Goal: Contribute content: Add original content to the website for others to see

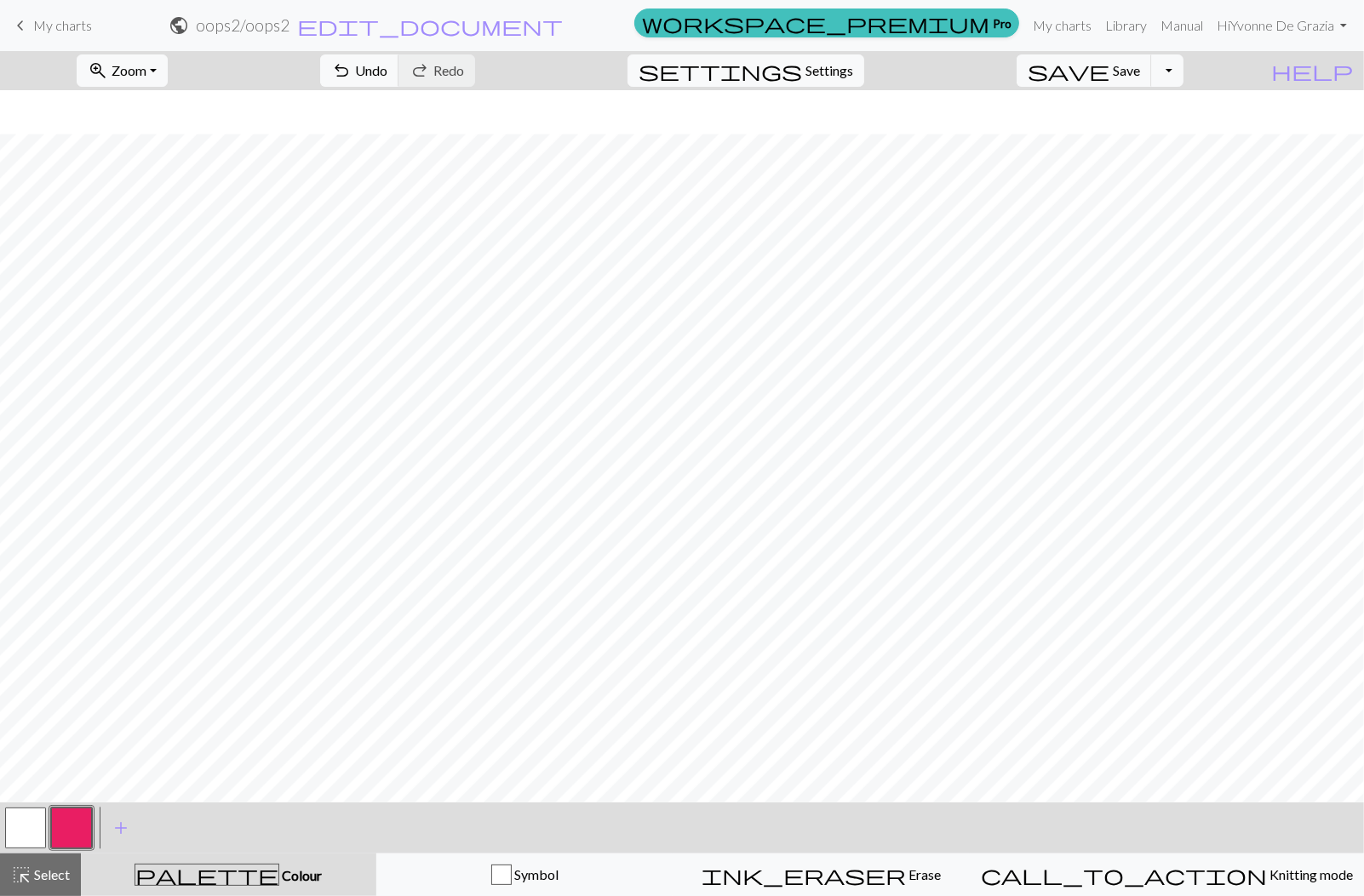
scroll to position [43, 0]
click at [75, 30] on span "My charts" at bounding box center [62, 24] width 58 height 16
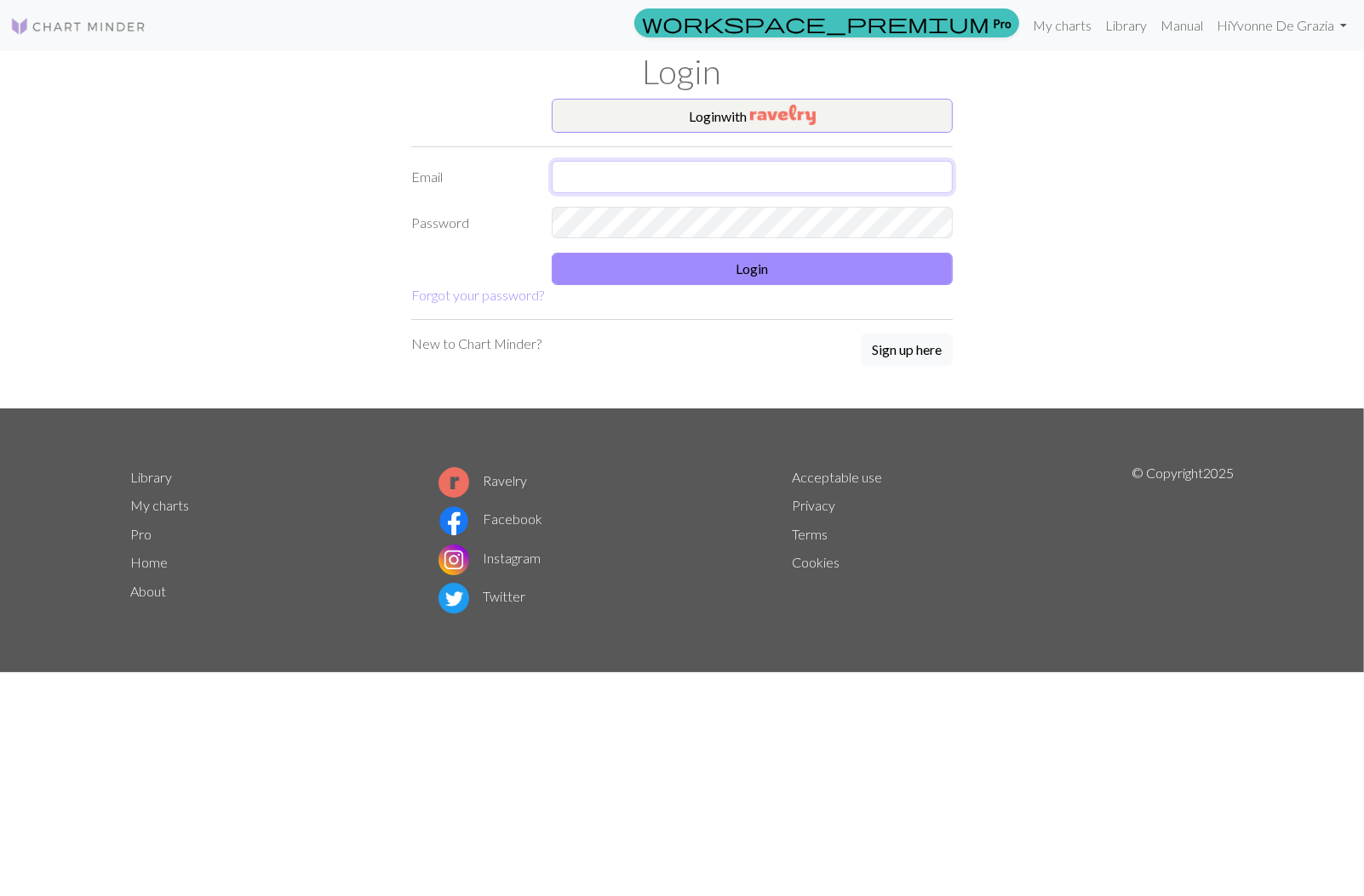
click at [710, 166] on input "text" at bounding box center [752, 177] width 401 height 32
type input "yvonnedegrazia@gmail.com"
click at [713, 259] on button "Login" at bounding box center [752, 269] width 401 height 32
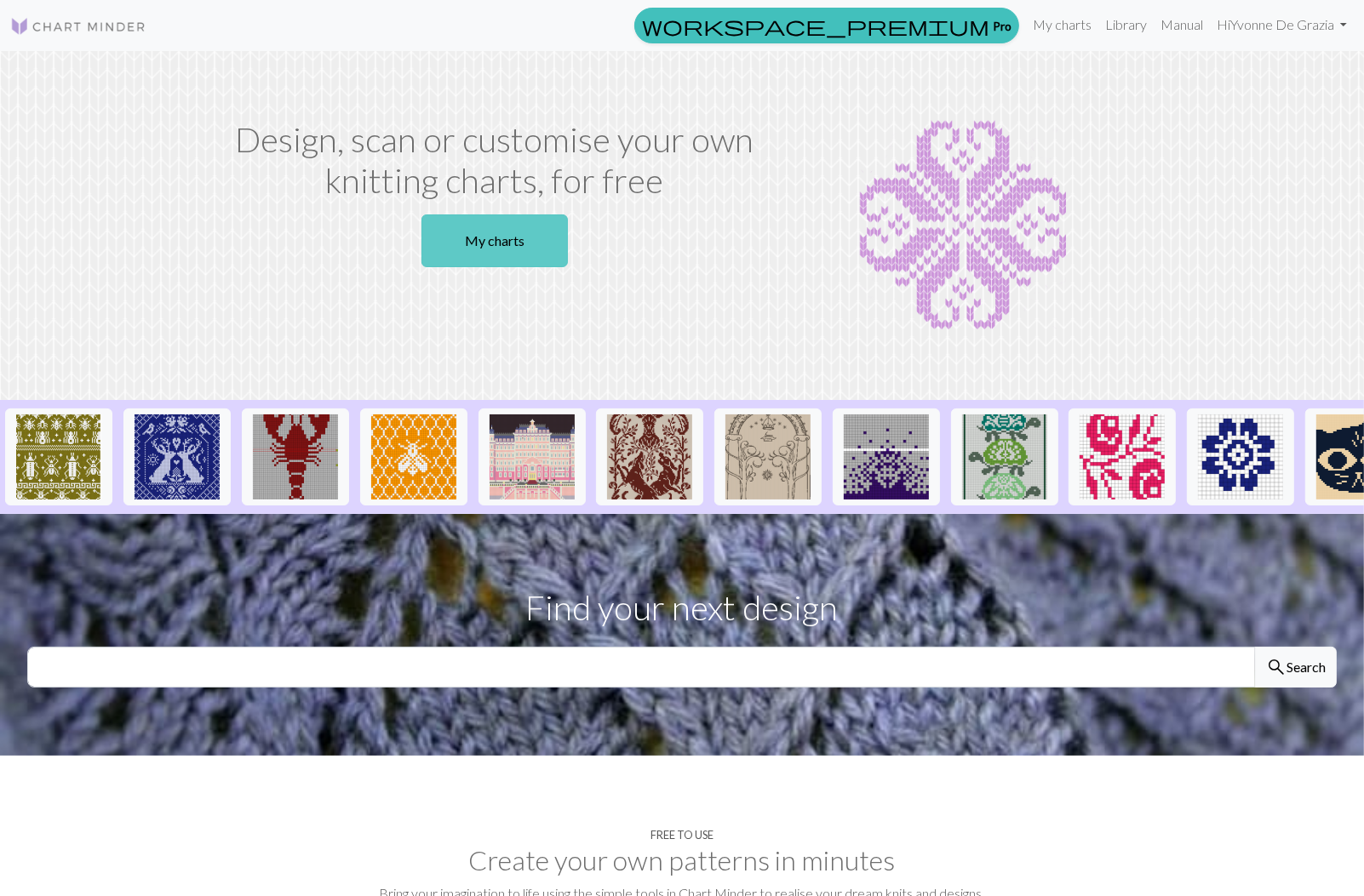
click at [492, 233] on link "My charts" at bounding box center [495, 241] width 147 height 53
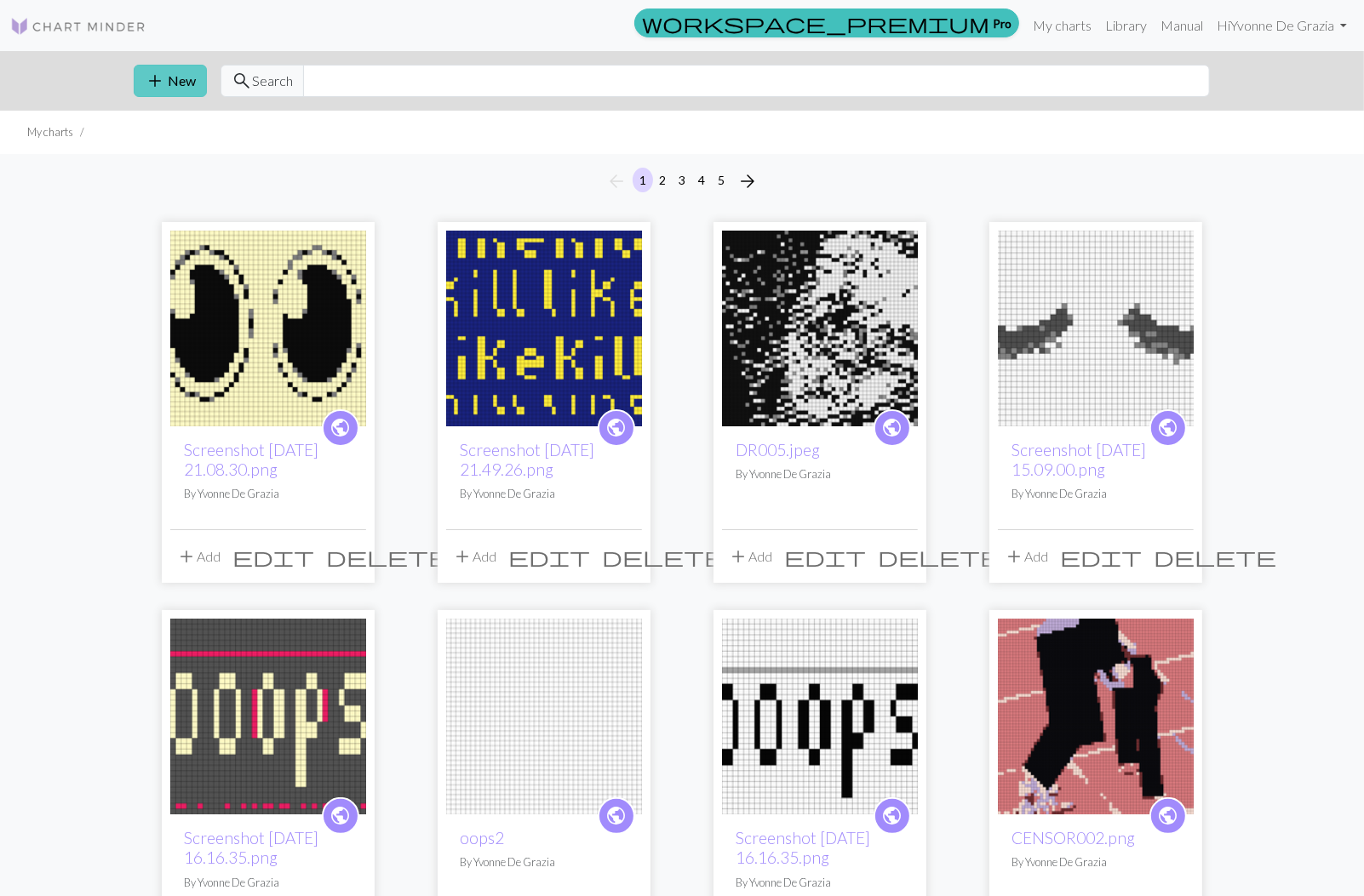
click at [160, 82] on span "add" at bounding box center [155, 80] width 21 height 24
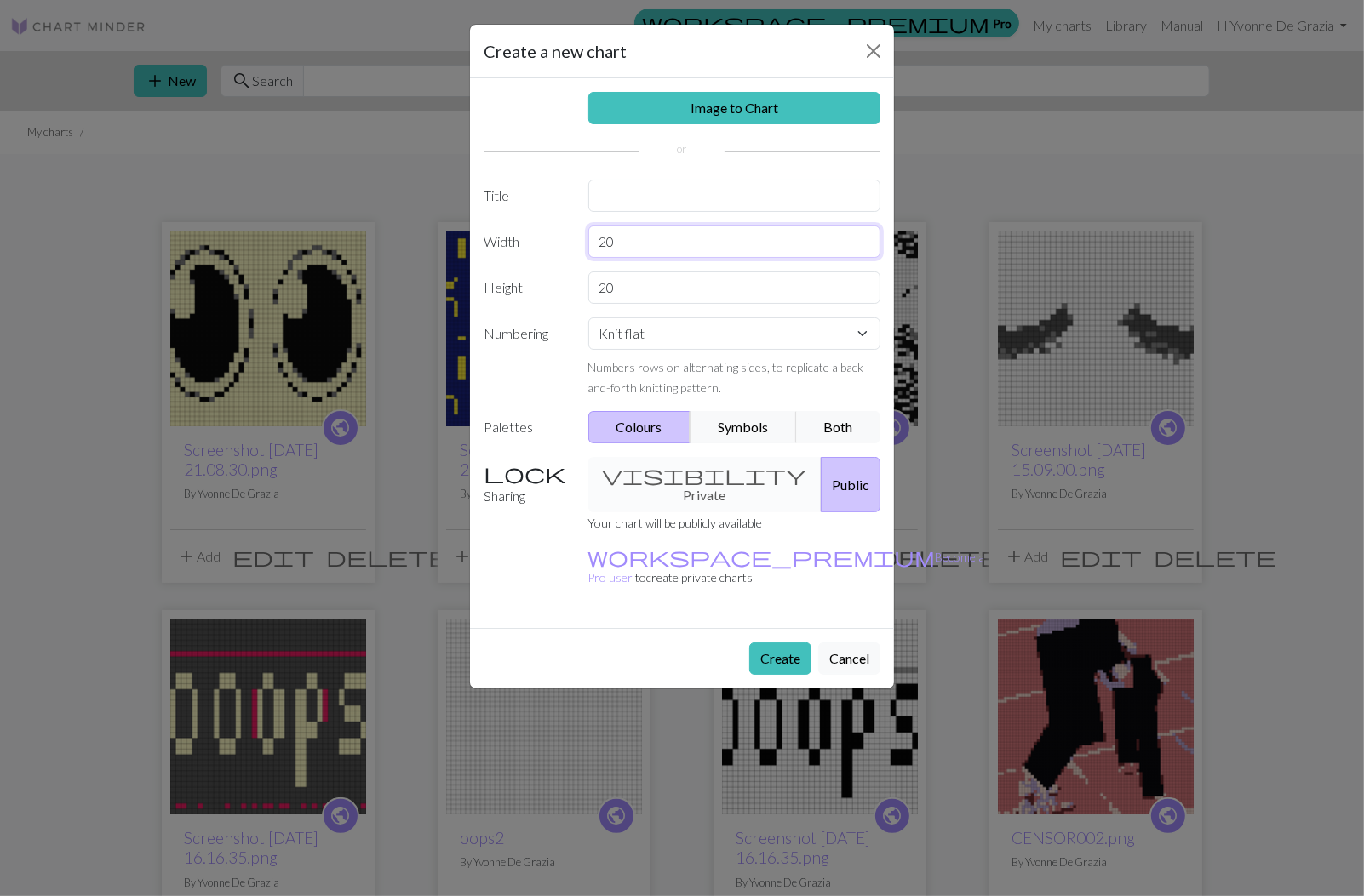
drag, startPoint x: 650, startPoint y: 249, endPoint x: 585, endPoint y: 220, distance: 71.2
click at [586, 220] on div "Image to Chart Title Width 20 Height 20 Numbering Knit flat Knit in the round L…" at bounding box center [682, 353] width 424 height 550
type input "60"
drag, startPoint x: 634, startPoint y: 289, endPoint x: 581, endPoint y: 297, distance: 53.6
click at [581, 297] on div "20" at bounding box center [734, 287] width 313 height 32
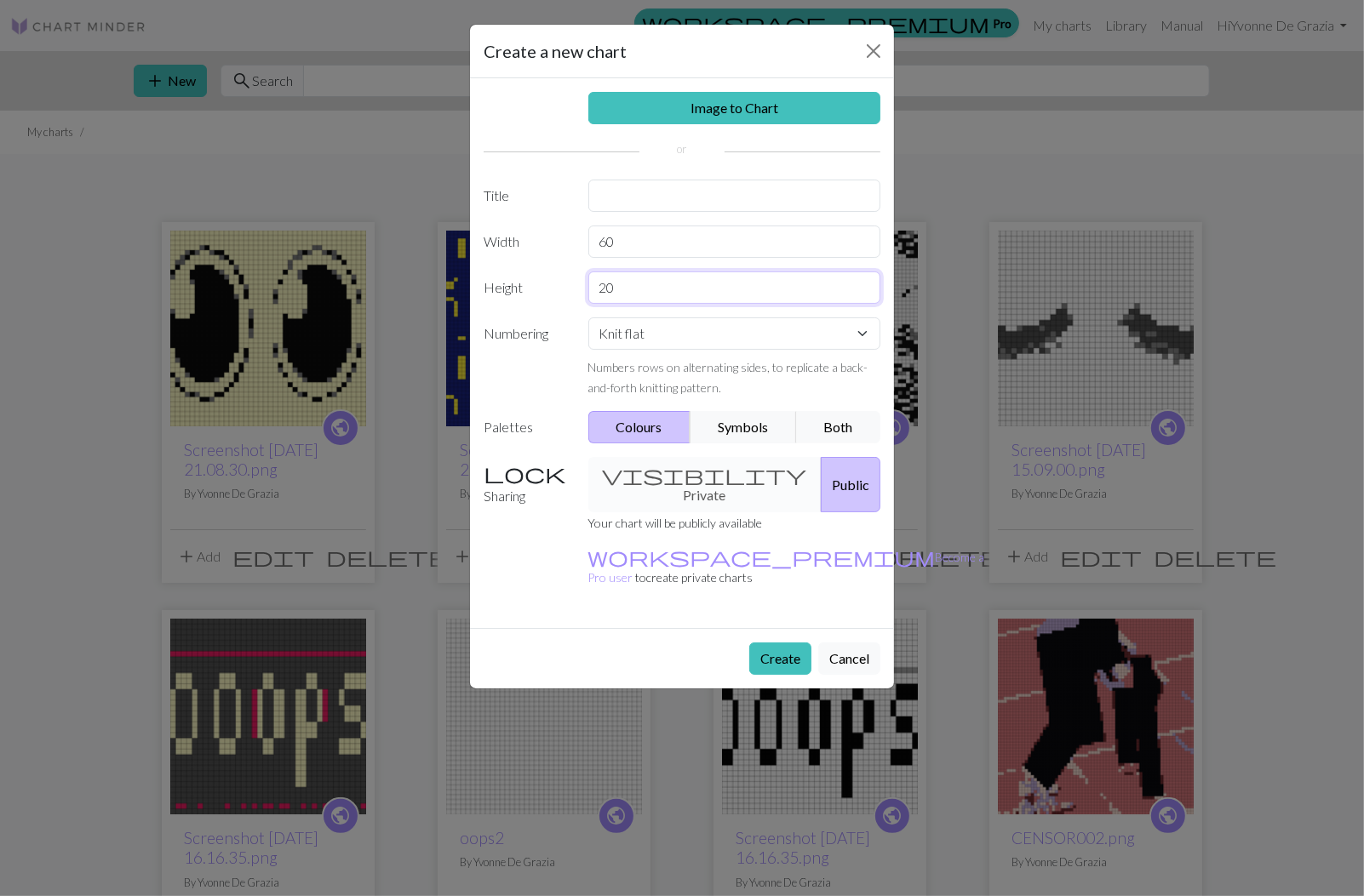
type input "2"
type input "45"
click at [635, 325] on select "Knit flat Knit in the round Lace knitting Cross stitch" at bounding box center [734, 333] width 293 height 32
click at [775, 643] on button "Create" at bounding box center [780, 659] width 62 height 32
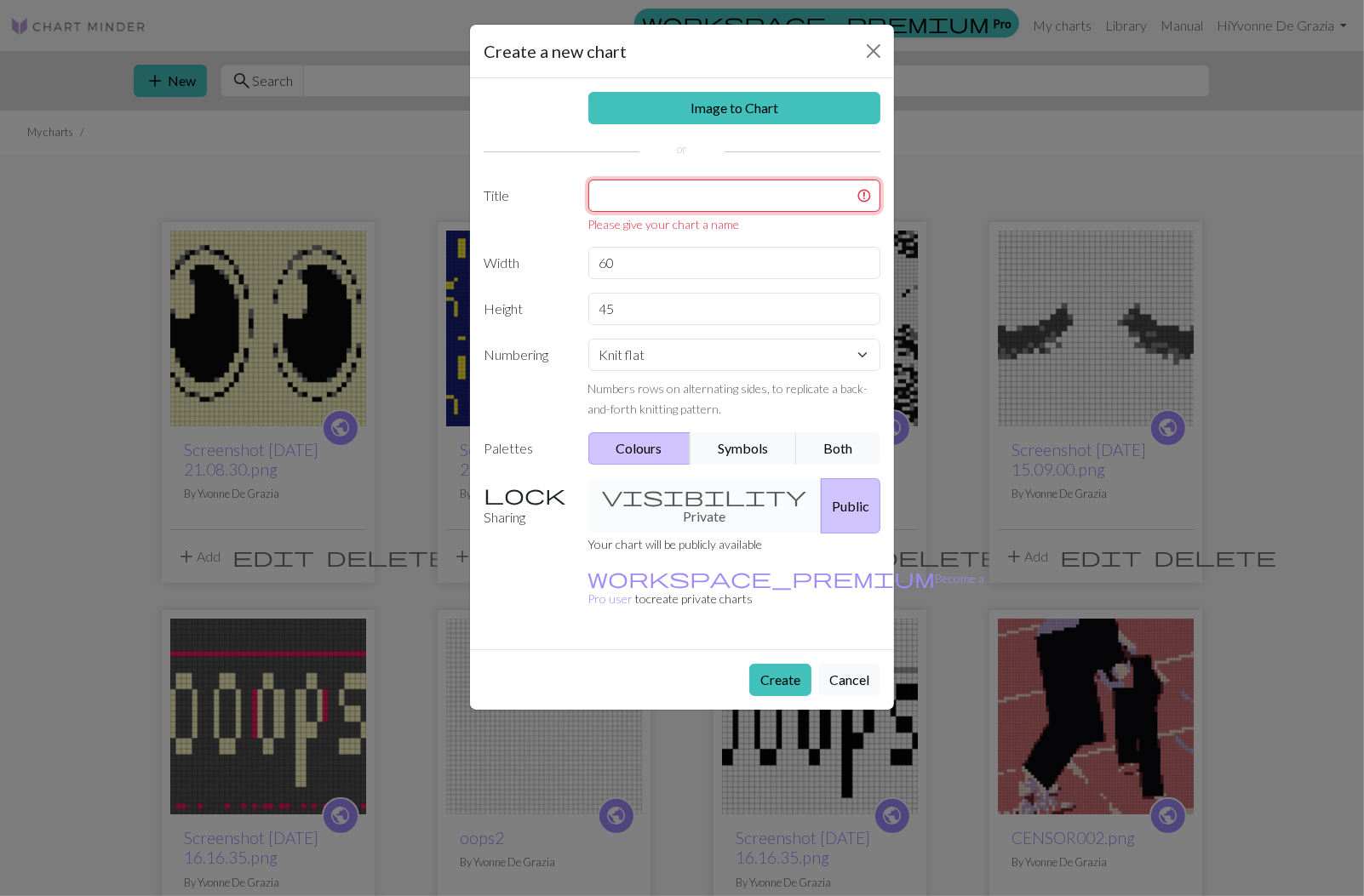
click at [751, 196] on input "text" at bounding box center [734, 196] width 293 height 32
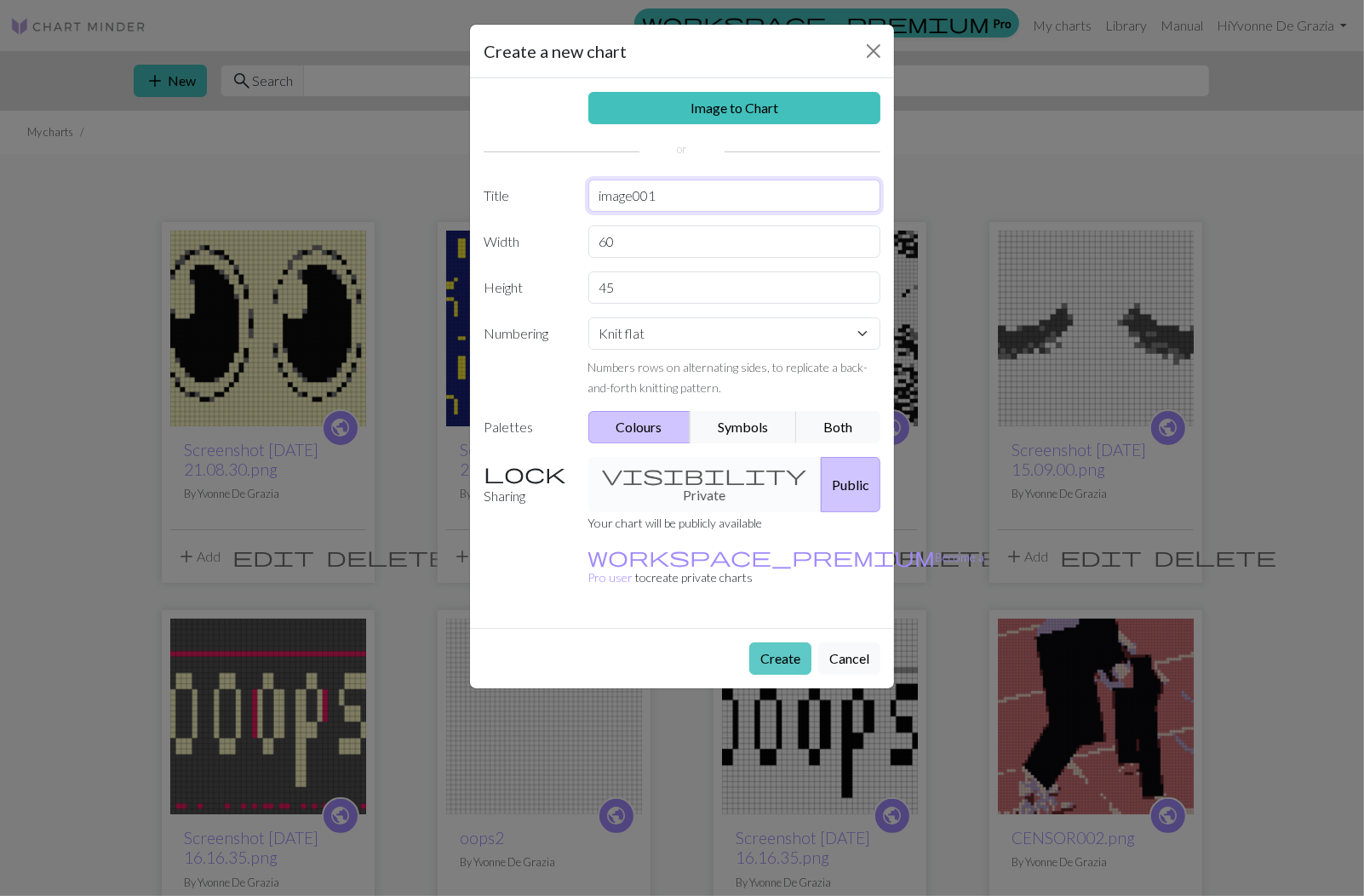
type input "image001"
click at [778, 643] on button "Create" at bounding box center [780, 659] width 62 height 32
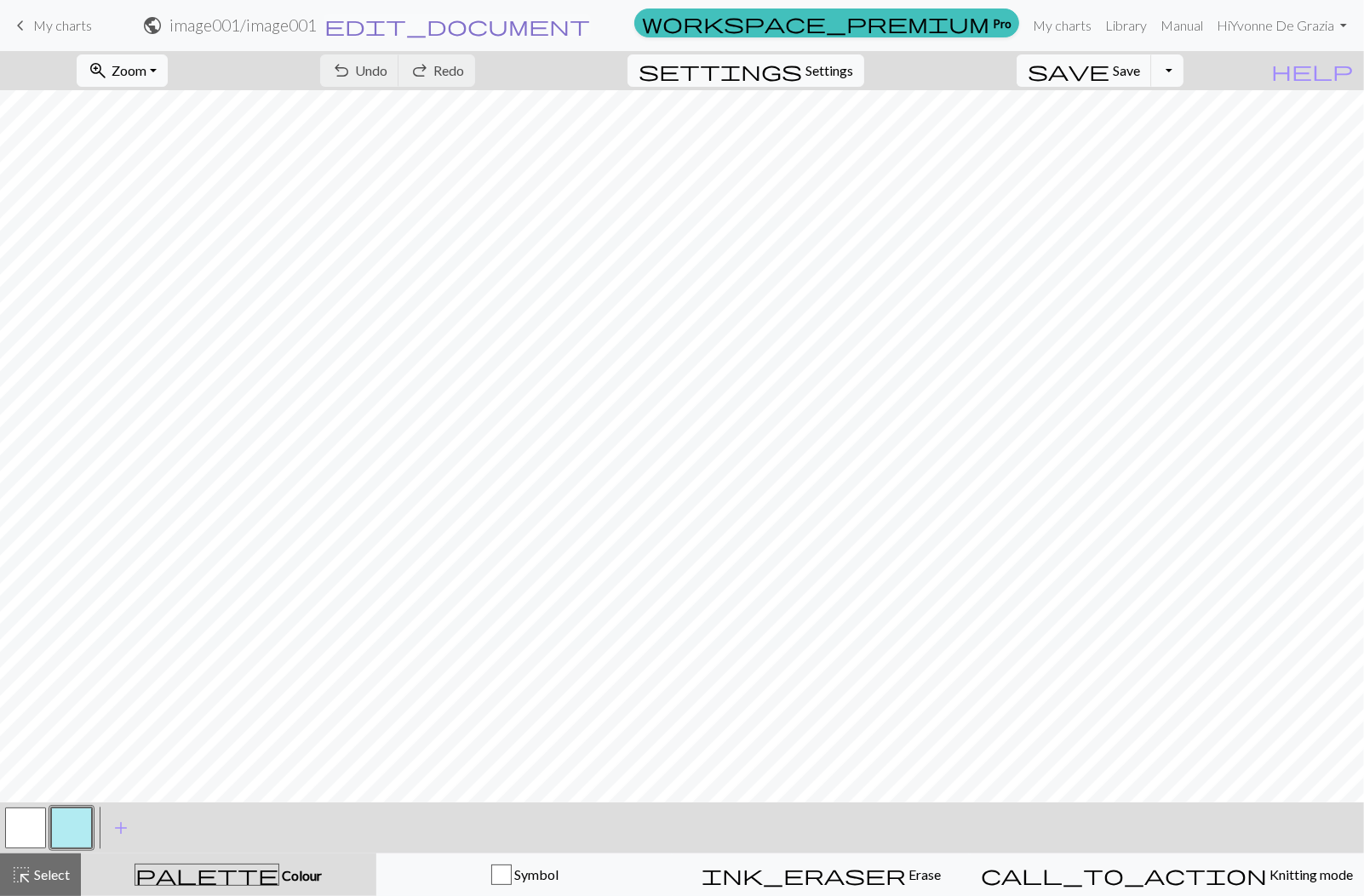
click at [590, 23] on span "edit_document" at bounding box center [457, 24] width 265 height 24
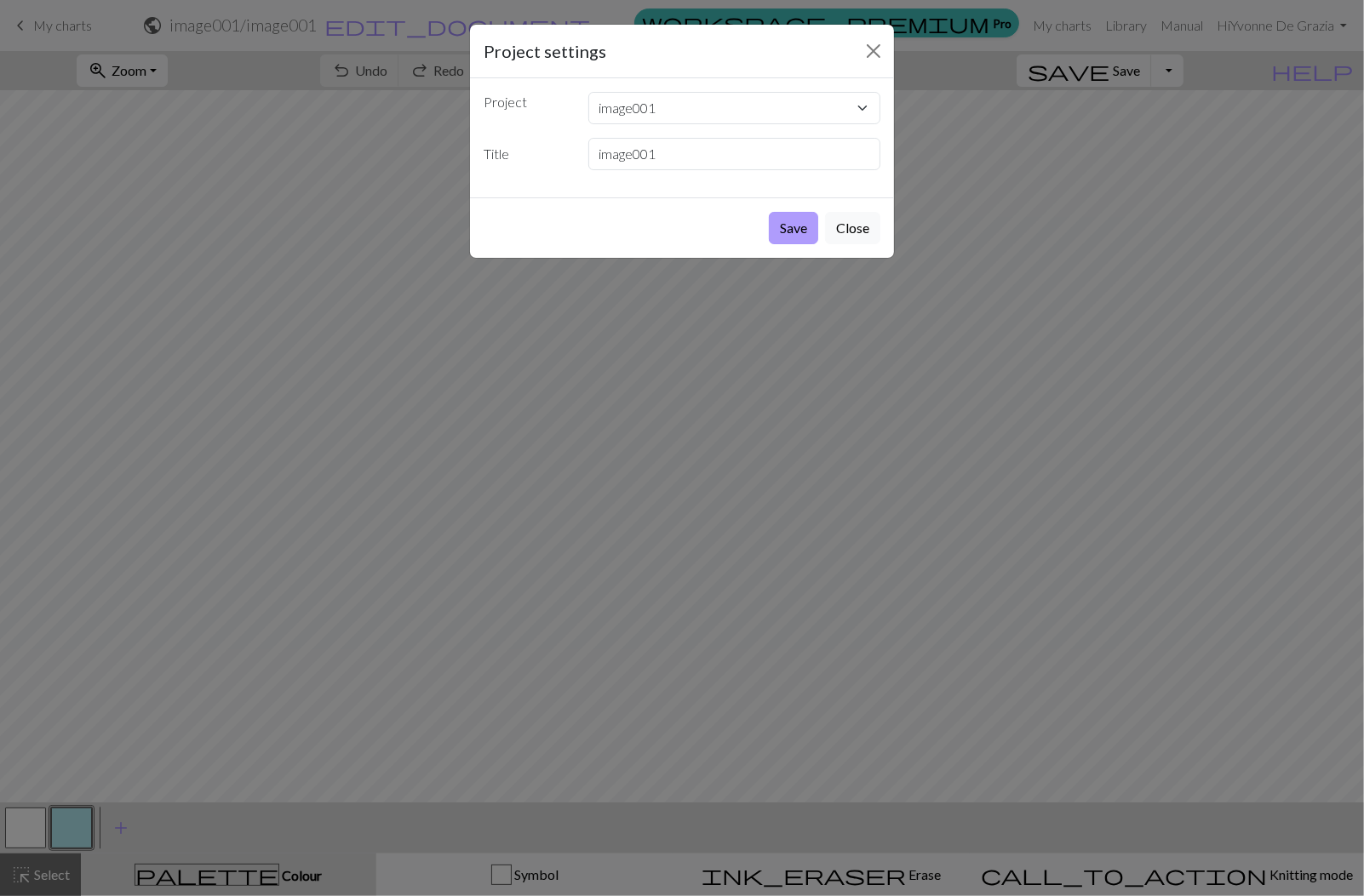
click at [791, 222] on button "Save" at bounding box center [793, 228] width 49 height 32
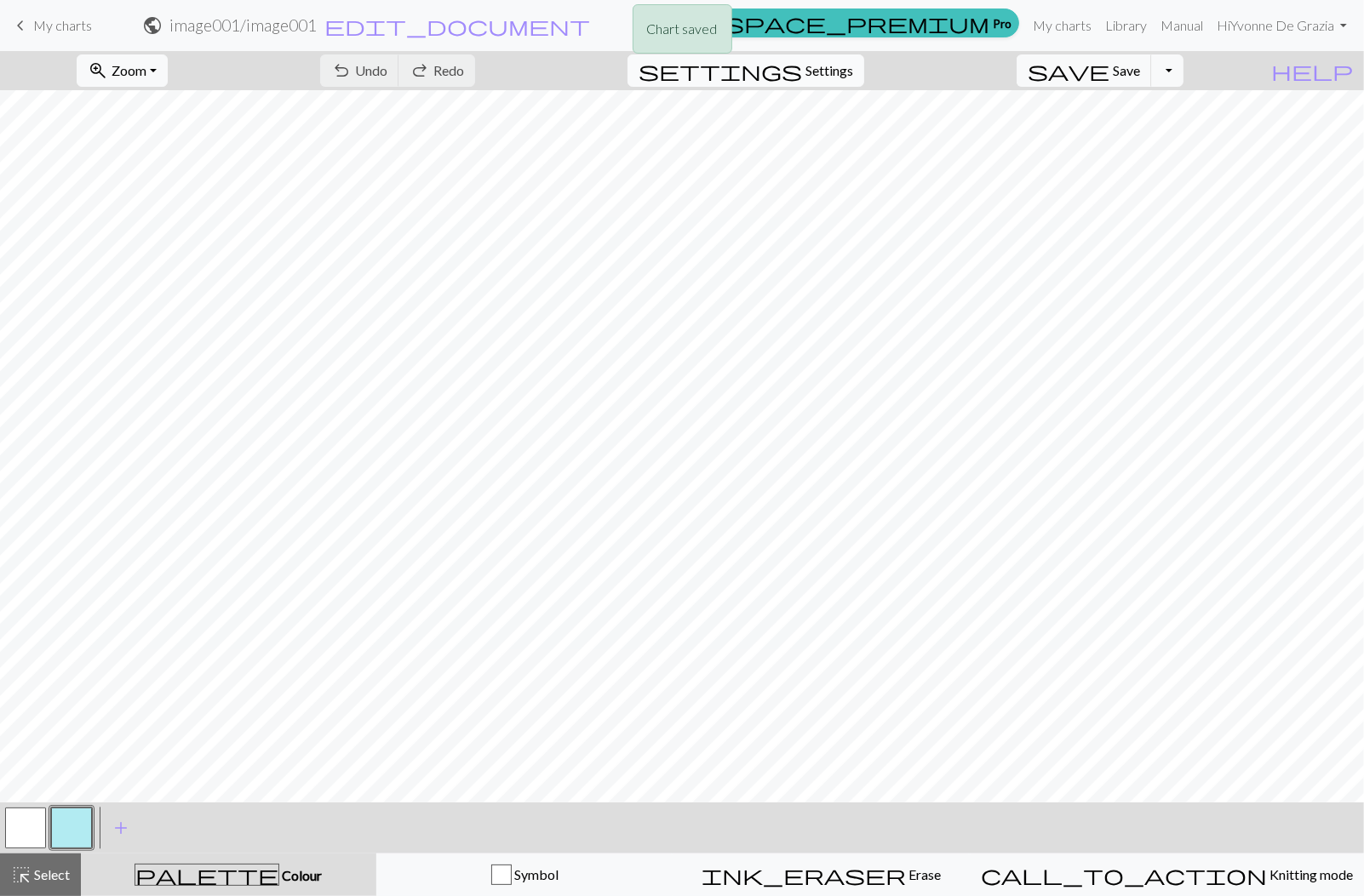
click at [833, 70] on span "Settings" at bounding box center [828, 71] width 48 height 21
select select "aran"
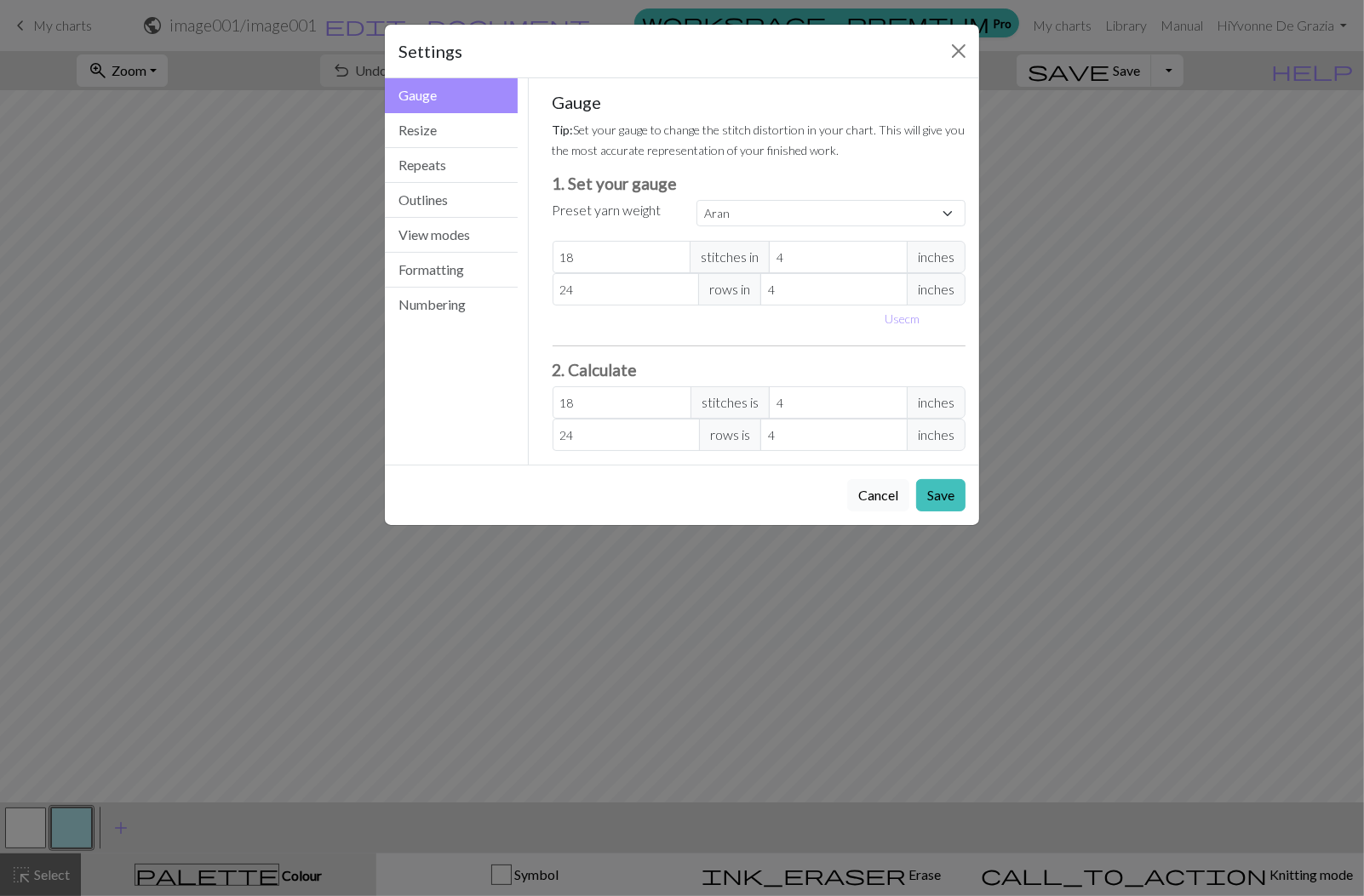
click at [885, 495] on button "Cancel" at bounding box center [878, 495] width 62 height 32
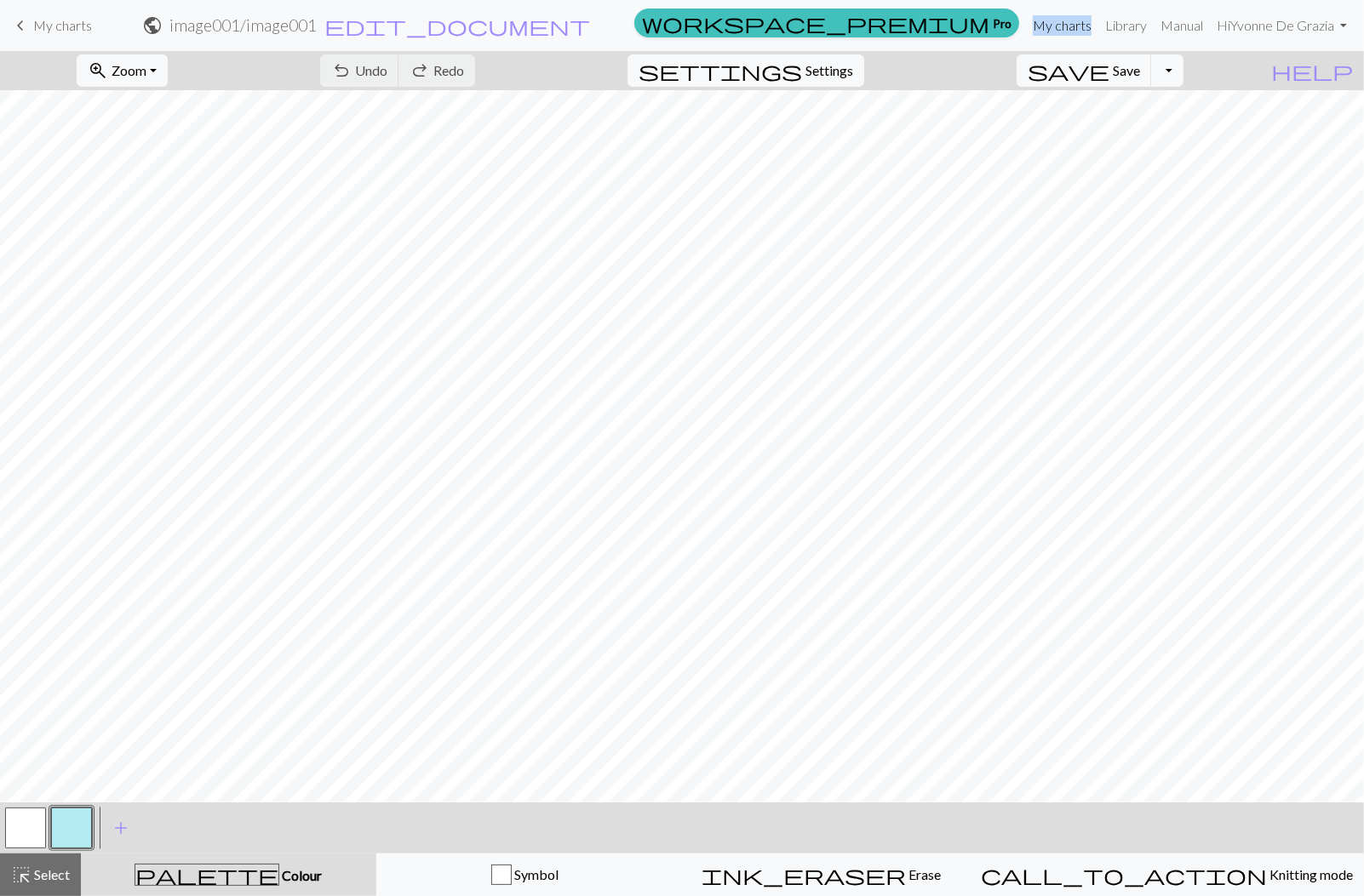
click at [1047, 25] on link "My charts" at bounding box center [1062, 25] width 72 height 34
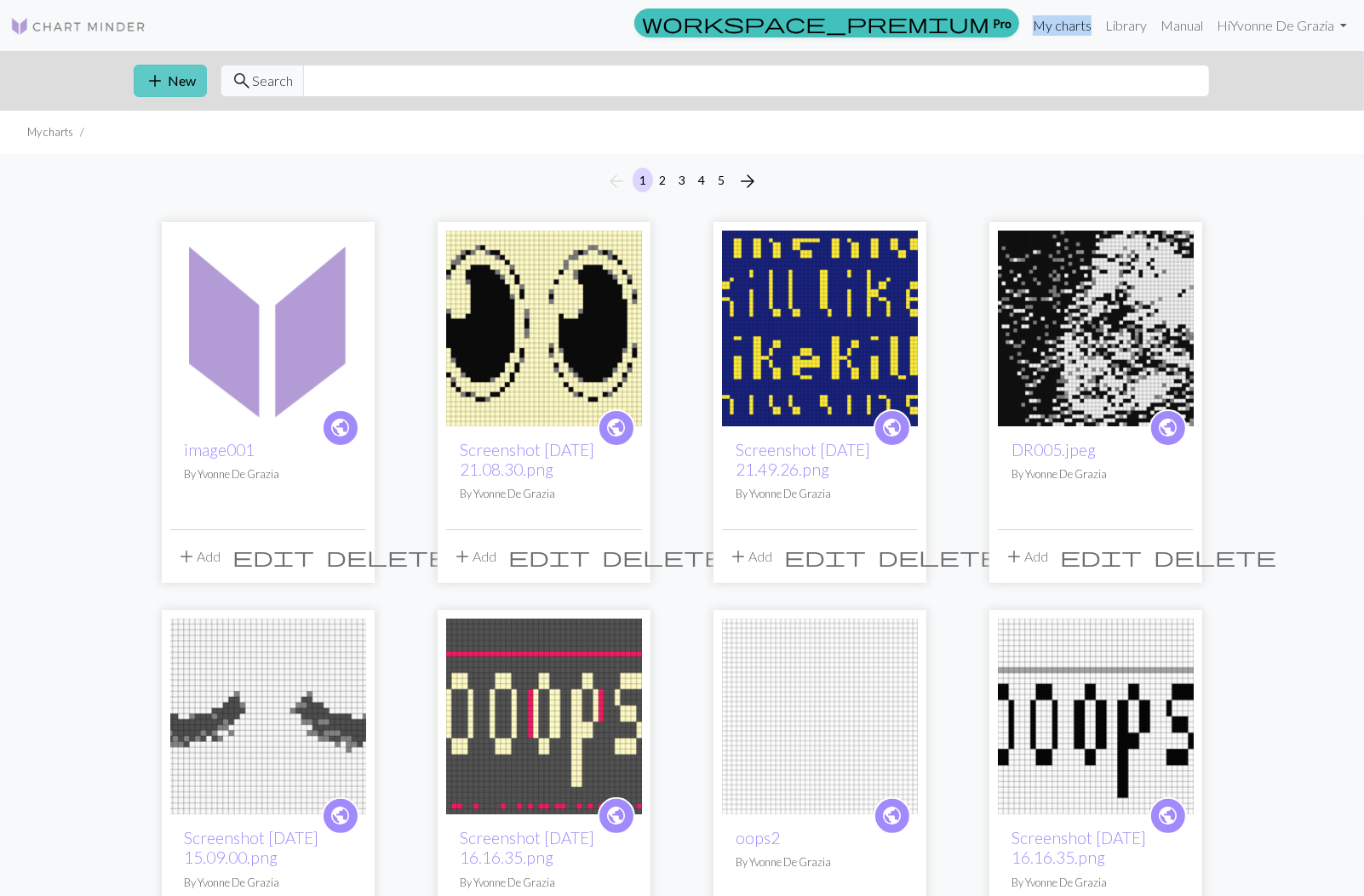
click at [165, 80] on button "add New" at bounding box center [170, 81] width 73 height 32
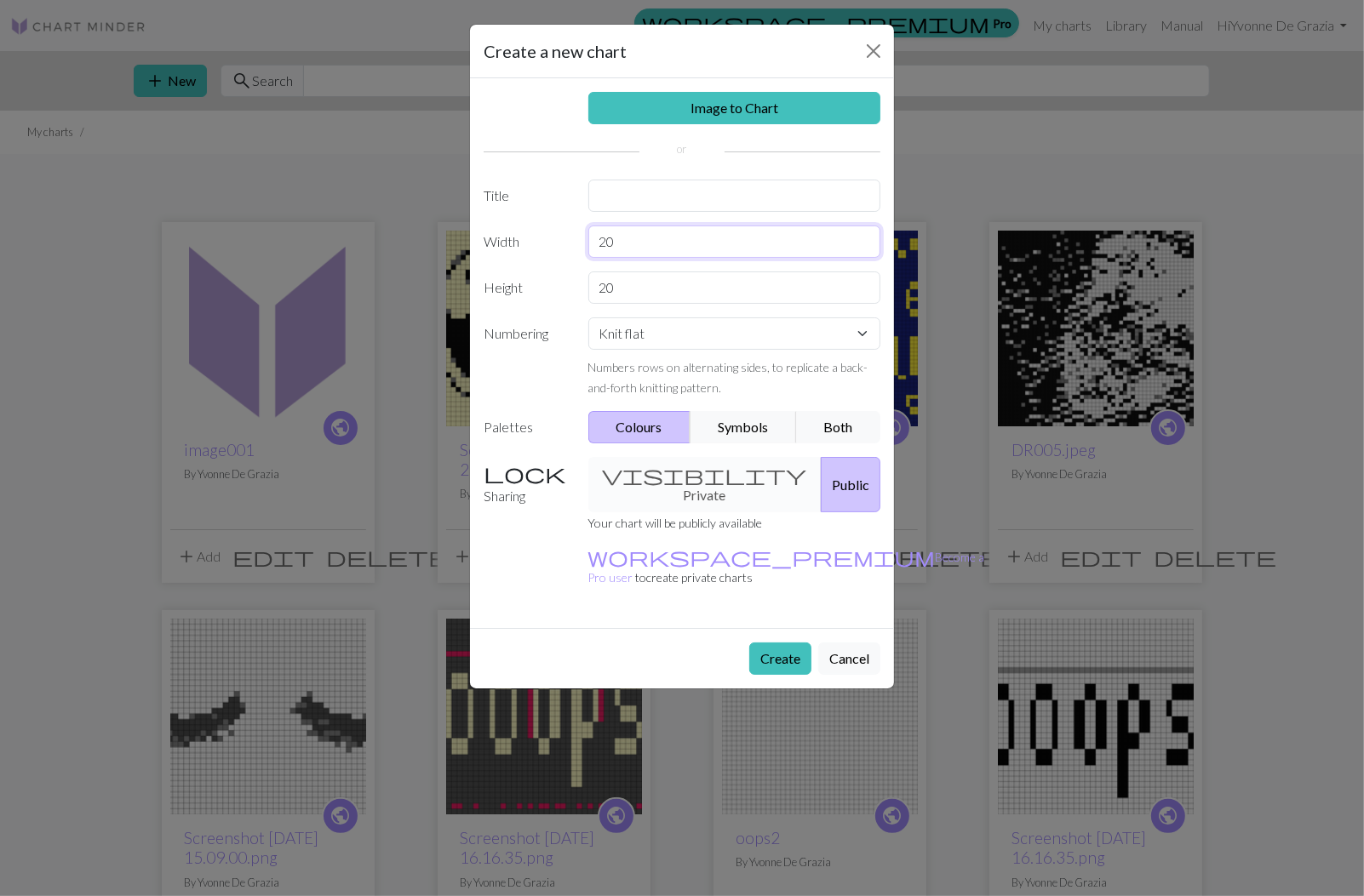
drag, startPoint x: 638, startPoint y: 246, endPoint x: 557, endPoint y: 235, distance: 81.7
click at [557, 235] on div "Width 20" at bounding box center [682, 242] width 417 height 32
type input "60"
drag, startPoint x: 640, startPoint y: 296, endPoint x: 572, endPoint y: 281, distance: 69.6
click at [572, 281] on div "Height 20" at bounding box center [682, 287] width 417 height 32
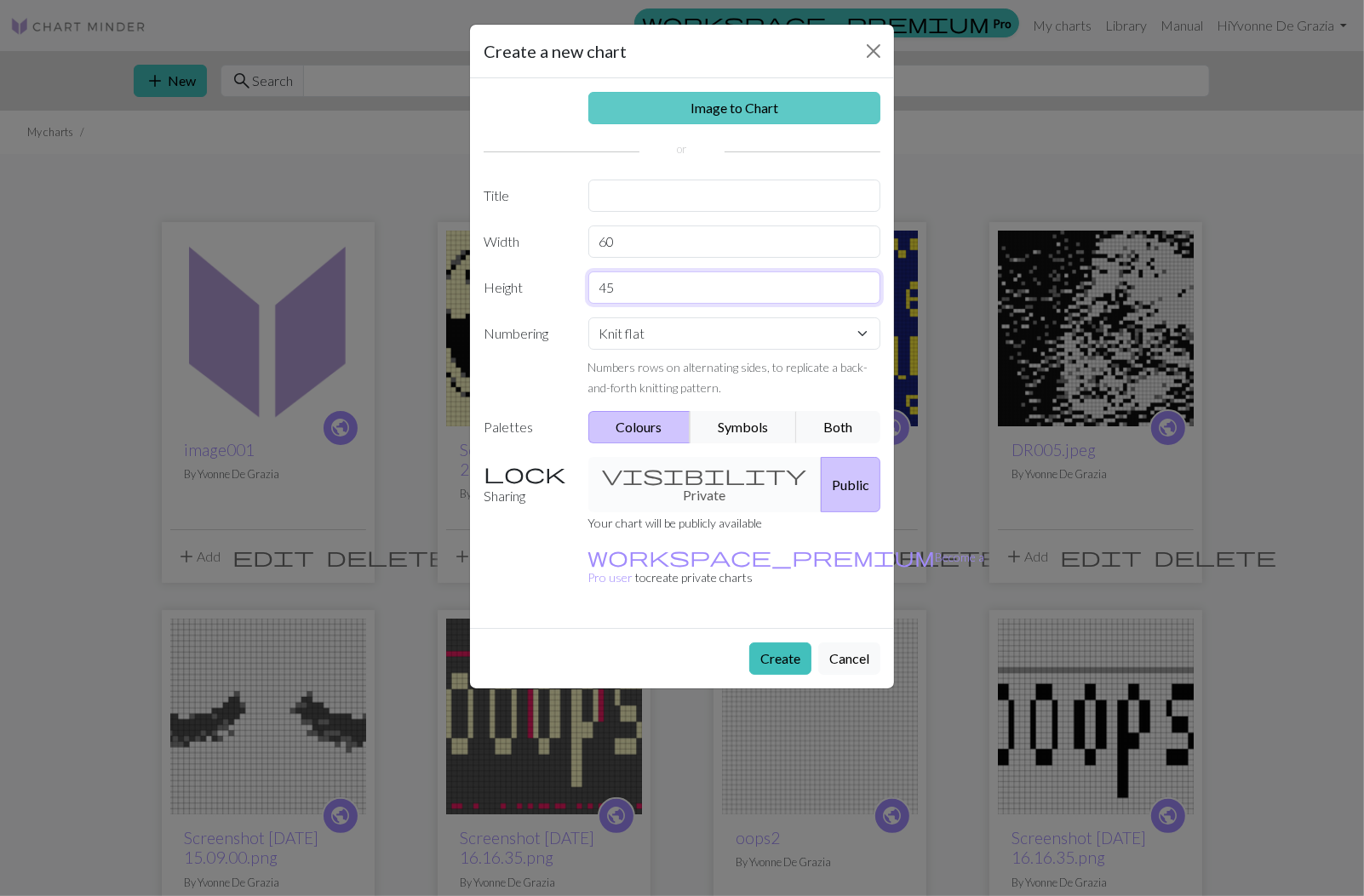
type input "45"
click at [701, 104] on link "Image to Chart" at bounding box center [734, 108] width 293 height 32
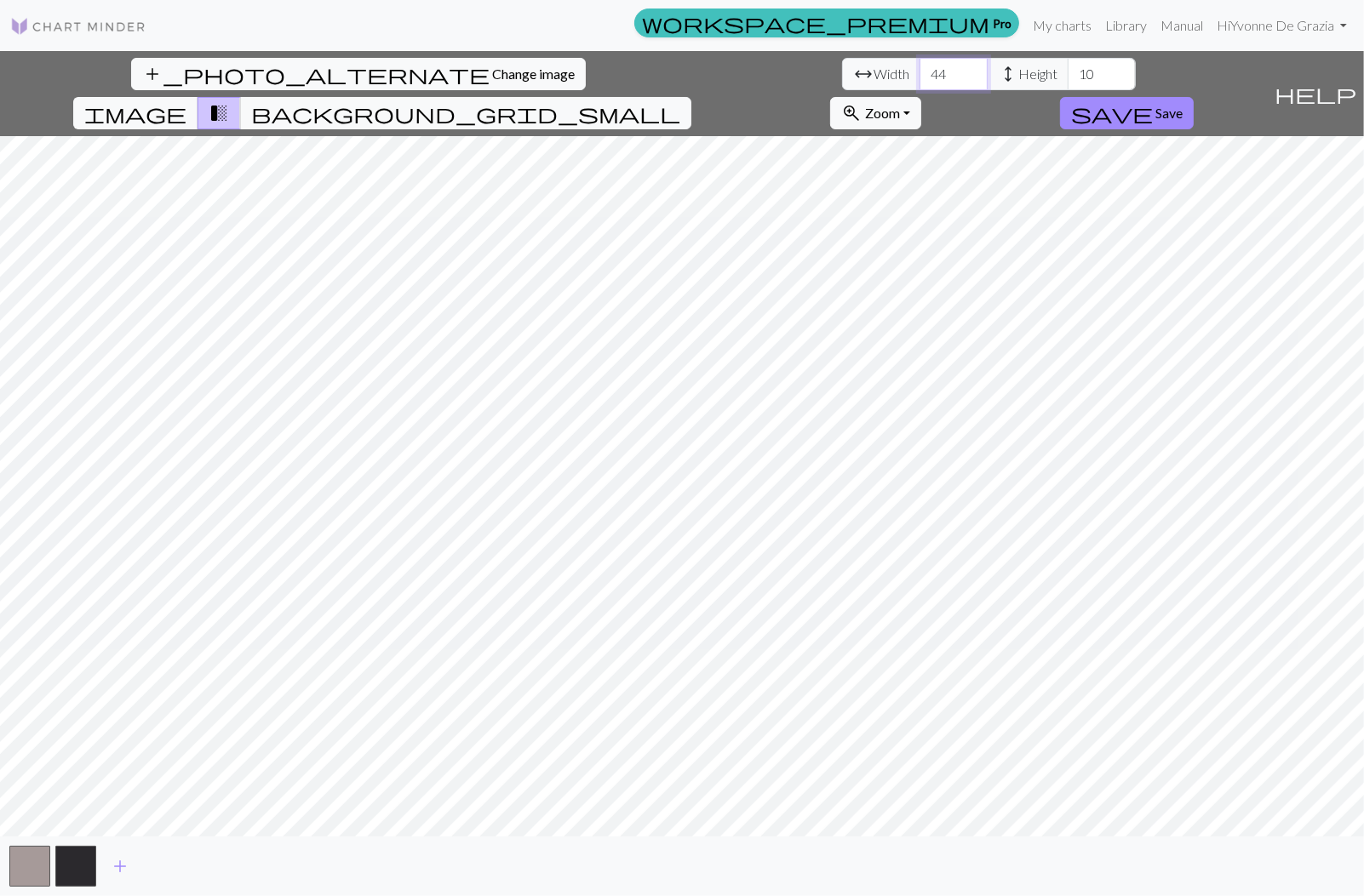
click at [920, 70] on input "44" at bounding box center [954, 73] width 68 height 32
click at [920, 70] on input "63" at bounding box center [954, 73] width 68 height 32
click at [920, 79] on input "62" at bounding box center [954, 73] width 68 height 32
click at [920, 79] on input "61" at bounding box center [954, 73] width 68 height 32
type input "60"
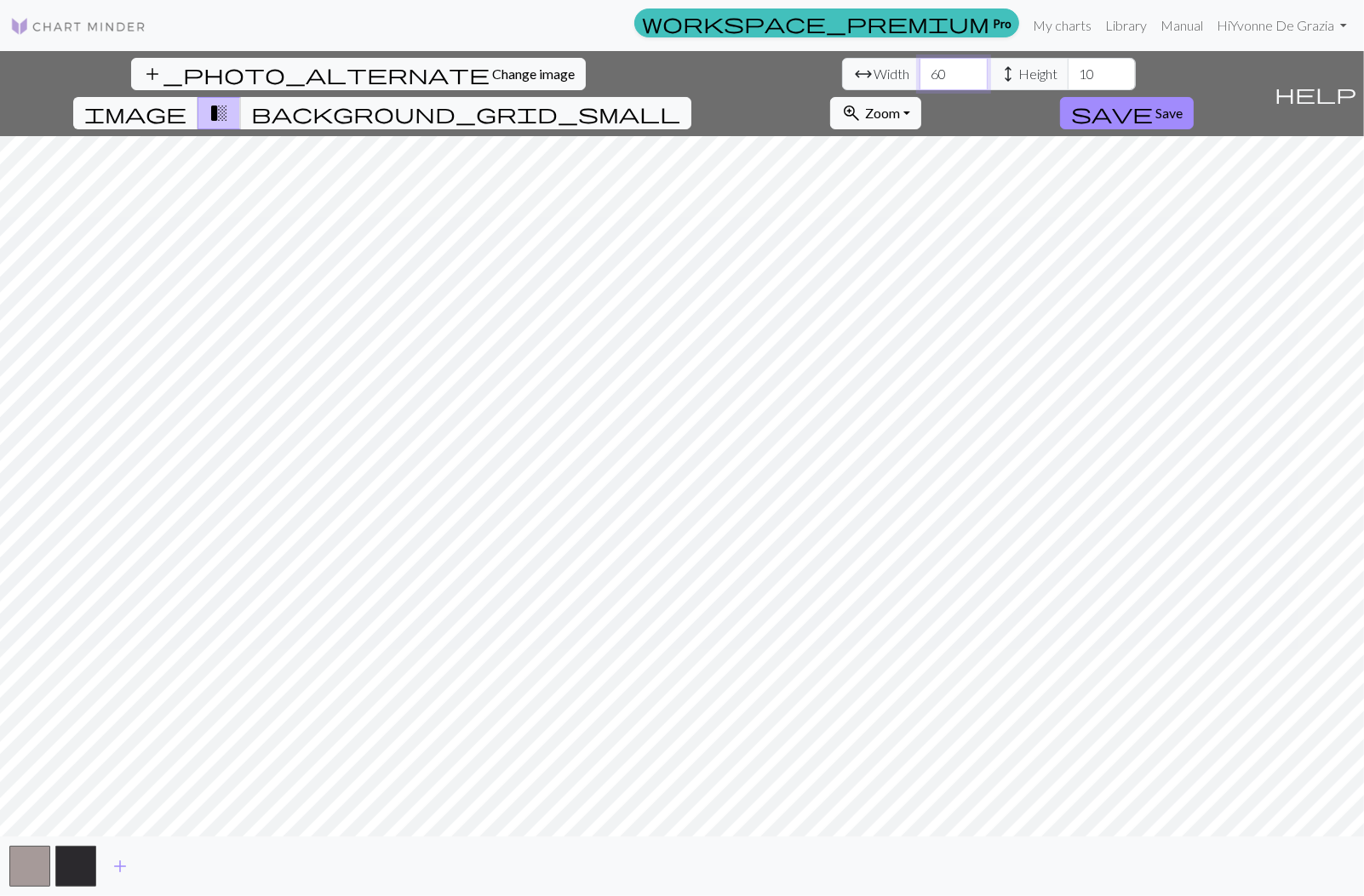
click at [920, 79] on input "60" at bounding box center [954, 73] width 68 height 32
click at [1067, 69] on input "41" at bounding box center [1101, 73] width 68 height 32
click at [1067, 68] on input "42" at bounding box center [1101, 73] width 68 height 32
click at [1067, 68] on input "43" at bounding box center [1101, 73] width 68 height 32
click at [1067, 68] on input "44" at bounding box center [1101, 73] width 68 height 32
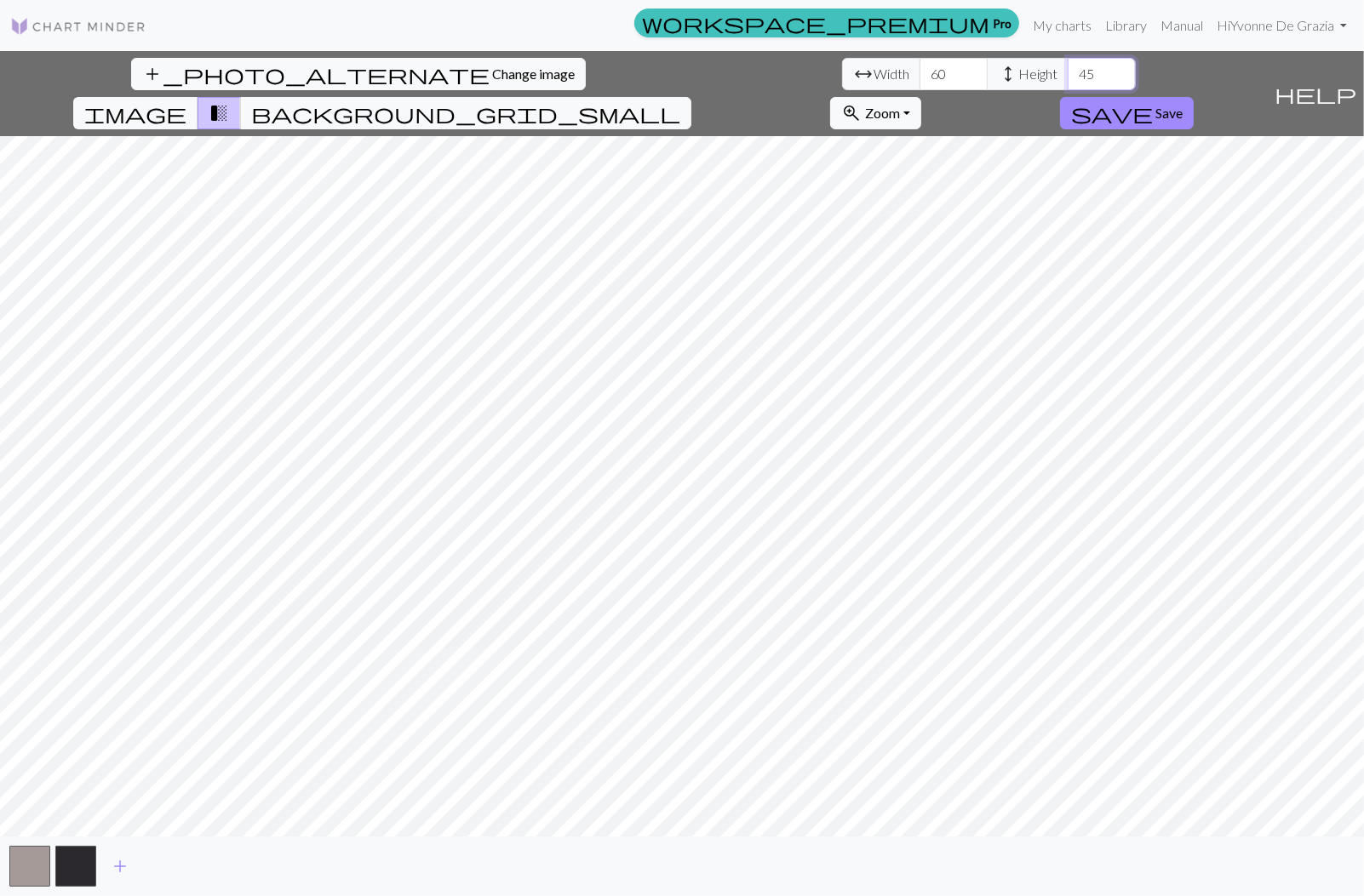
type input "45"
click at [1067, 68] on input "45" at bounding box center [1101, 73] width 68 height 32
click at [120, 868] on span "add" at bounding box center [120, 866] width 21 height 24
click at [176, 872] on button "add" at bounding box center [166, 866] width 42 height 32
click at [213, 866] on span "add" at bounding box center [212, 866] width 21 height 24
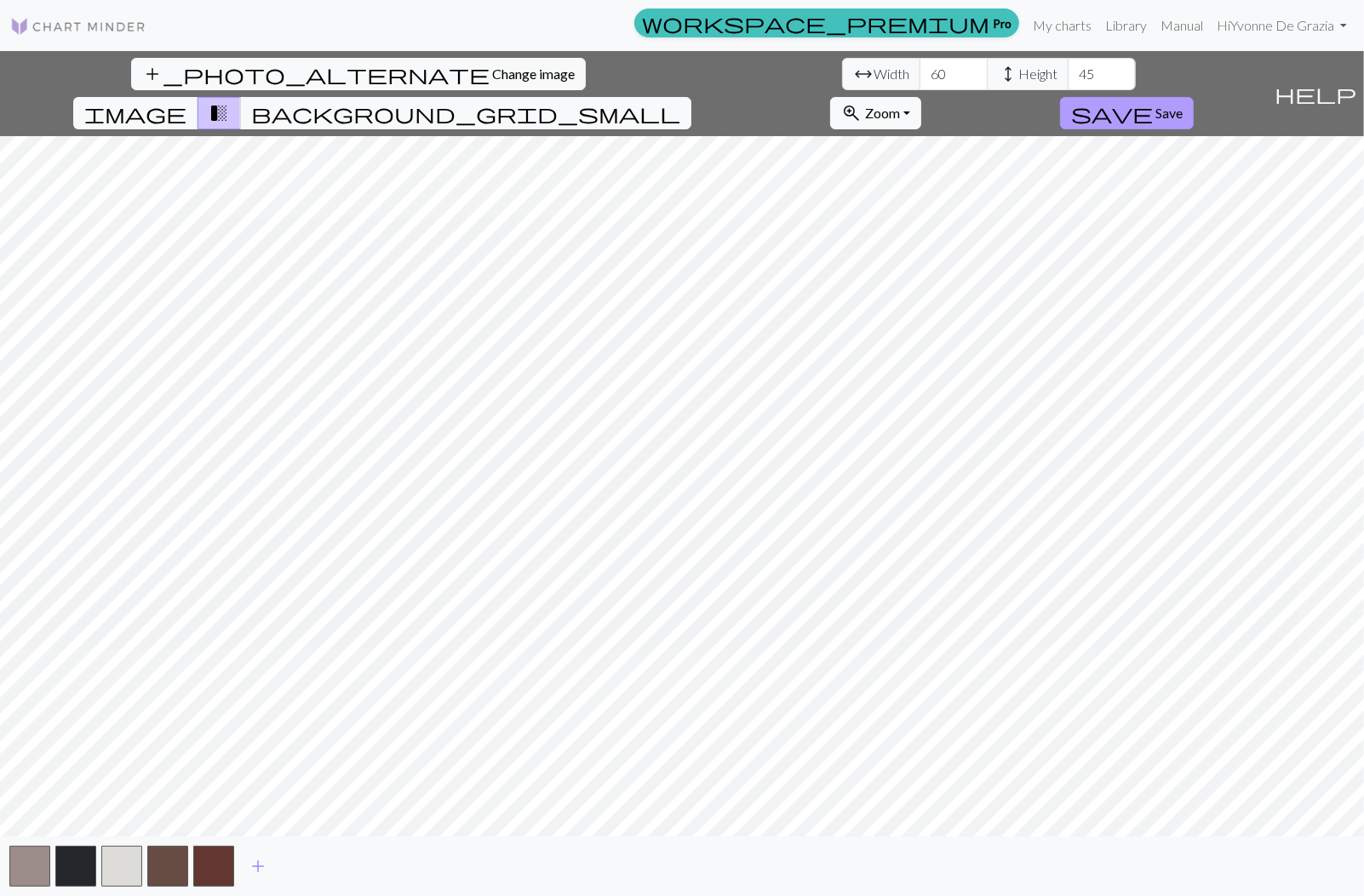
click at [1182, 104] on span "Save" at bounding box center [1168, 112] width 27 height 16
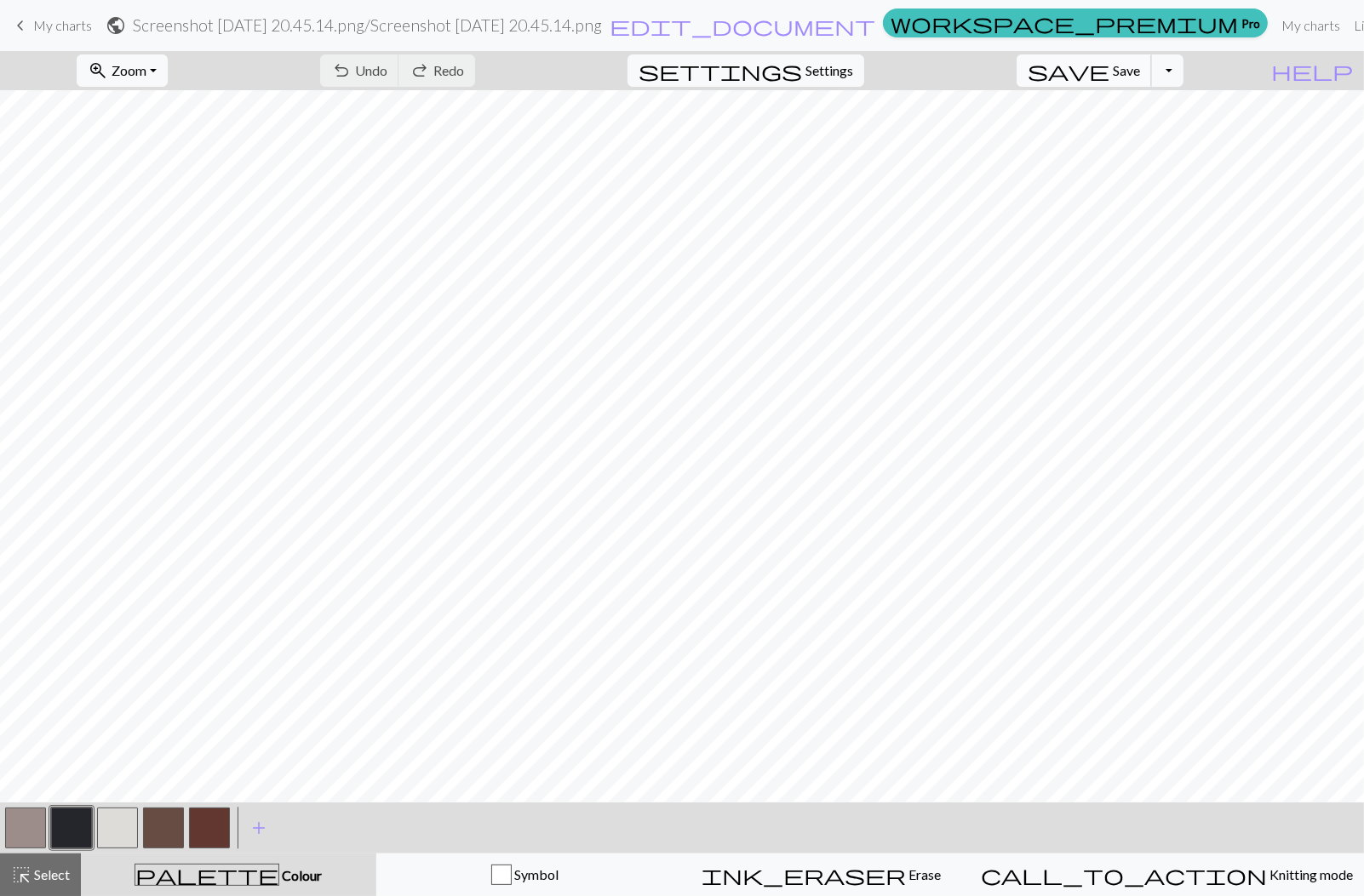
click at [1140, 76] on span "Save" at bounding box center [1126, 70] width 27 height 16
click at [1140, 72] on span "Save" at bounding box center [1126, 70] width 27 height 16
click at [43, 25] on span "My charts" at bounding box center [62, 24] width 58 height 16
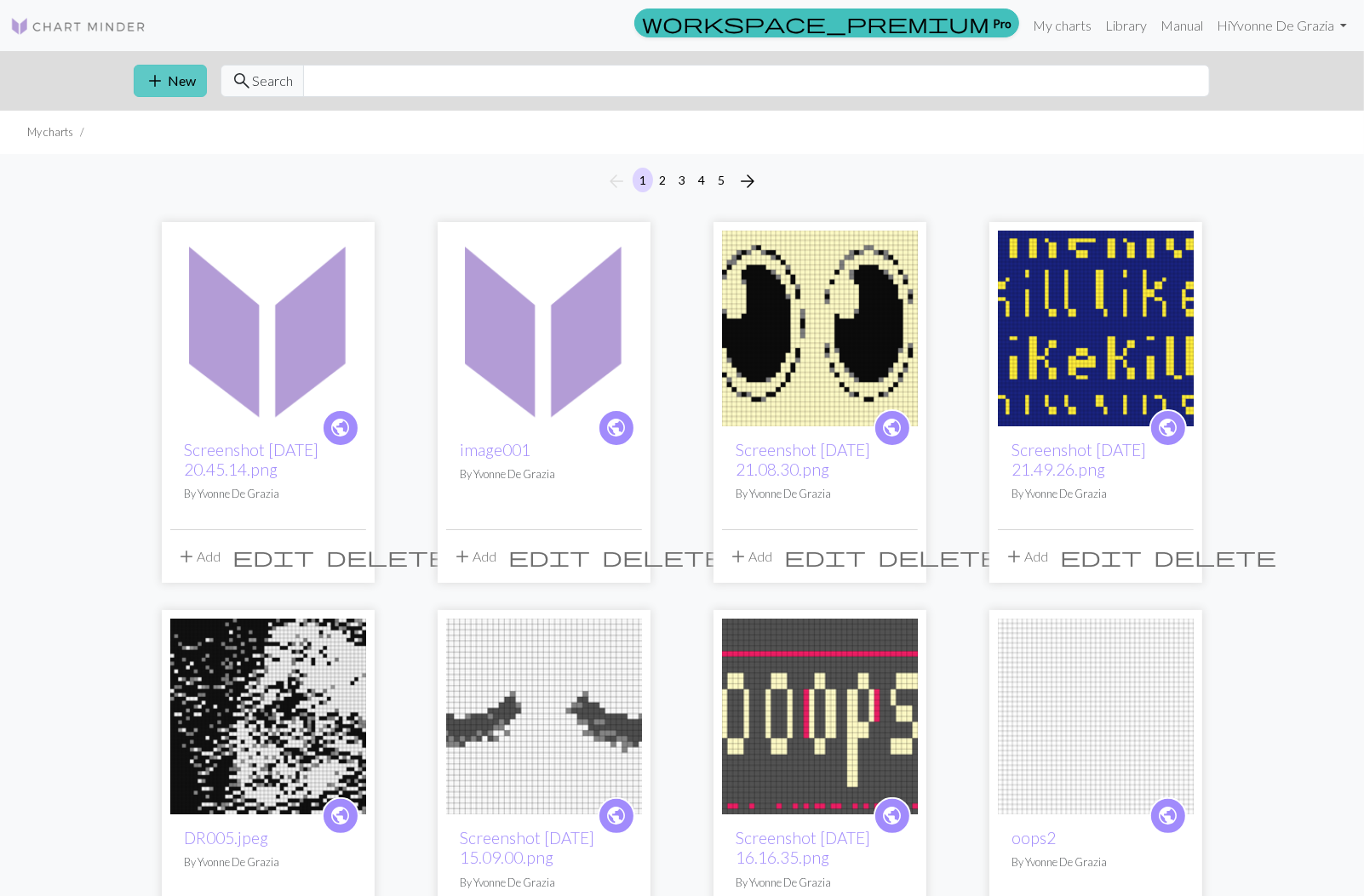
click at [180, 86] on button "add New" at bounding box center [170, 81] width 73 height 32
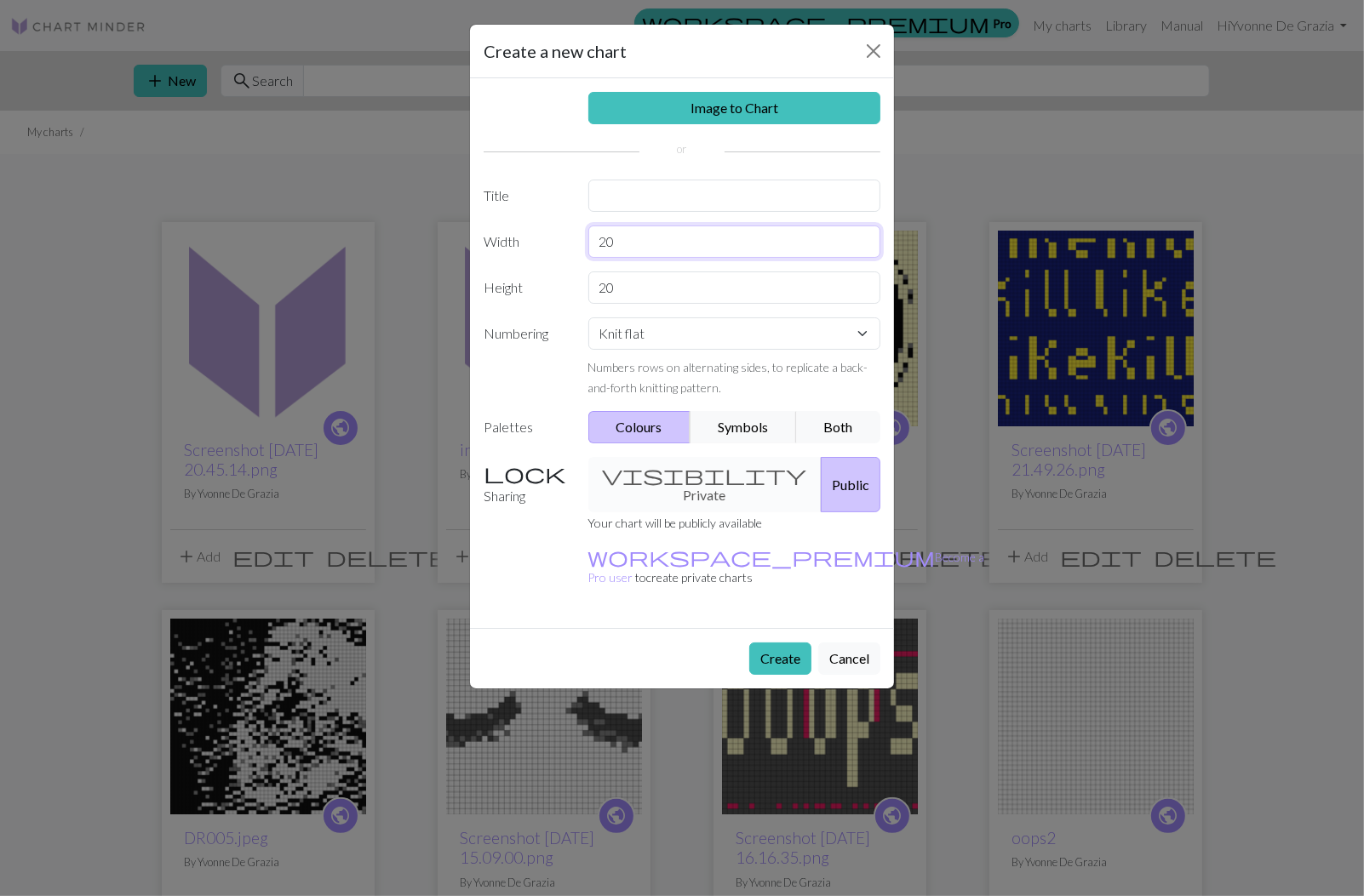
drag, startPoint x: 651, startPoint y: 237, endPoint x: 548, endPoint y: 232, distance: 103.1
click at [549, 232] on div "Width 20" at bounding box center [682, 242] width 417 height 32
type input "60"
drag, startPoint x: 648, startPoint y: 290, endPoint x: 555, endPoint y: 294, distance: 93.1
click at [555, 294] on div "Height 20" at bounding box center [682, 287] width 417 height 32
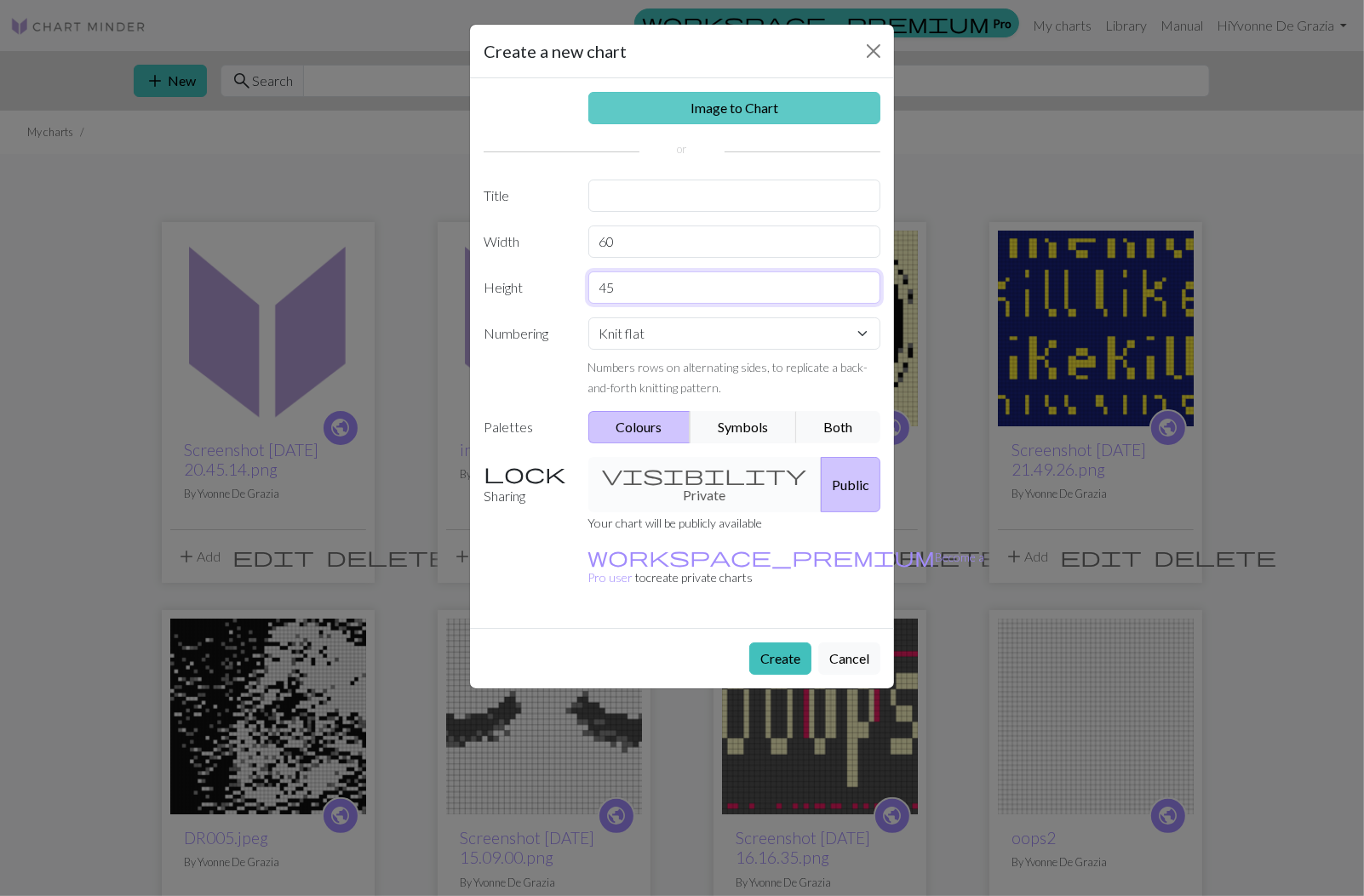
type input "45"
click at [694, 106] on link "Image to Chart" at bounding box center [734, 108] width 293 height 32
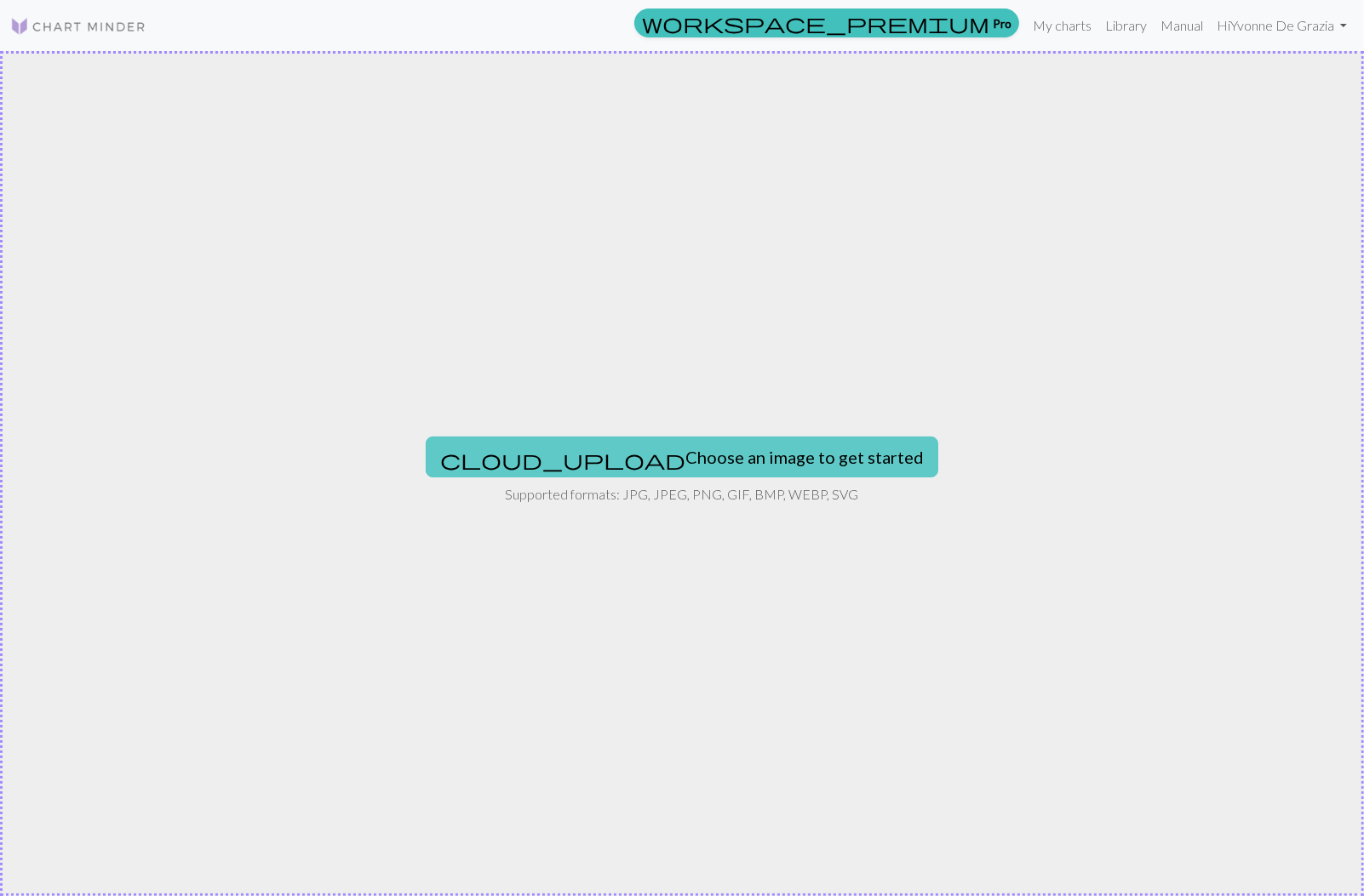
click at [602, 473] on button "cloud_upload Choose an image to get started" at bounding box center [682, 456] width 512 height 40
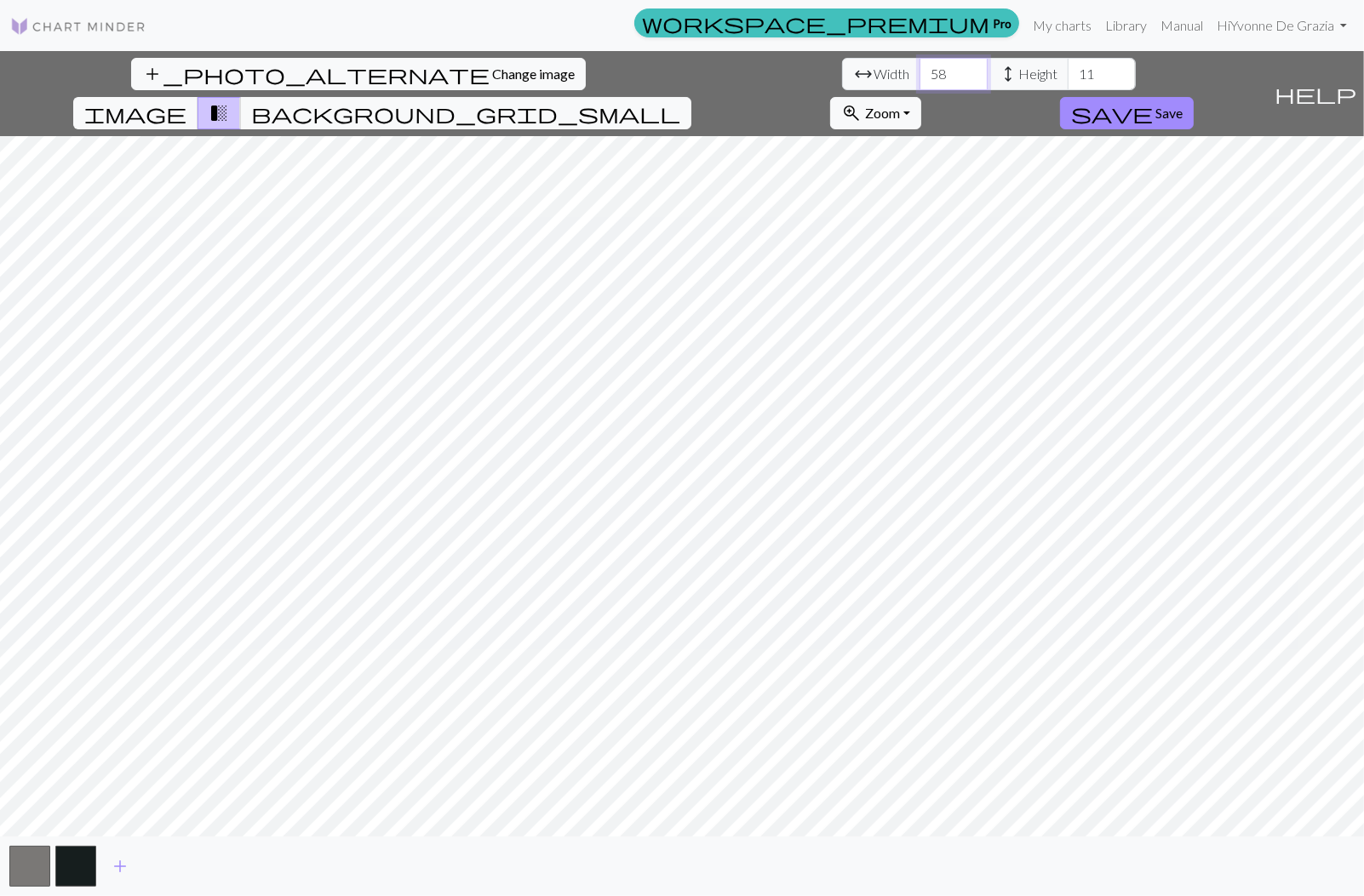
click at [920, 71] on input "58" at bounding box center [954, 73] width 68 height 32
click at [920, 71] on input "59" at bounding box center [954, 73] width 68 height 32
type input "60"
click at [920, 71] on input "60" at bounding box center [954, 73] width 68 height 32
click at [1067, 67] on input "44" at bounding box center [1101, 73] width 68 height 32
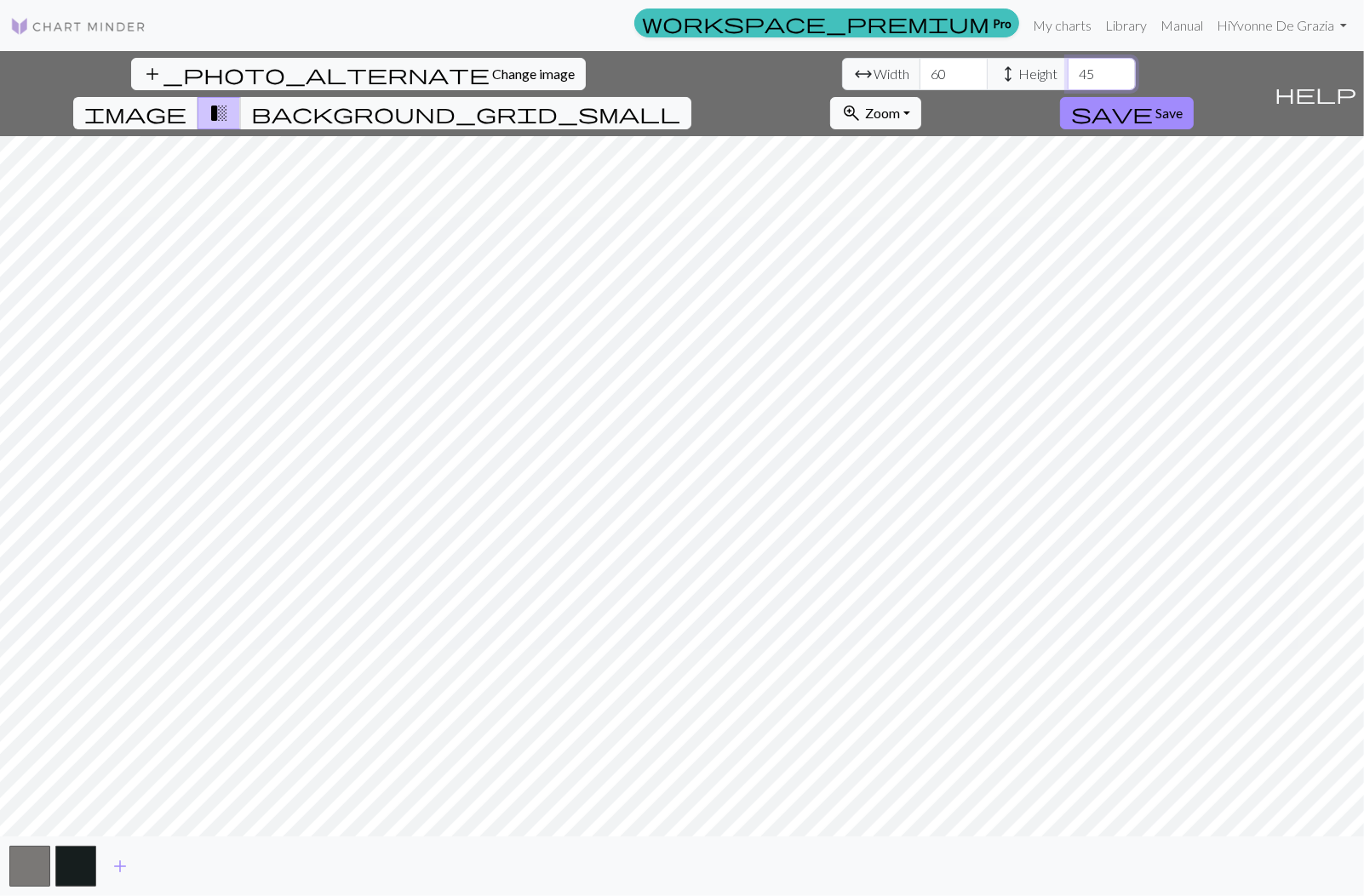
type input "45"
click at [1067, 67] on input "45" at bounding box center [1101, 73] width 68 height 32
click at [120, 867] on span "add" at bounding box center [120, 866] width 21 height 24
click at [120, 867] on button "button" at bounding box center [121, 866] width 40 height 40
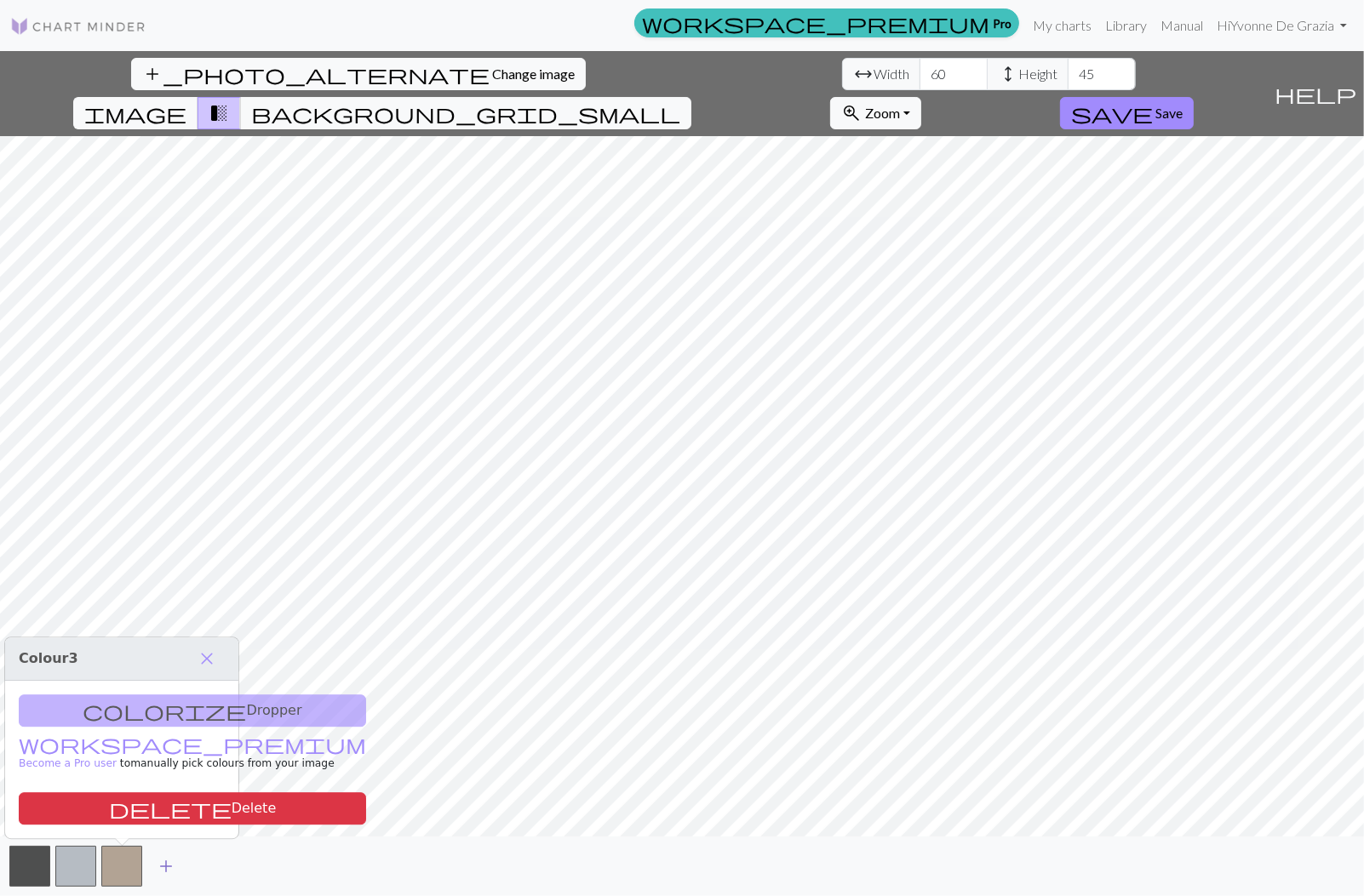
click at [169, 866] on span "add" at bounding box center [166, 866] width 21 height 24
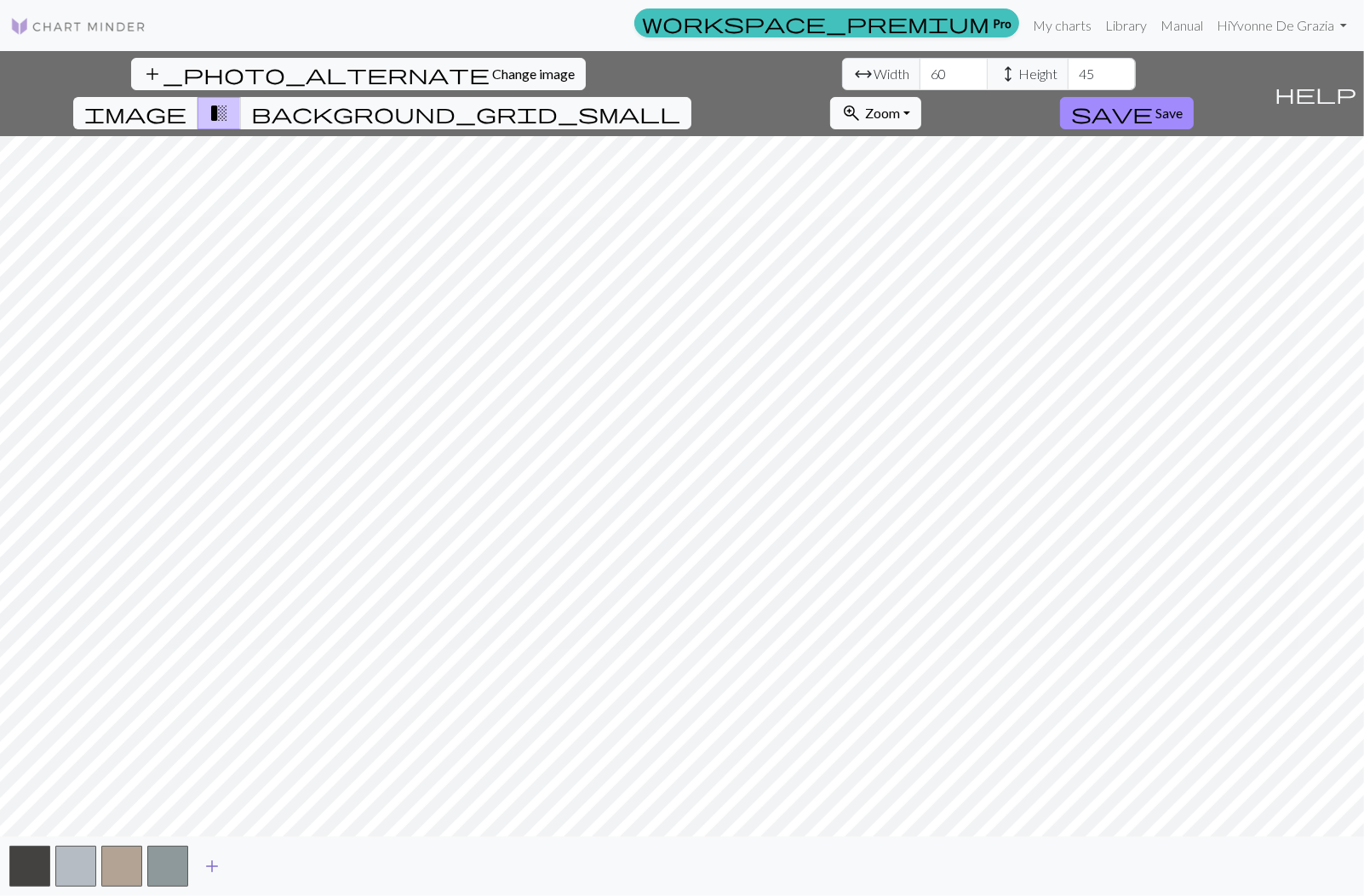
click at [212, 859] on span "add" at bounding box center [212, 866] width 21 height 24
click at [260, 859] on span "add" at bounding box center [258, 866] width 21 height 24
click at [313, 858] on span "add" at bounding box center [304, 866] width 21 height 24
click at [352, 857] on span "add" at bounding box center [350, 866] width 21 height 24
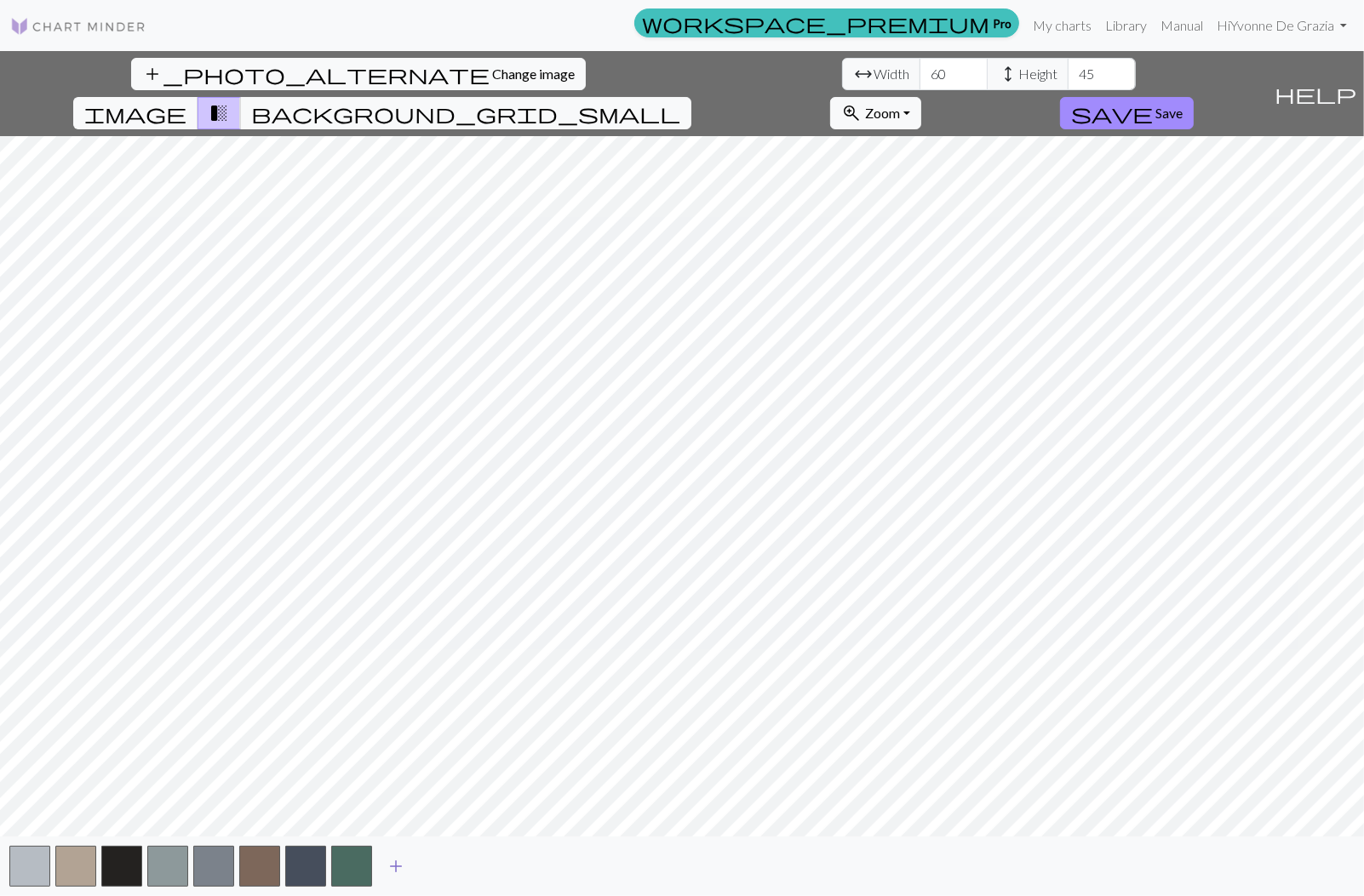
click at [412, 866] on button "add" at bounding box center [395, 866] width 42 height 32
click at [439, 872] on span "add" at bounding box center [441, 866] width 21 height 24
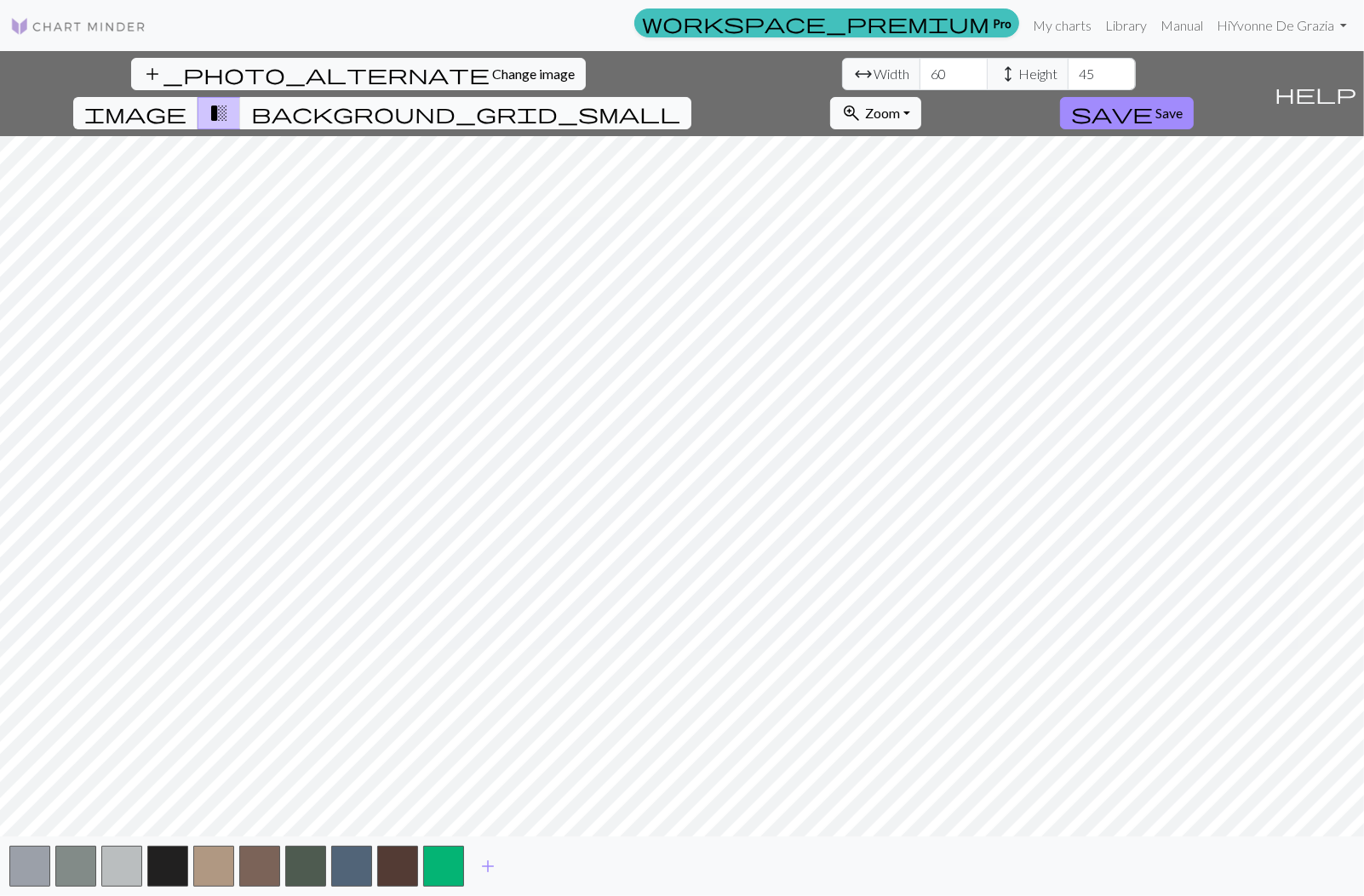
click at [680, 102] on span "background_grid_small" at bounding box center [466, 113] width 429 height 24
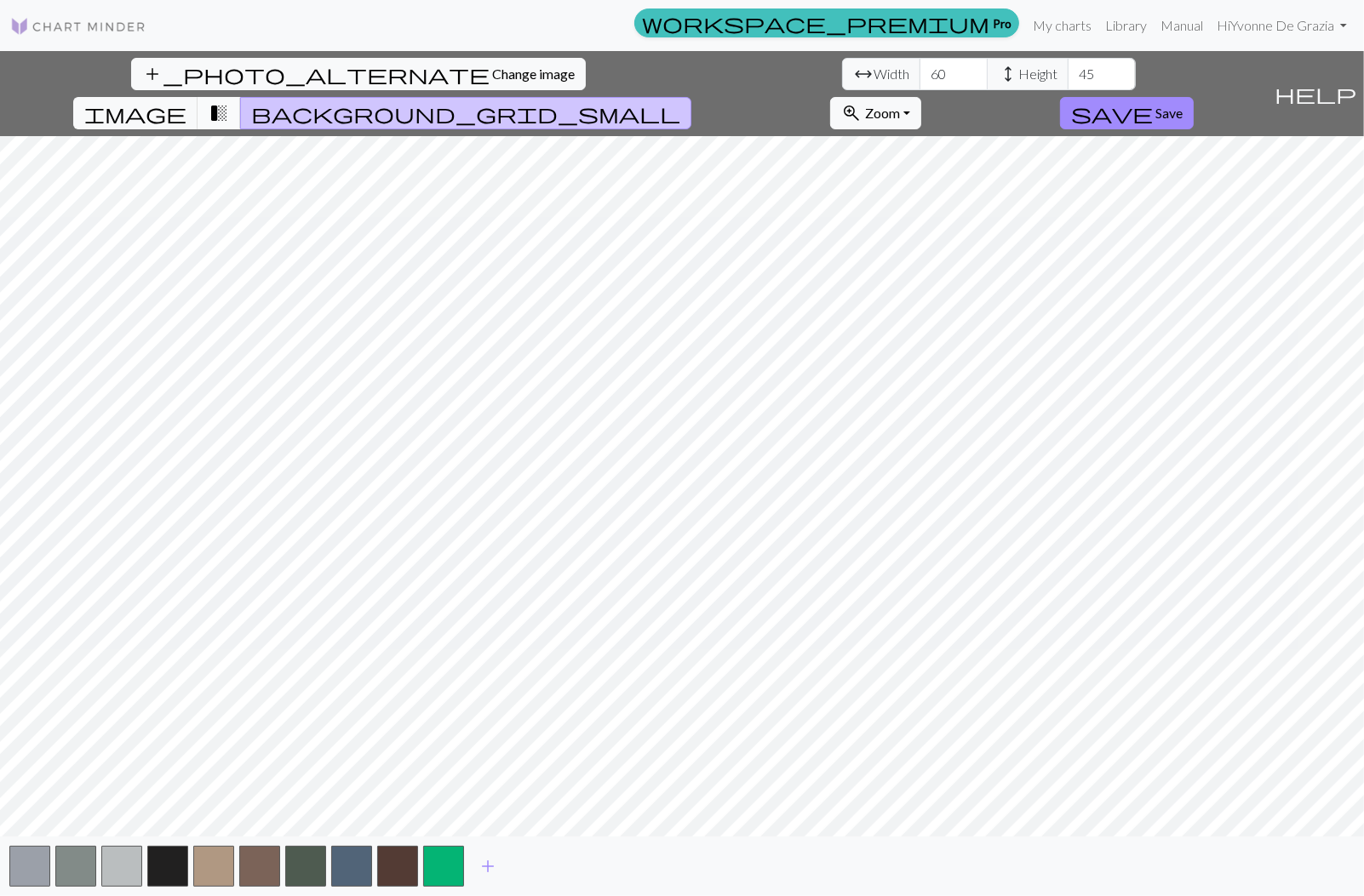
click at [229, 102] on span "transition_fade" at bounding box center [219, 113] width 21 height 24
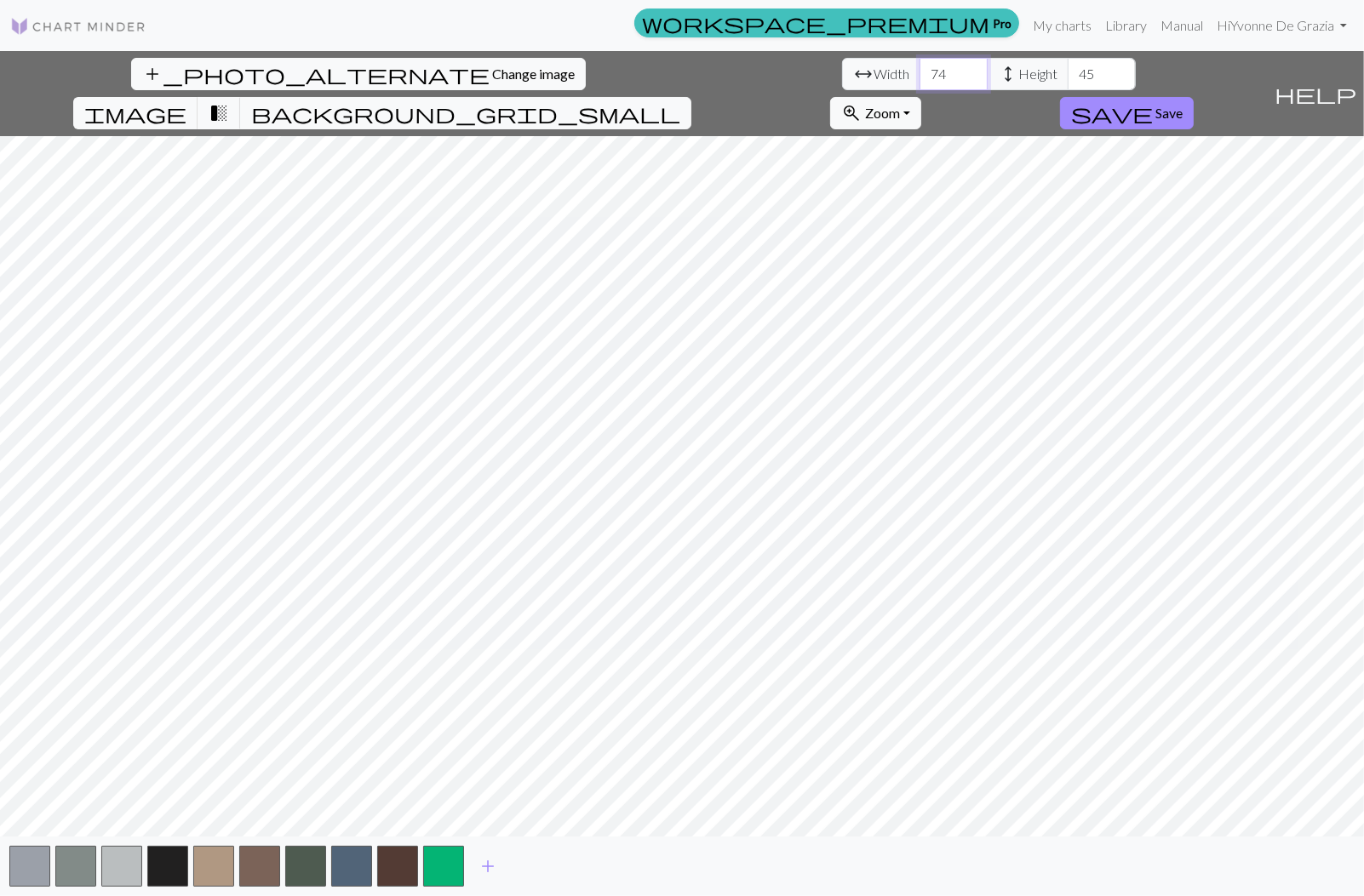
type input "74"
click at [920, 71] on input "74" at bounding box center [954, 73] width 68 height 32
click at [391, 867] on button "button" at bounding box center [397, 866] width 40 height 40
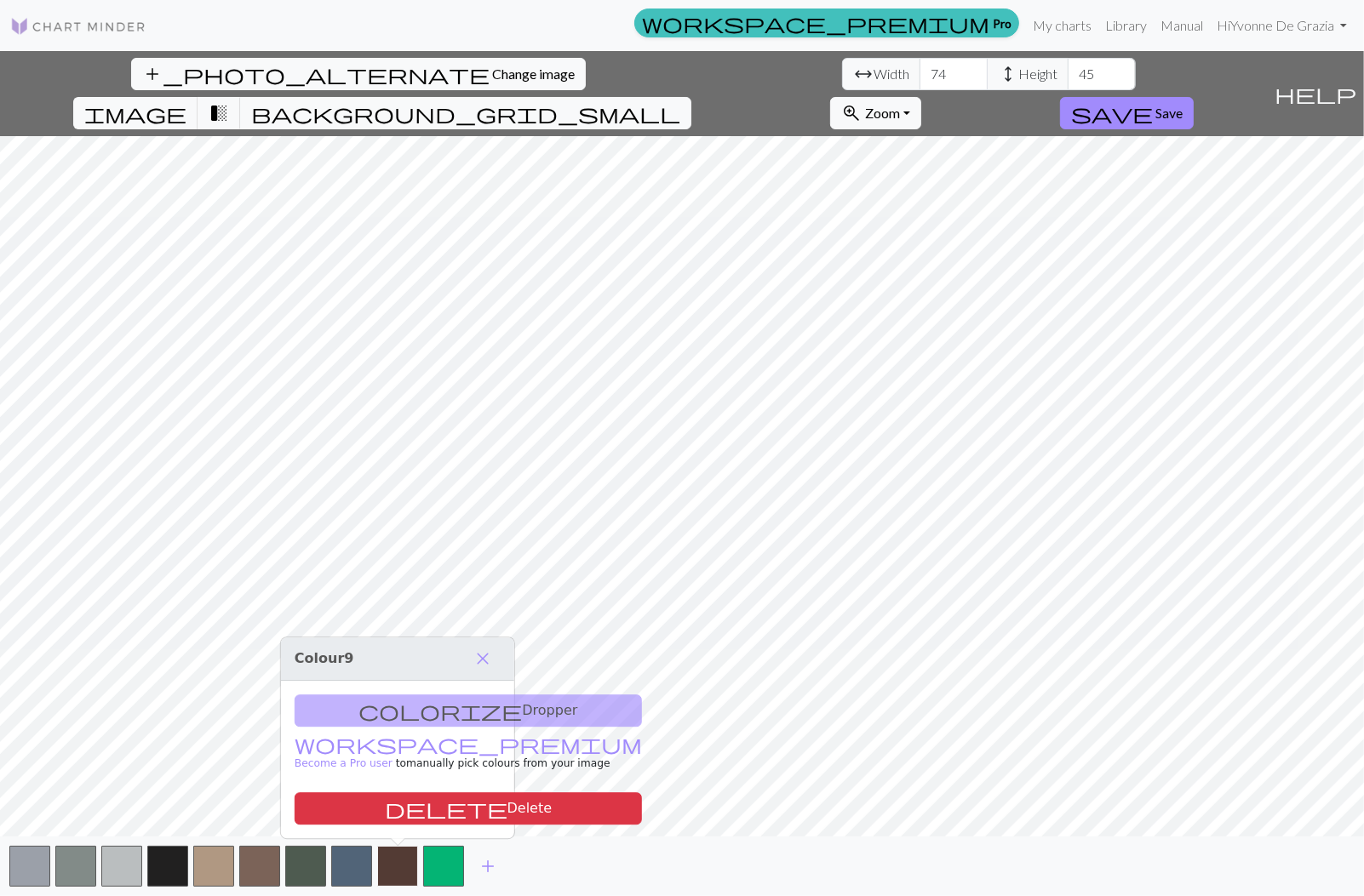
click at [393, 859] on button "button" at bounding box center [397, 866] width 40 height 40
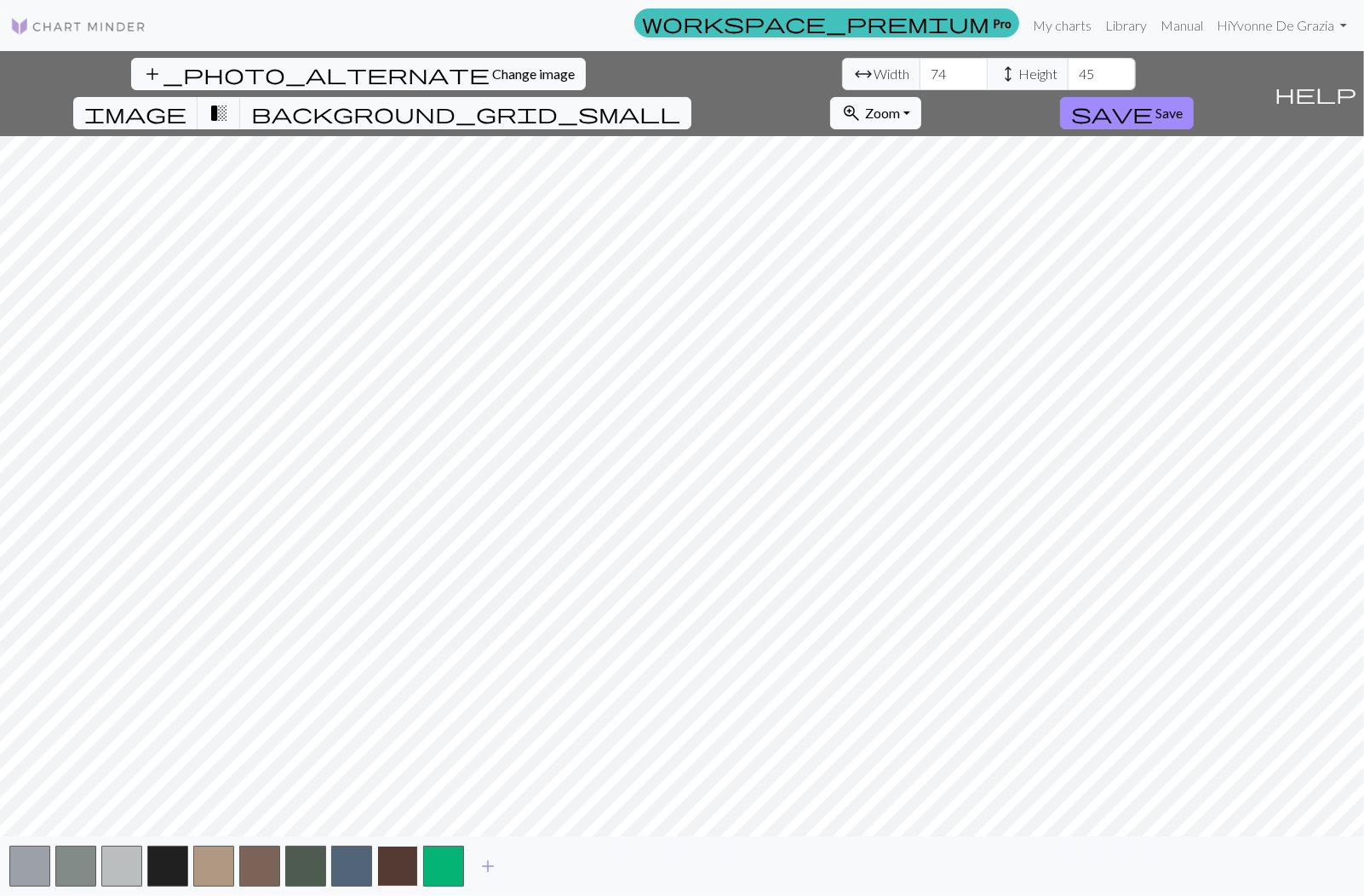
click at [393, 859] on button "button" at bounding box center [397, 866] width 40 height 40
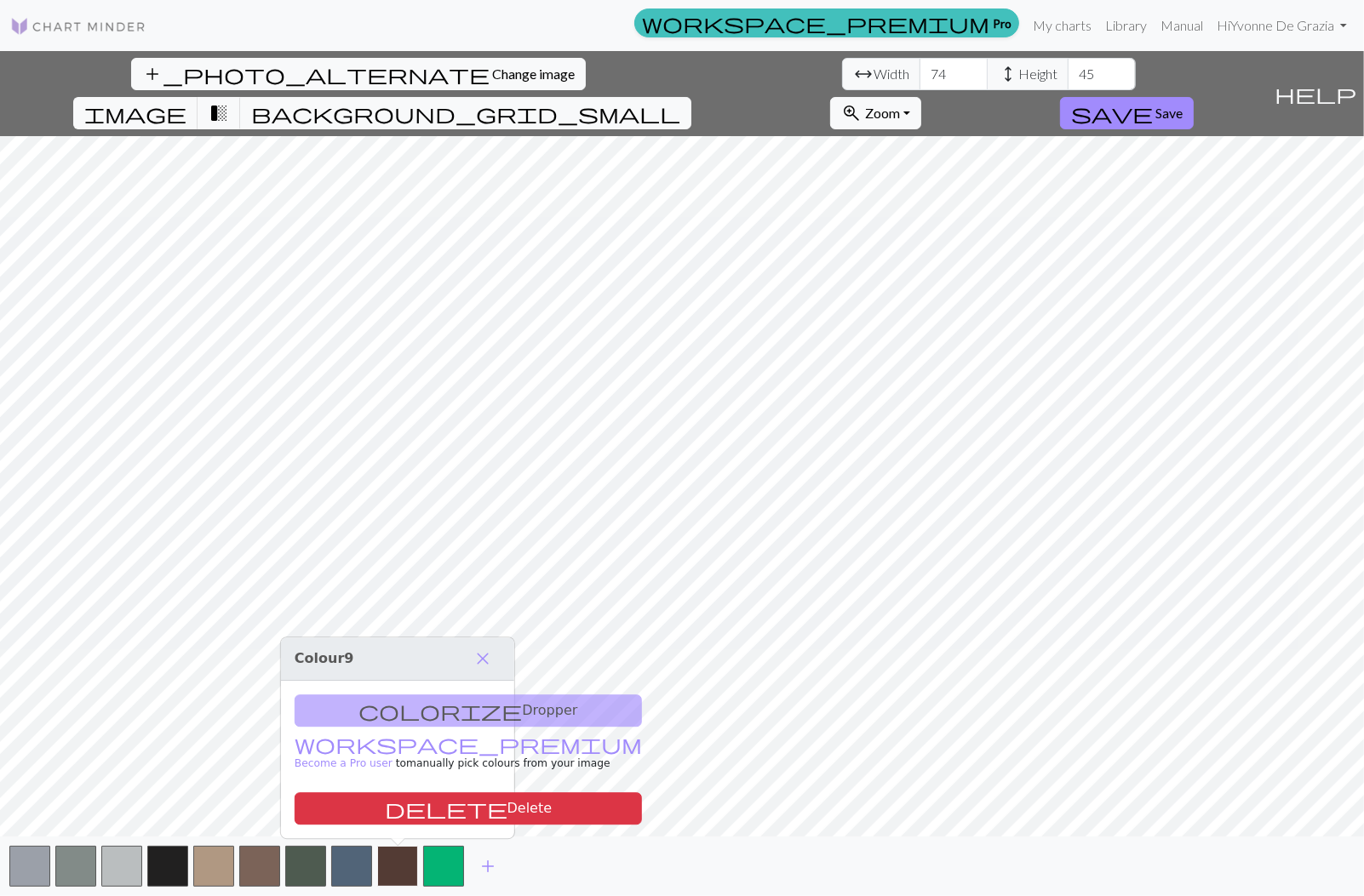
click at [393, 859] on button "button" at bounding box center [397, 866] width 40 height 40
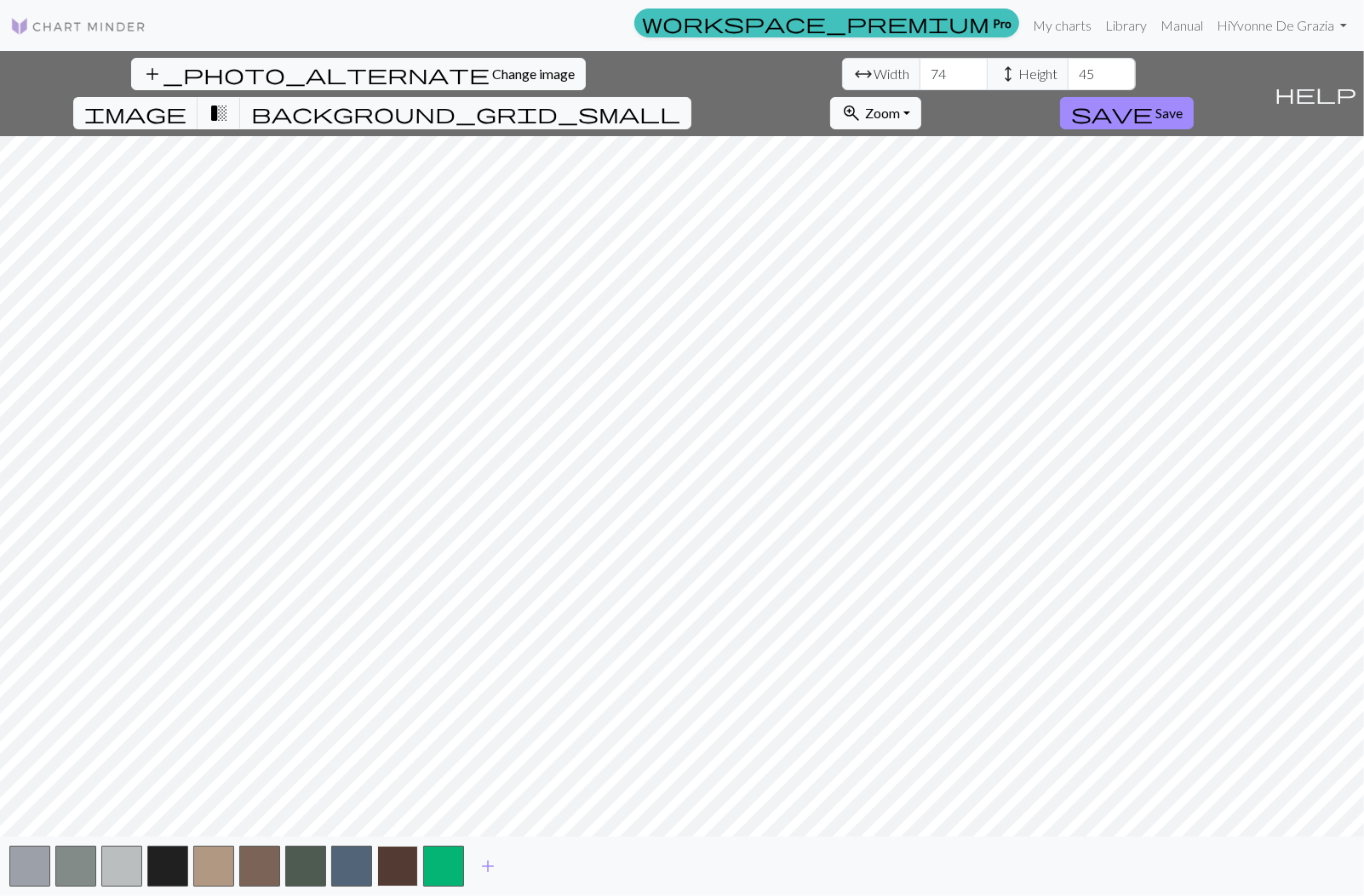
click at [396, 861] on button "button" at bounding box center [397, 866] width 40 height 40
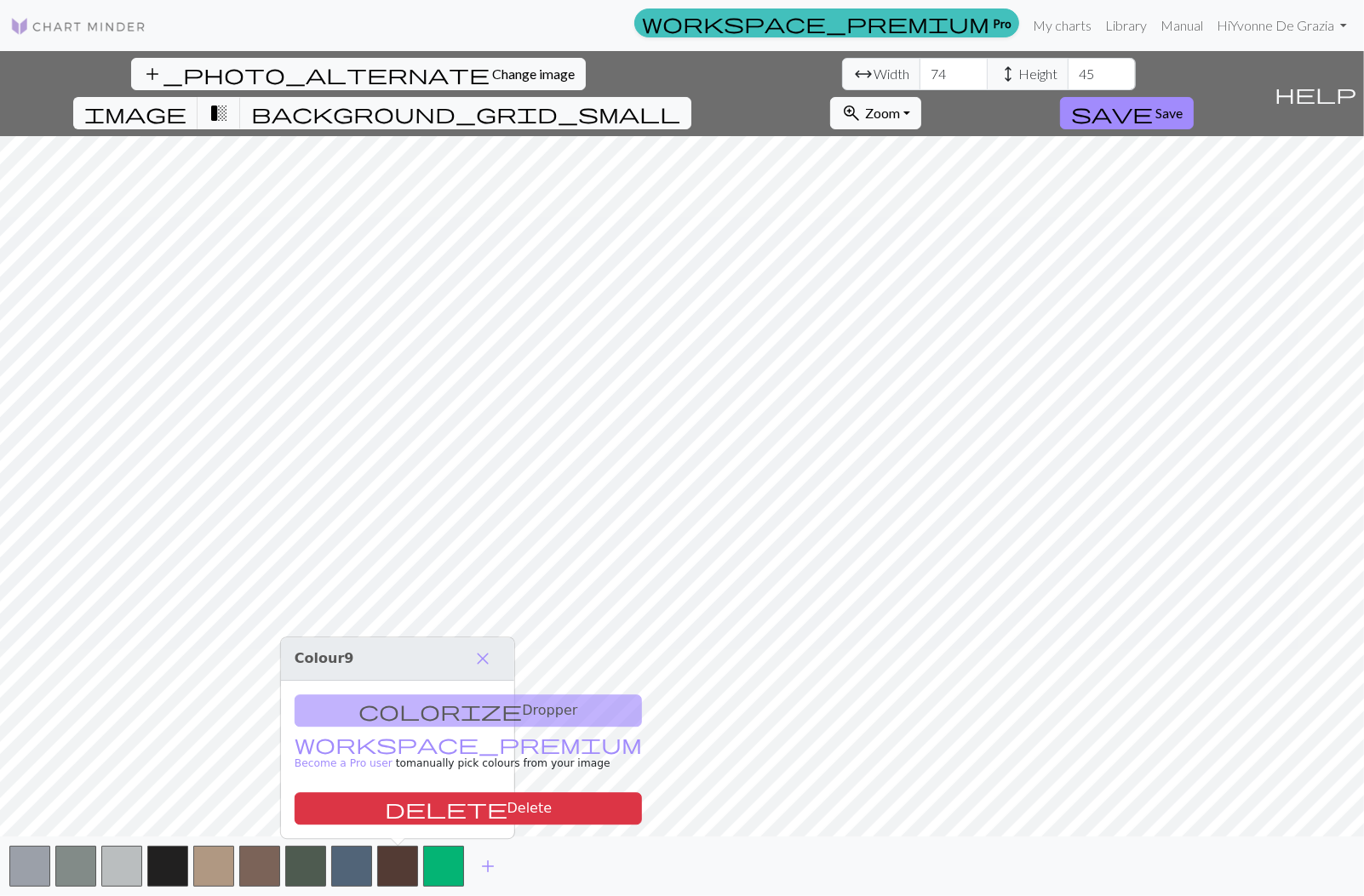
click at [413, 717] on div "colorize Dropper workspace_premium Become a Pro user to manually pick colours f…" at bounding box center [397, 759] width 233 height 157
click at [186, 102] on span "image" at bounding box center [136, 113] width 103 height 24
click at [471, 723] on div "colorize Dropper workspace_premium Become a Pro user to manually pick colours f…" at bounding box center [397, 759] width 233 height 157
click at [471, 715] on div "colorize Dropper workspace_premium Become a Pro user to manually pick colours f…" at bounding box center [397, 759] width 233 height 157
click at [484, 660] on span "close" at bounding box center [483, 658] width 21 height 24
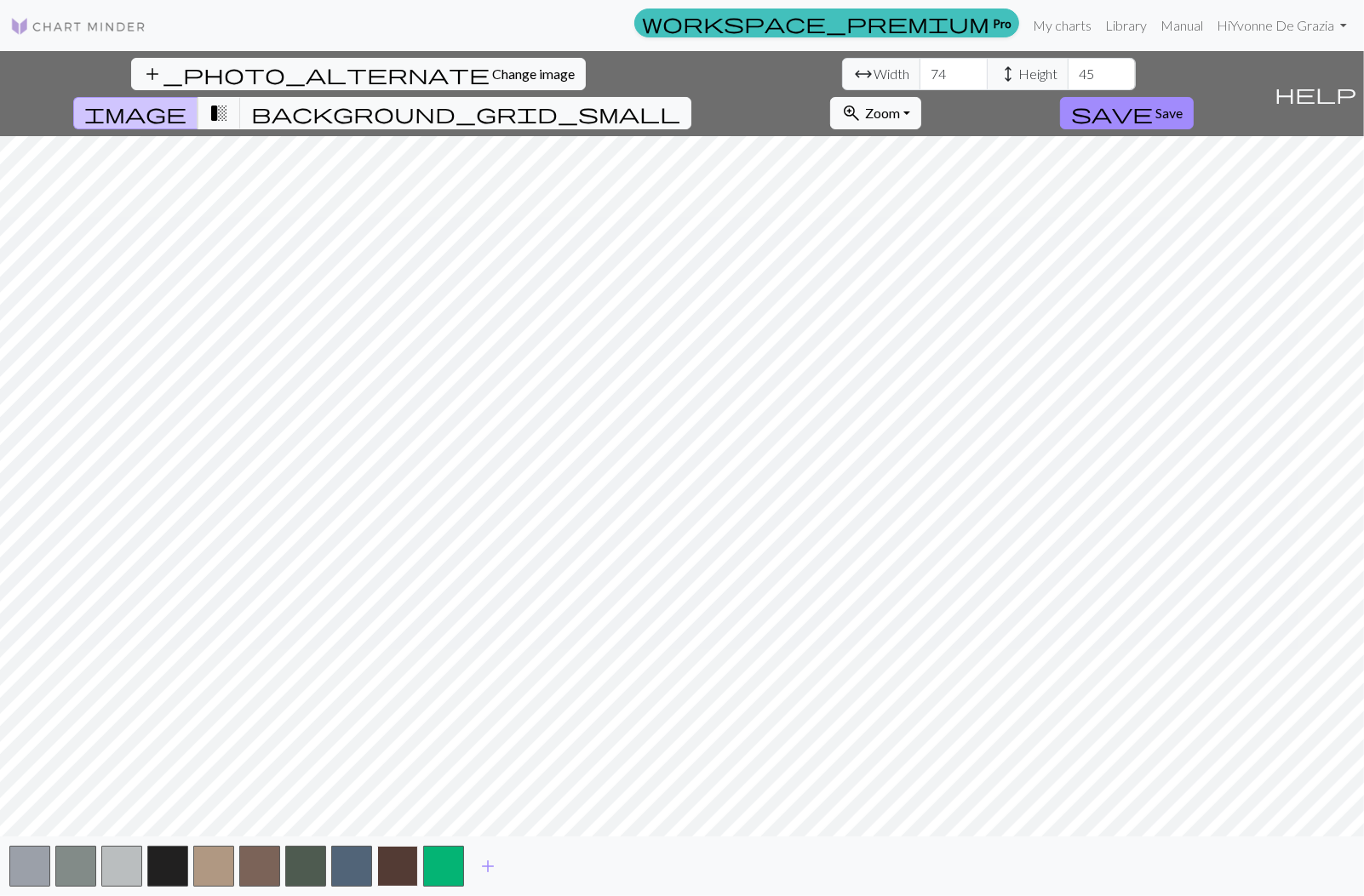
click at [408, 864] on button "button" at bounding box center [397, 866] width 40 height 40
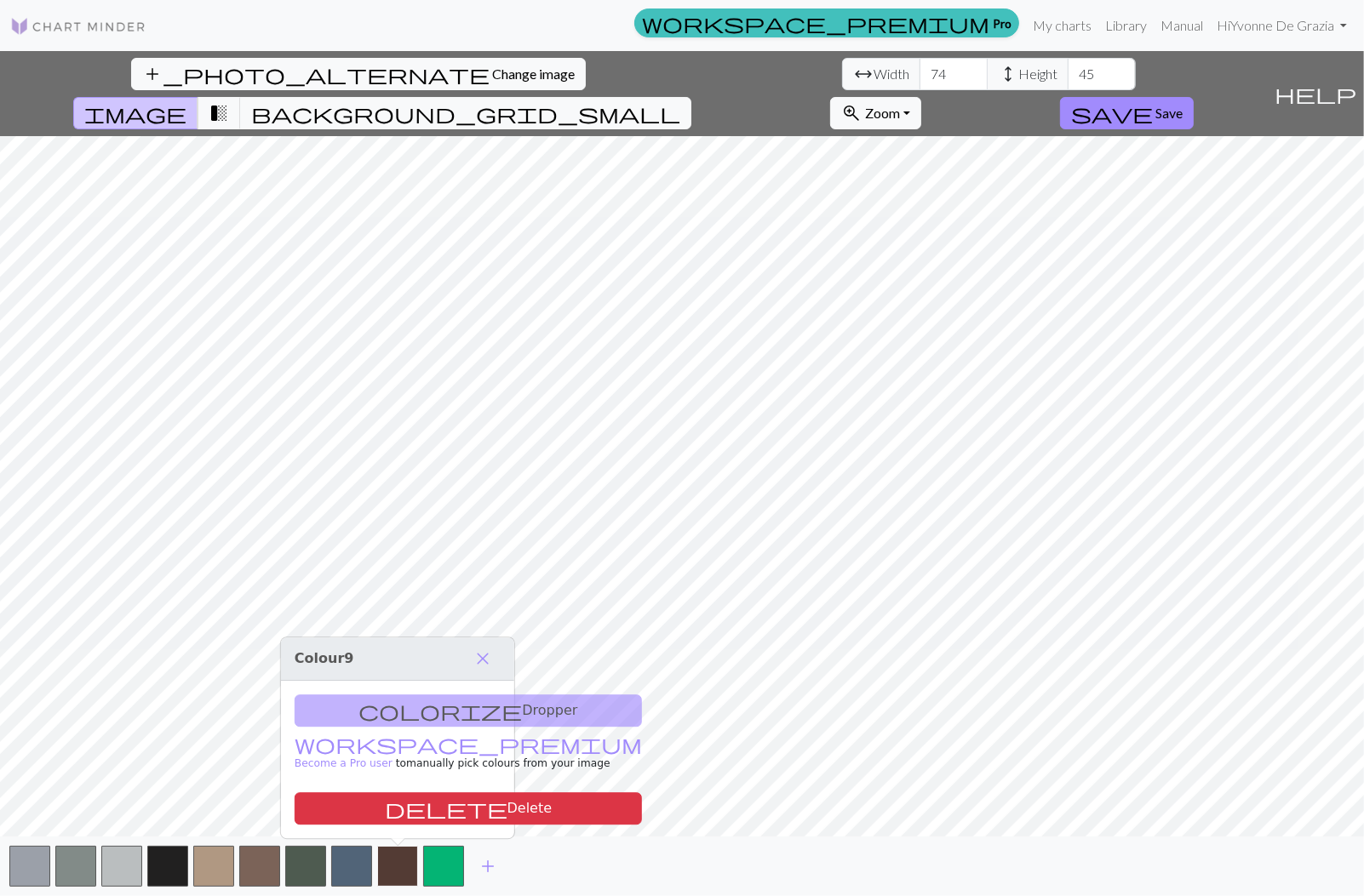
click at [390, 862] on button "button" at bounding box center [397, 866] width 40 height 40
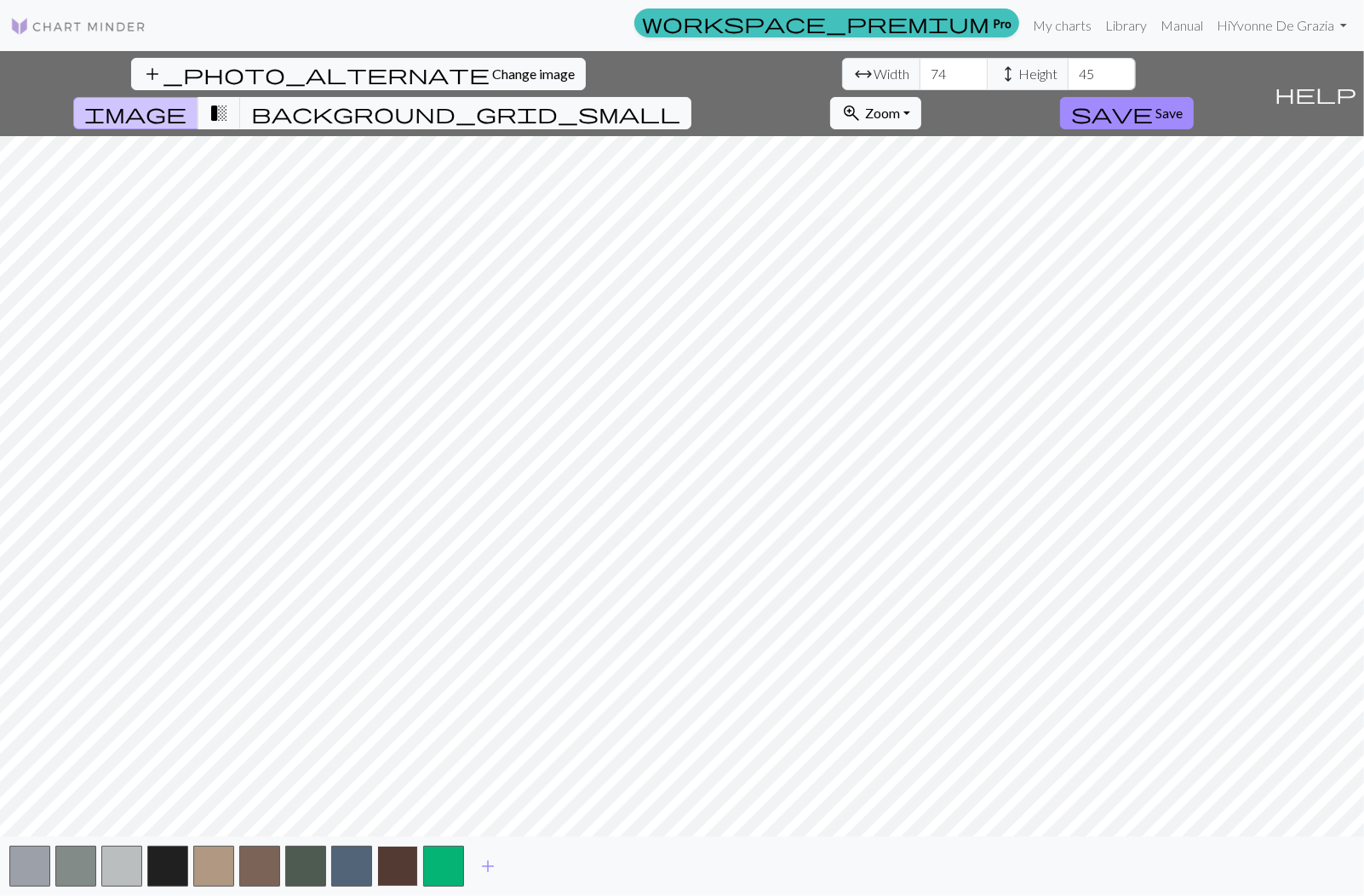
click at [390, 862] on button "button" at bounding box center [397, 866] width 40 height 40
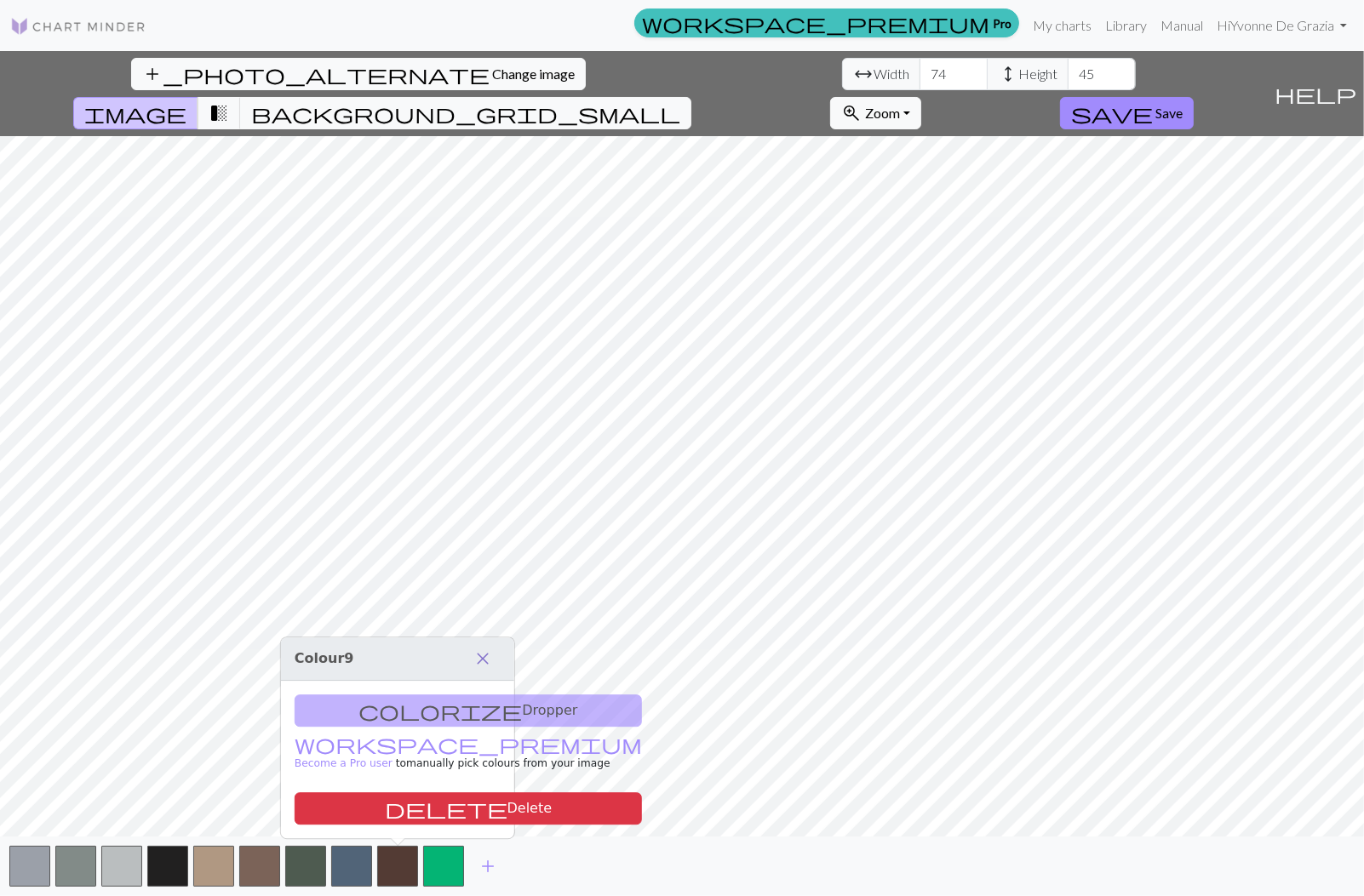
click at [484, 657] on span "close" at bounding box center [483, 658] width 21 height 24
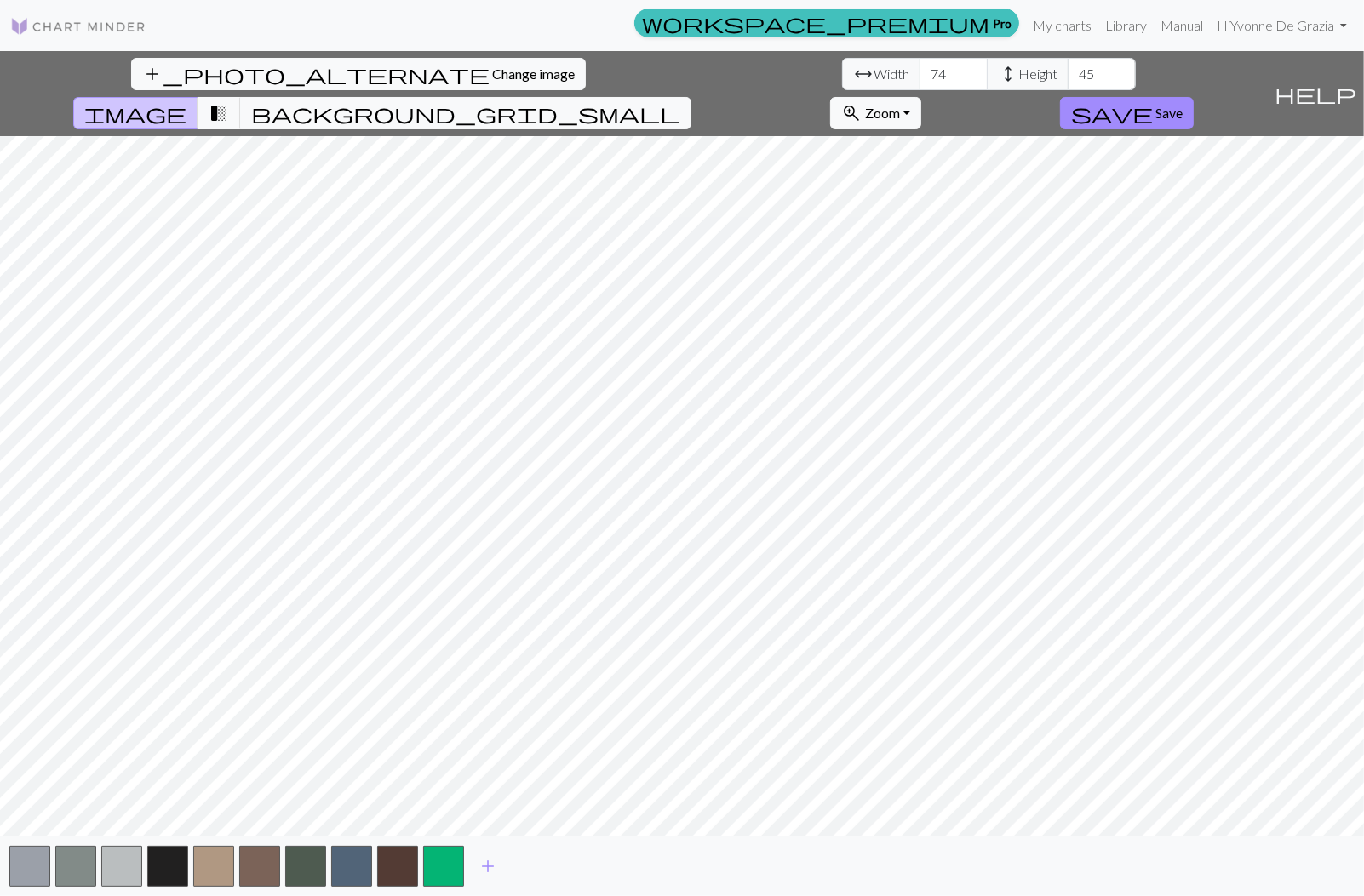
click at [582, 849] on div "add" at bounding box center [682, 866] width 1364 height 59
click at [494, 863] on span "add" at bounding box center [488, 866] width 21 height 24
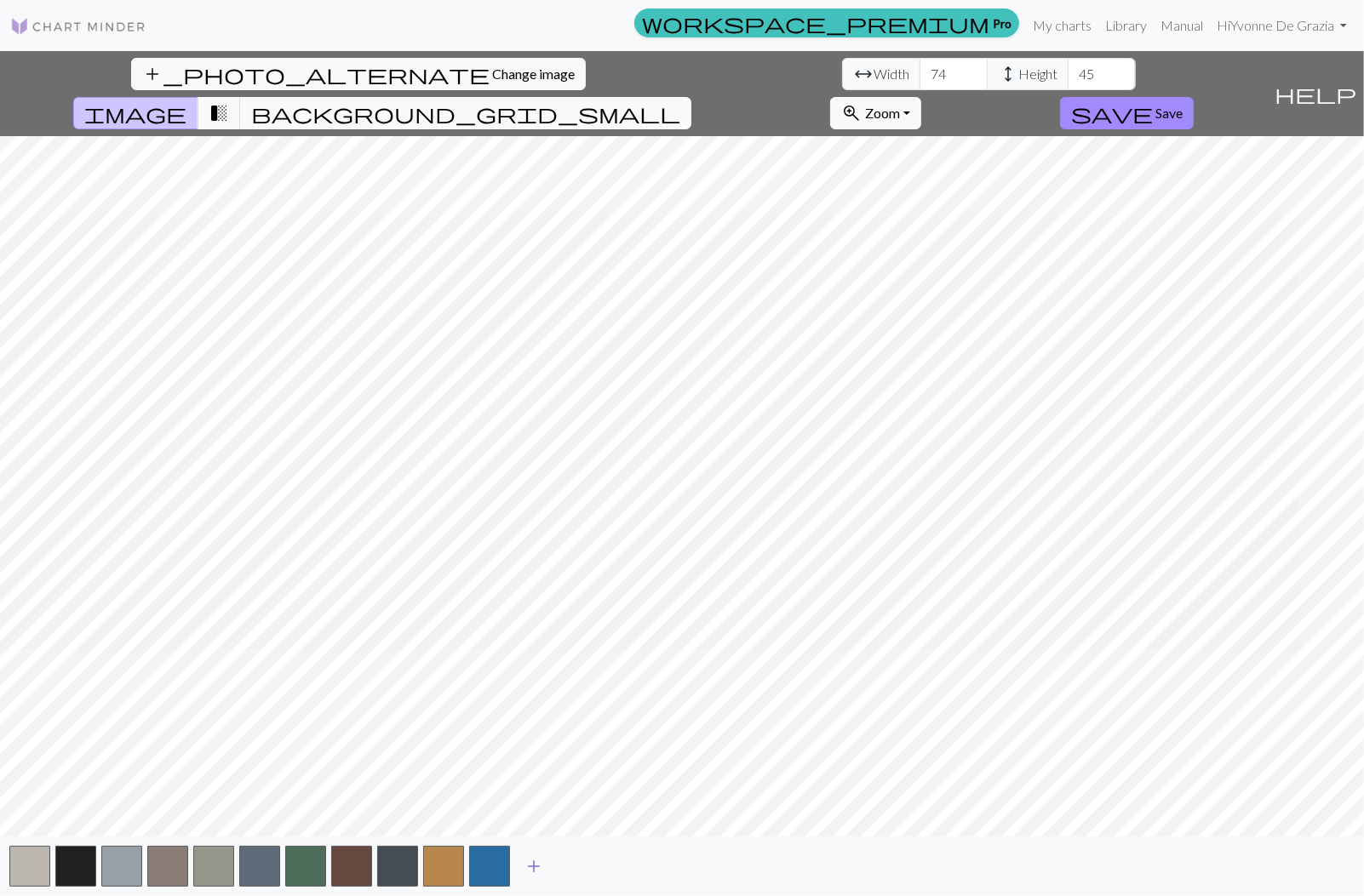
click at [530, 863] on span "add" at bounding box center [534, 866] width 21 height 24
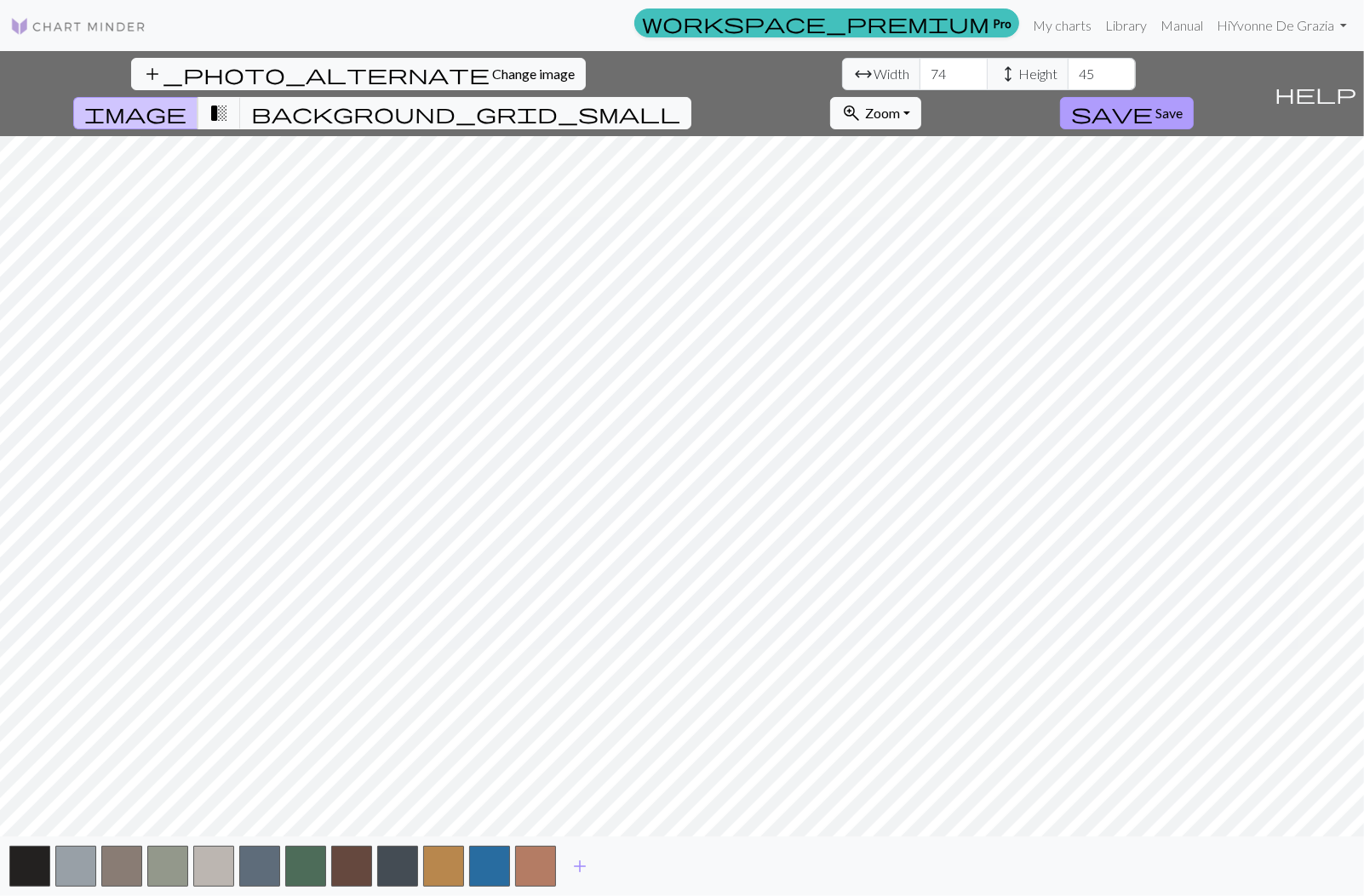
click at [1182, 104] on span "Save" at bounding box center [1168, 112] width 27 height 16
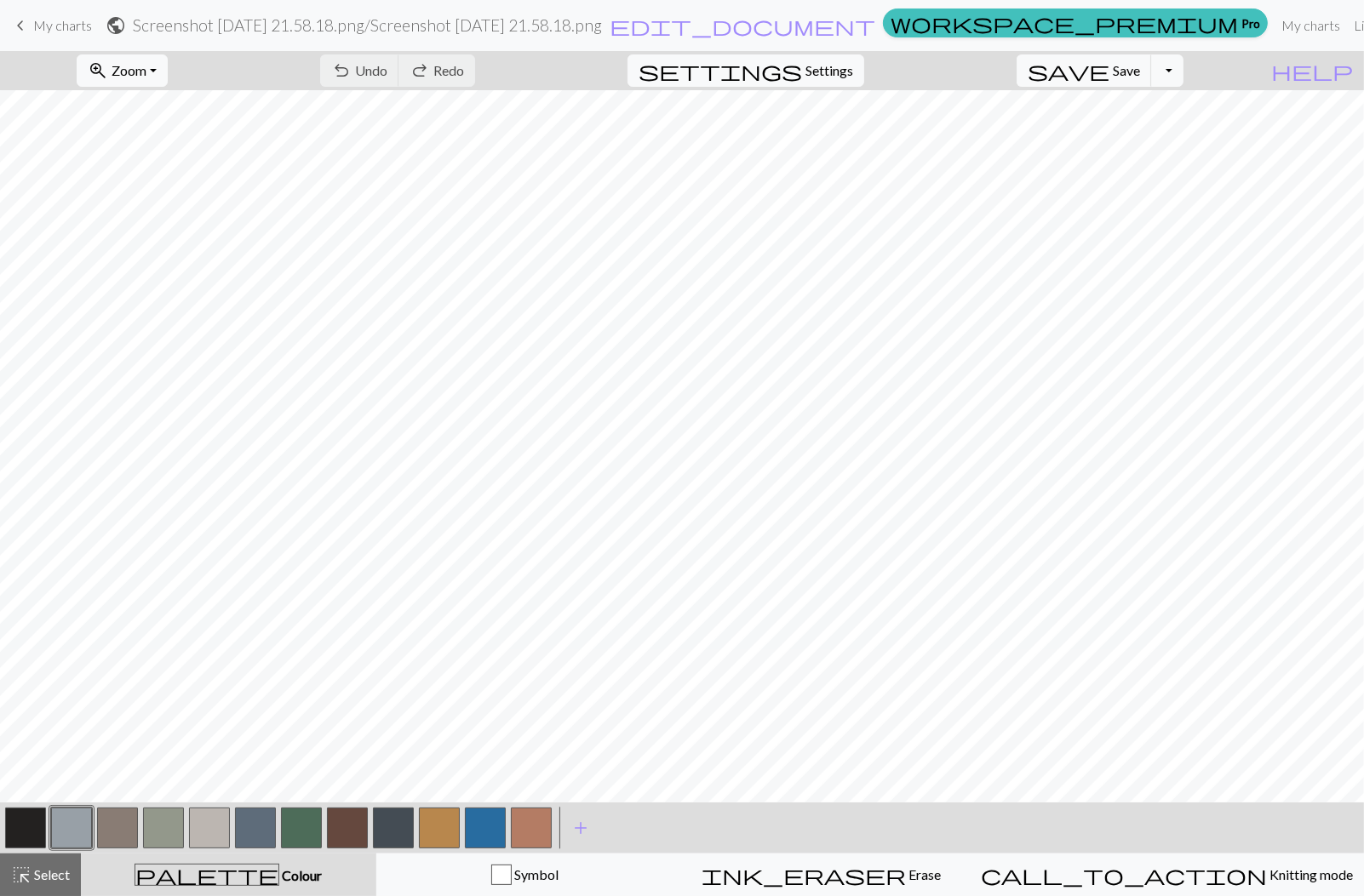
drag, startPoint x: 67, startPoint y: 18, endPoint x: 69, endPoint y: 28, distance: 10.2
click at [67, 19] on span "My charts" at bounding box center [62, 24] width 58 height 16
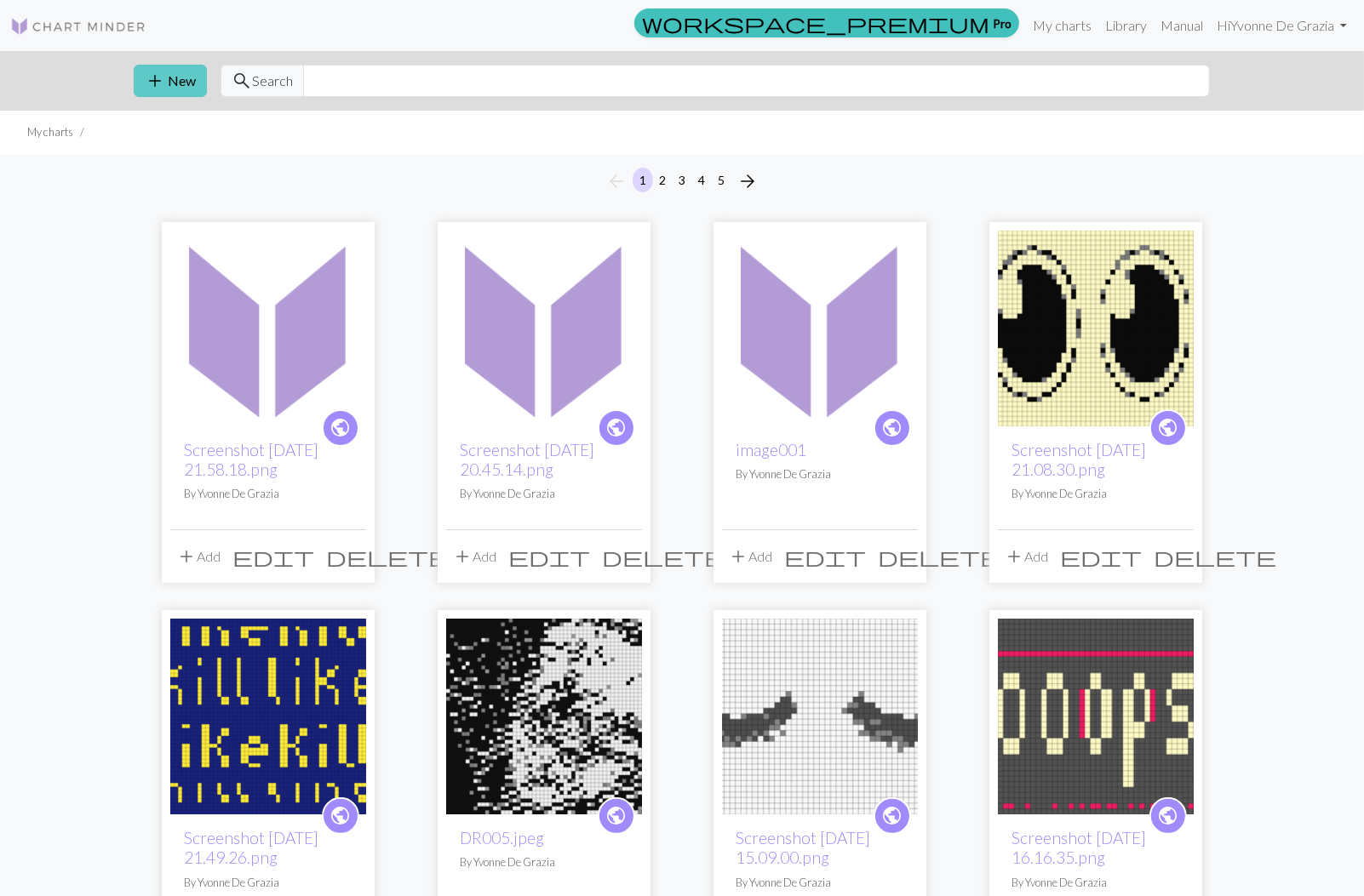
click at [177, 88] on button "add New" at bounding box center [170, 81] width 73 height 32
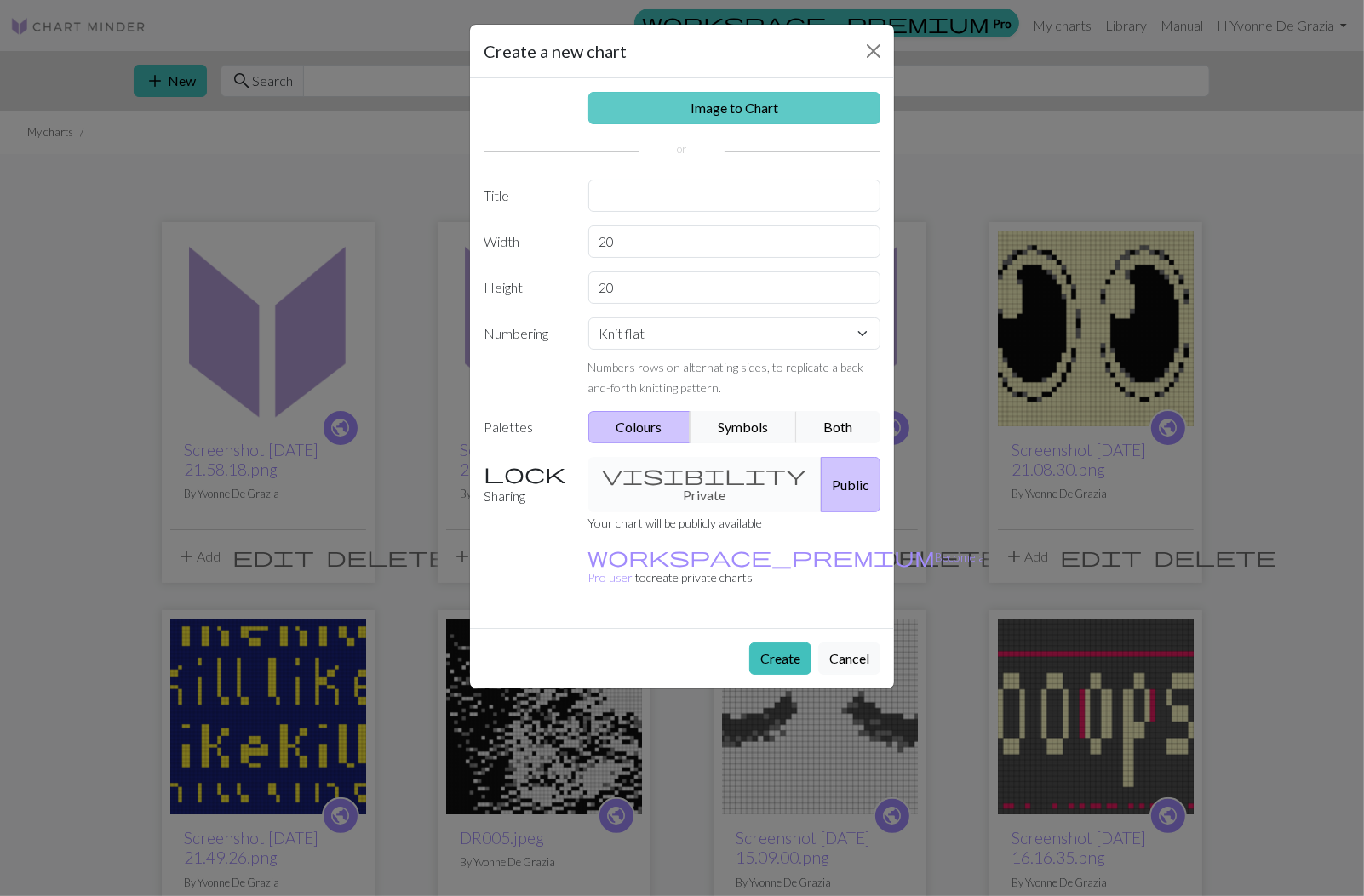
click at [680, 114] on link "Image to Chart" at bounding box center [734, 108] width 293 height 32
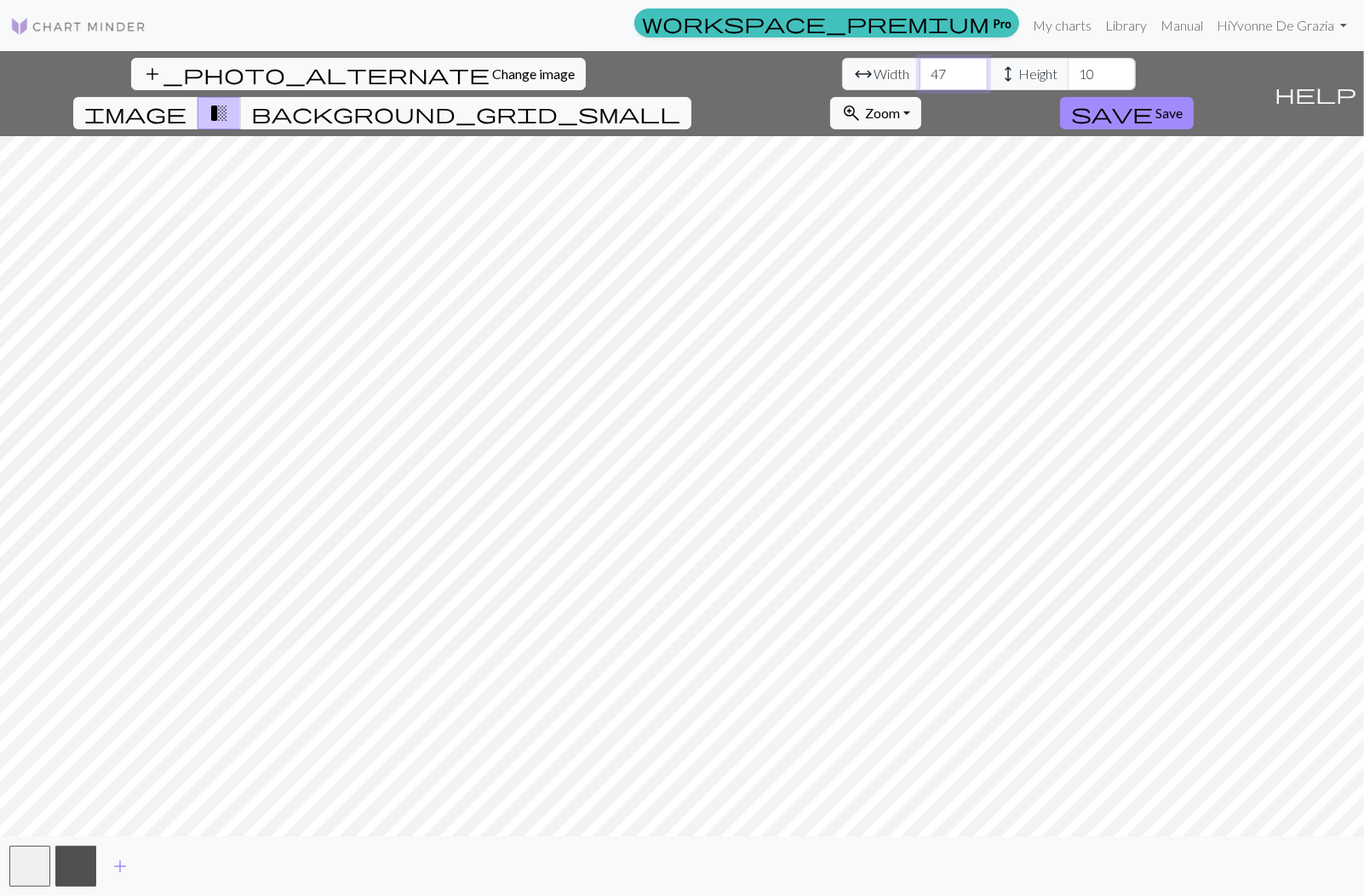
click at [920, 68] on input "47" at bounding box center [954, 73] width 68 height 32
click at [920, 68] on input "64" at bounding box center [954, 73] width 68 height 32
click at [920, 76] on input "63" at bounding box center [954, 73] width 68 height 32
click at [920, 76] on input "62" at bounding box center [954, 73] width 68 height 32
click at [920, 76] on input "61" at bounding box center [954, 73] width 68 height 32
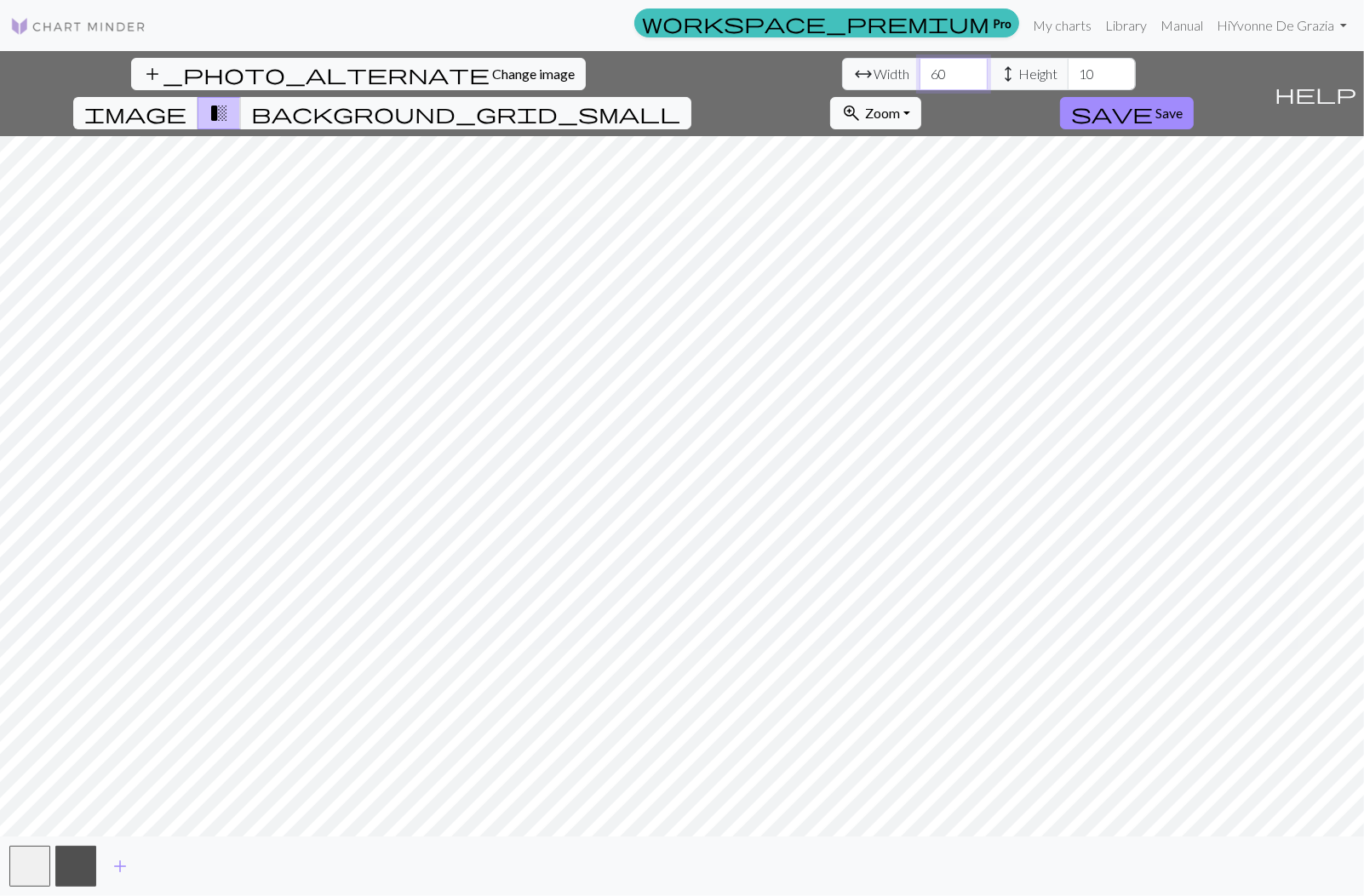
type input "60"
click at [920, 76] on input "60" at bounding box center [954, 73] width 68 height 32
click at [1067, 72] on input "35" at bounding box center [1101, 73] width 68 height 32
click at [1067, 72] on input "36" at bounding box center [1101, 73] width 68 height 32
click at [1067, 72] on input "37" at bounding box center [1101, 73] width 68 height 32
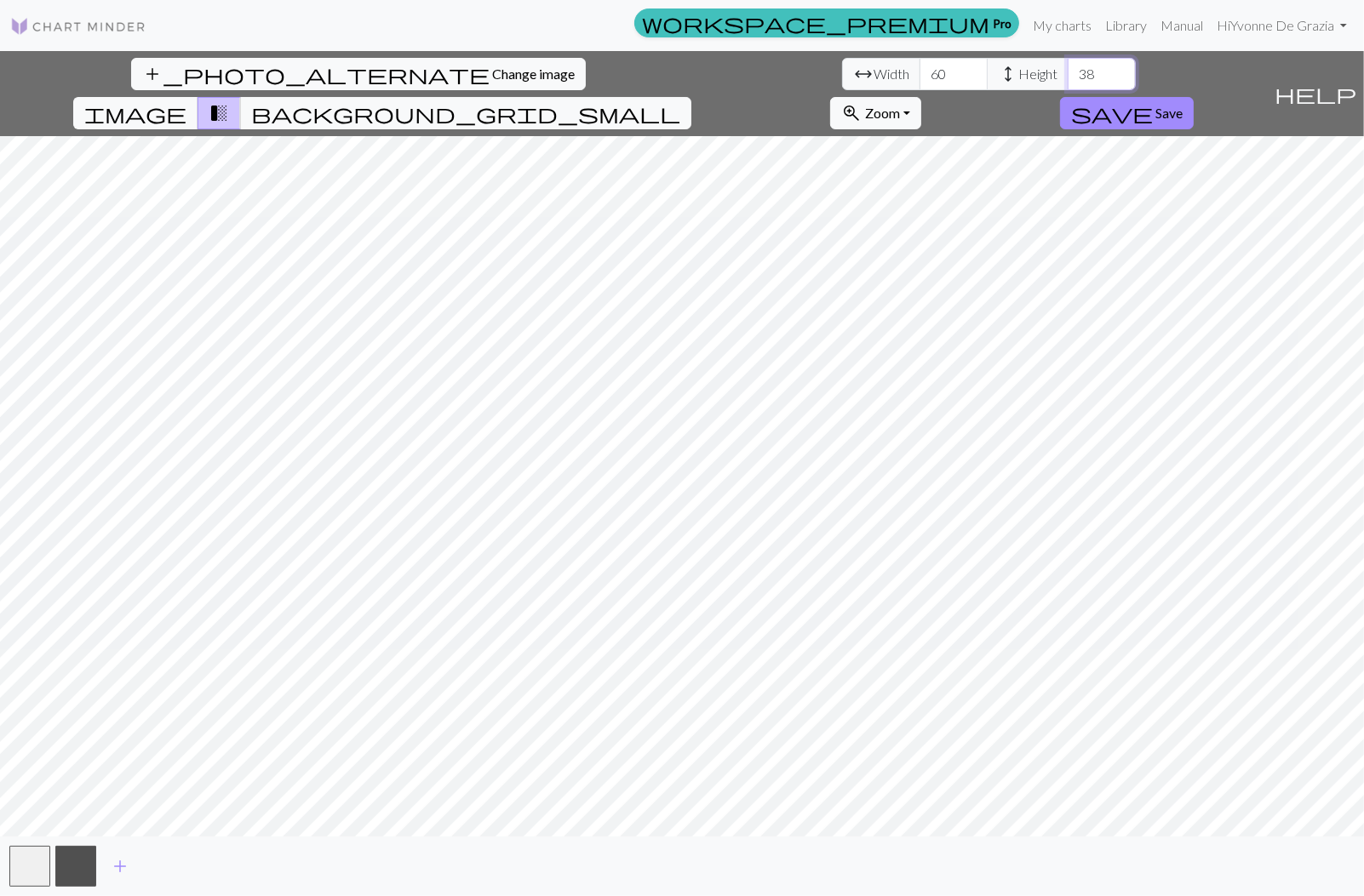
click at [1067, 72] on input "38" at bounding box center [1101, 73] width 68 height 32
click at [1067, 72] on input "39" at bounding box center [1101, 73] width 68 height 32
click at [1067, 72] on input "40" at bounding box center [1101, 73] width 68 height 32
click at [1067, 72] on input "41" at bounding box center [1101, 73] width 68 height 32
click at [1067, 72] on input "42" at bounding box center [1101, 73] width 68 height 32
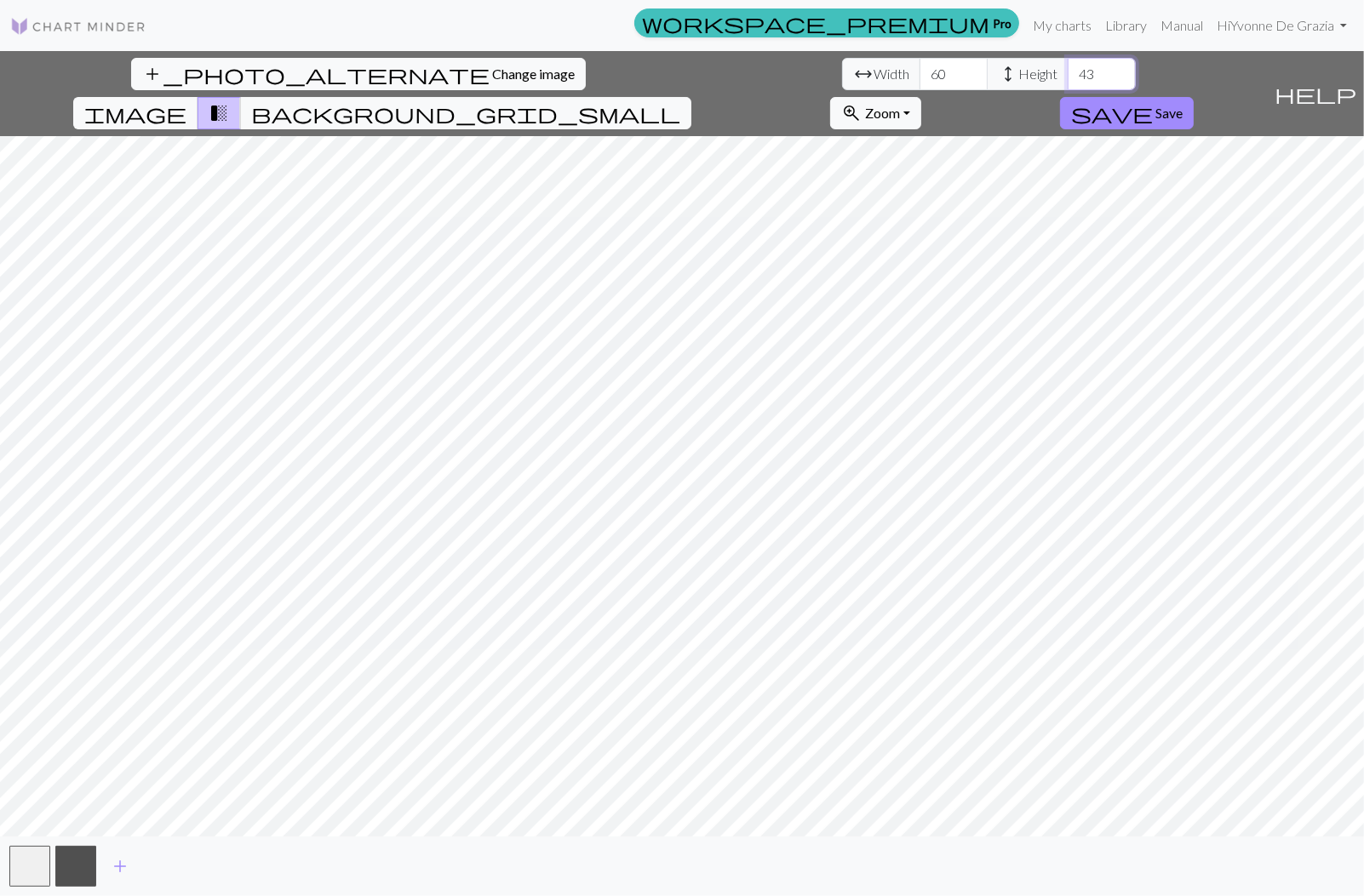
click at [1067, 72] on input "43" at bounding box center [1101, 73] width 68 height 32
click at [1067, 72] on input "44" at bounding box center [1101, 73] width 68 height 32
click at [1067, 72] on input "45" at bounding box center [1101, 73] width 68 height 32
click at [1067, 72] on input "46" at bounding box center [1101, 73] width 68 height 32
click at [1067, 81] on input "45" at bounding box center [1101, 73] width 68 height 32
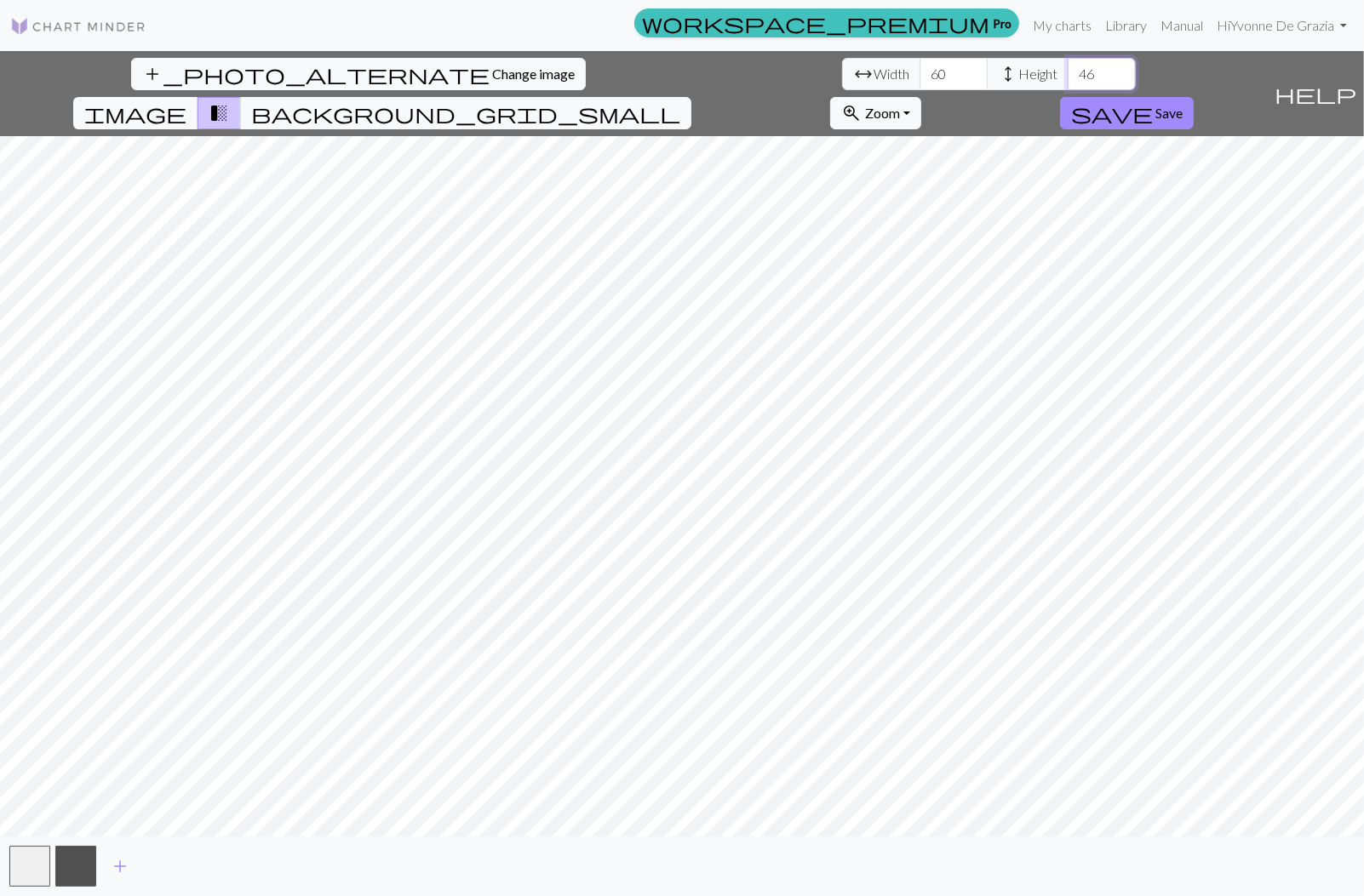
click at [1067, 70] on input "46" at bounding box center [1101, 73] width 68 height 32
click at [1067, 70] on input "47" at bounding box center [1101, 73] width 68 height 32
click at [1067, 70] on input "48" at bounding box center [1101, 73] width 68 height 32
click at [1067, 70] on input "49" at bounding box center [1101, 73] width 68 height 32
type input "50"
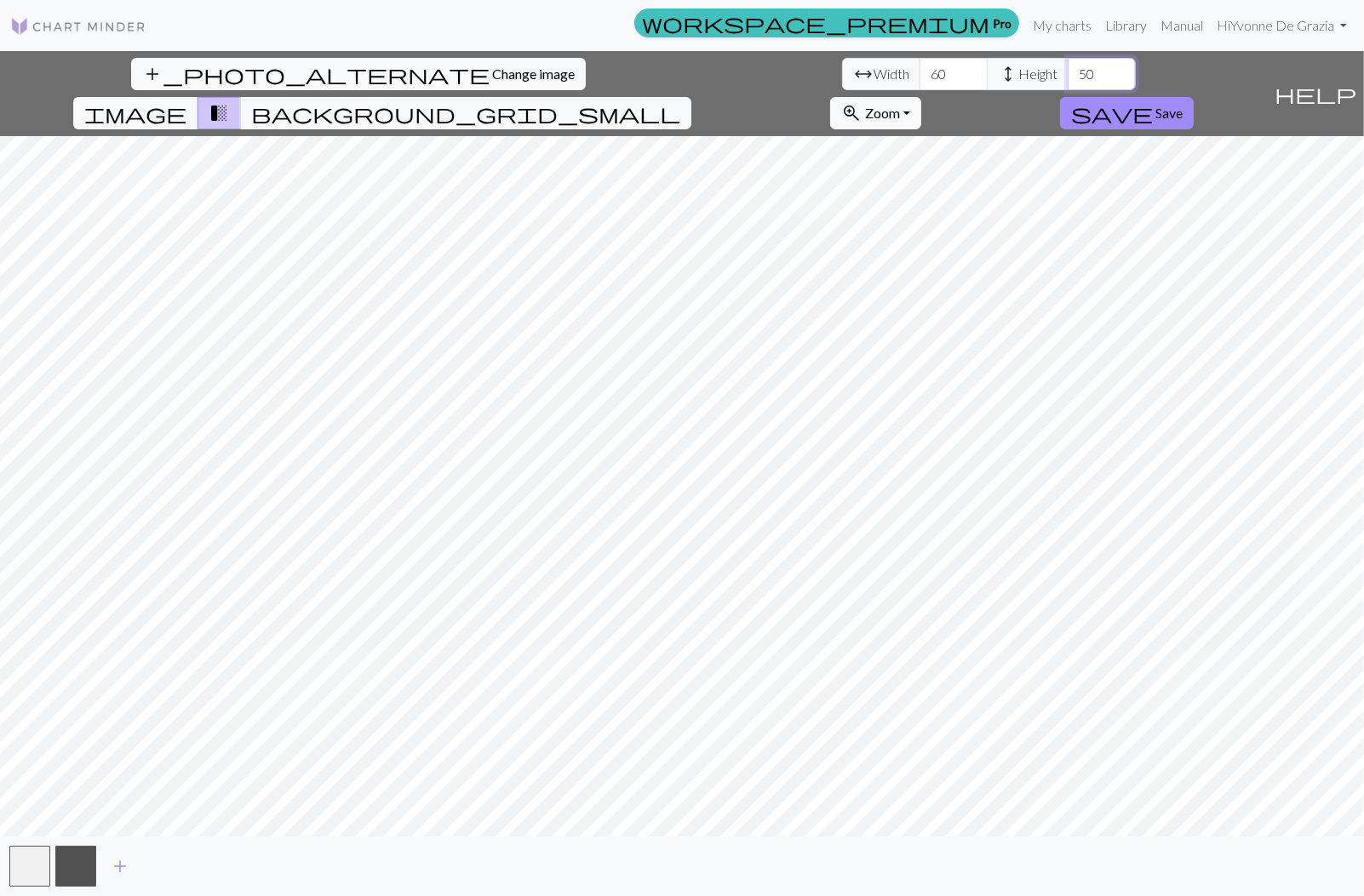
click at [1067, 70] on input "50" at bounding box center [1101, 73] width 68 height 32
click at [120, 866] on span "add" at bounding box center [120, 866] width 21 height 24
click at [680, 102] on span "background_grid_small" at bounding box center [466, 113] width 429 height 24
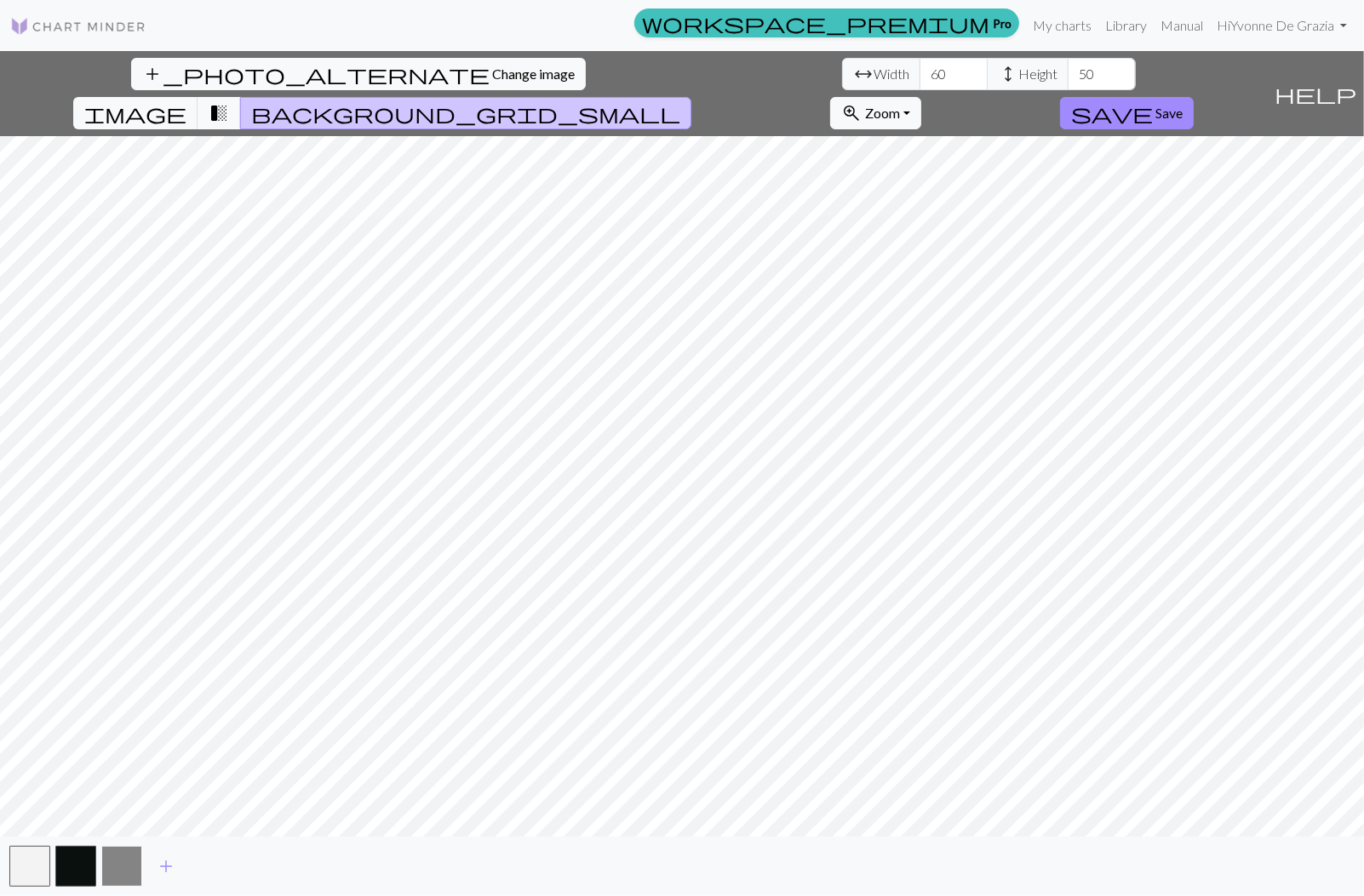
click at [127, 872] on button "button" at bounding box center [121, 866] width 40 height 40
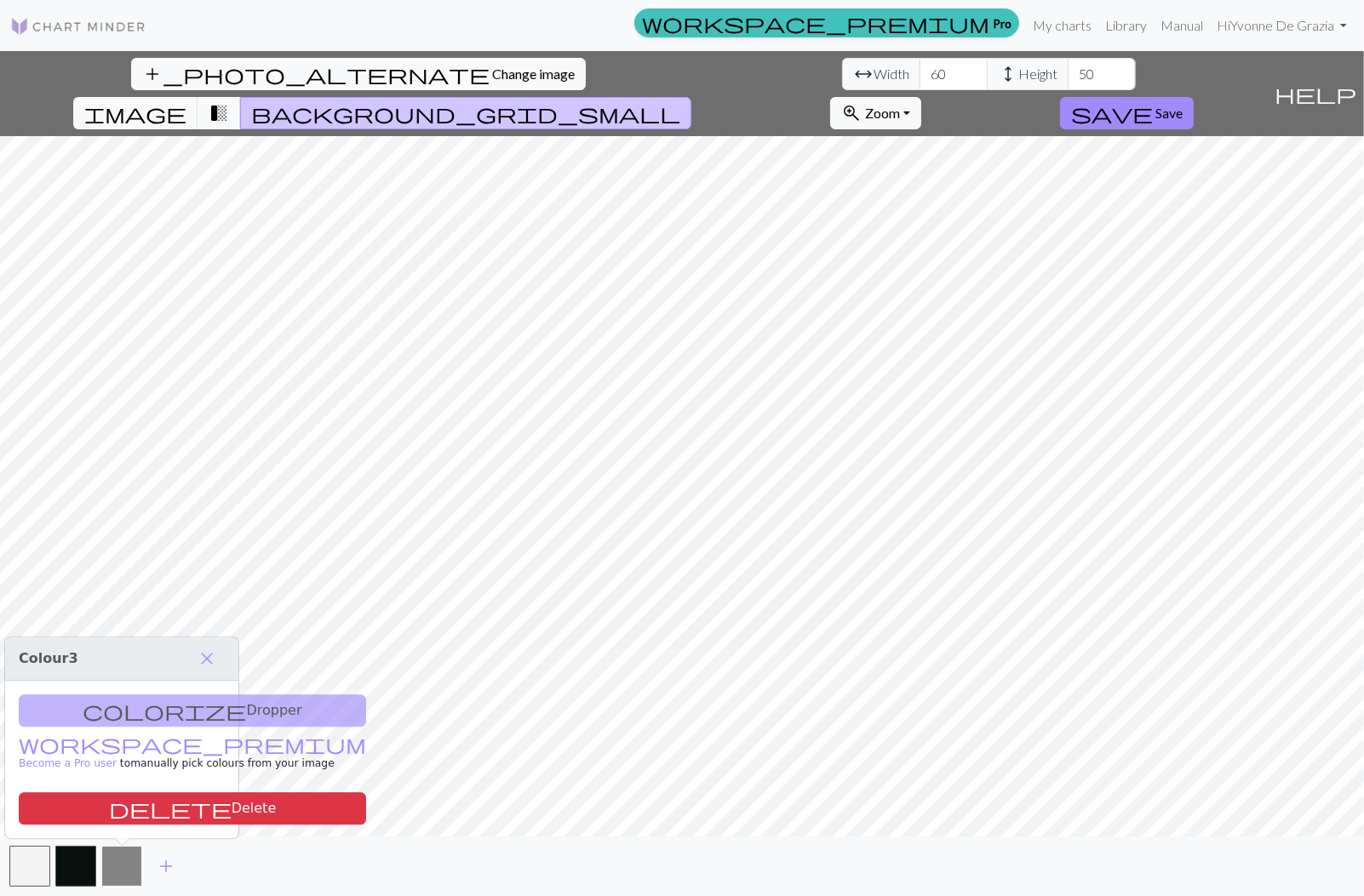
click at [127, 872] on button "button" at bounding box center [121, 866] width 40 height 40
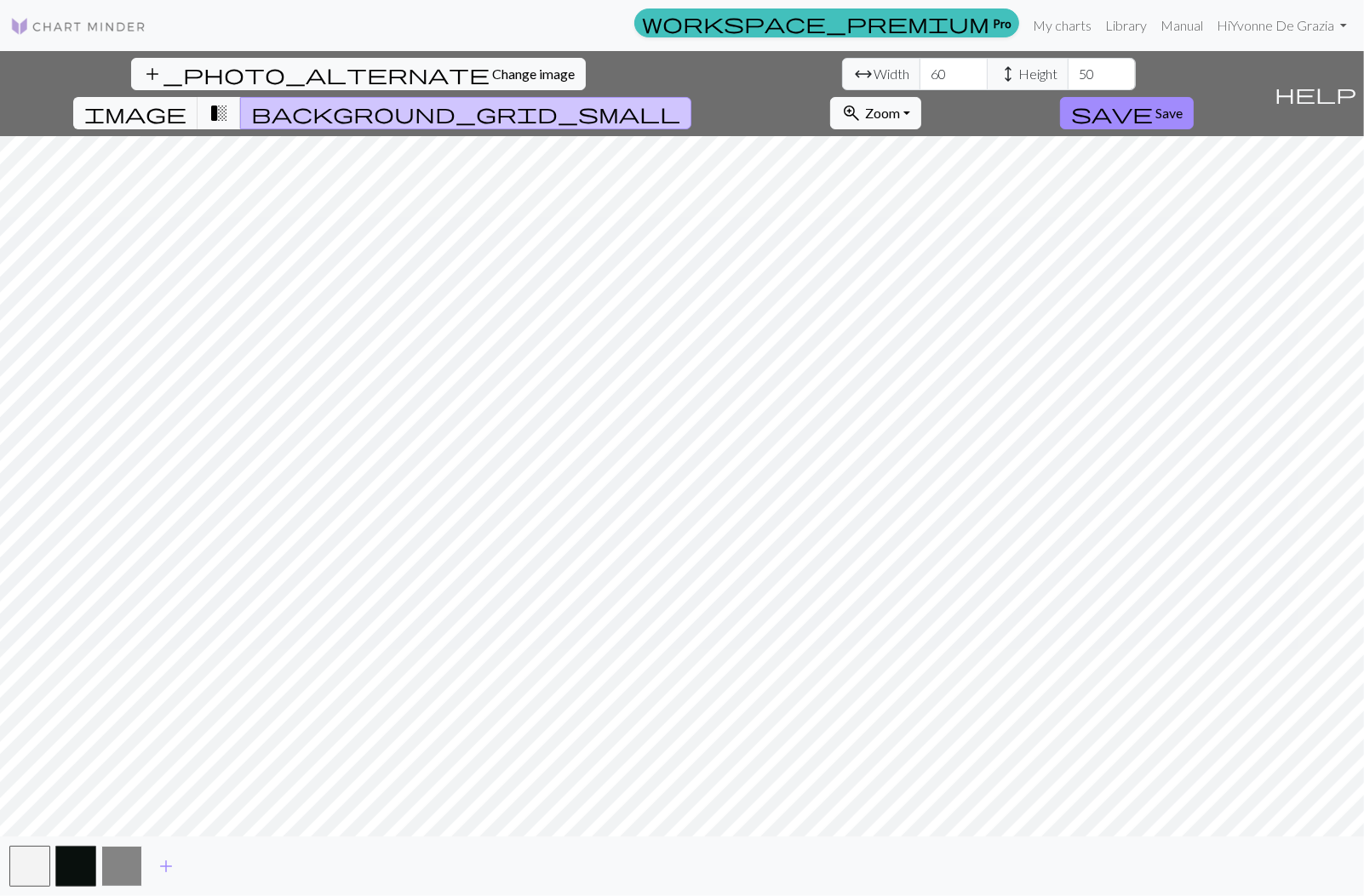
click at [127, 872] on button "button" at bounding box center [121, 866] width 40 height 40
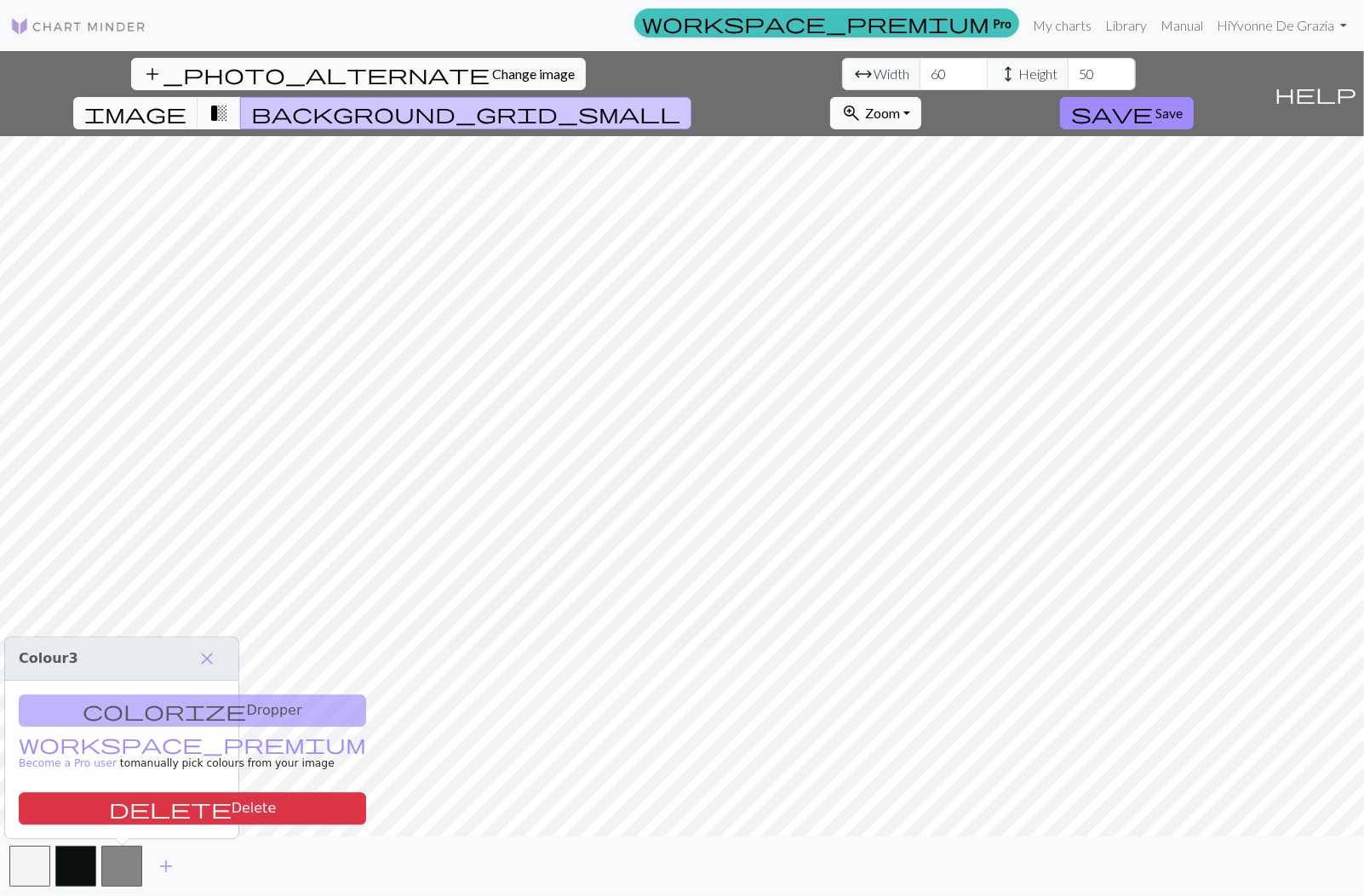
click at [298, 868] on div "add" at bounding box center [682, 866] width 1364 height 59
click at [208, 662] on span "close" at bounding box center [207, 658] width 21 height 24
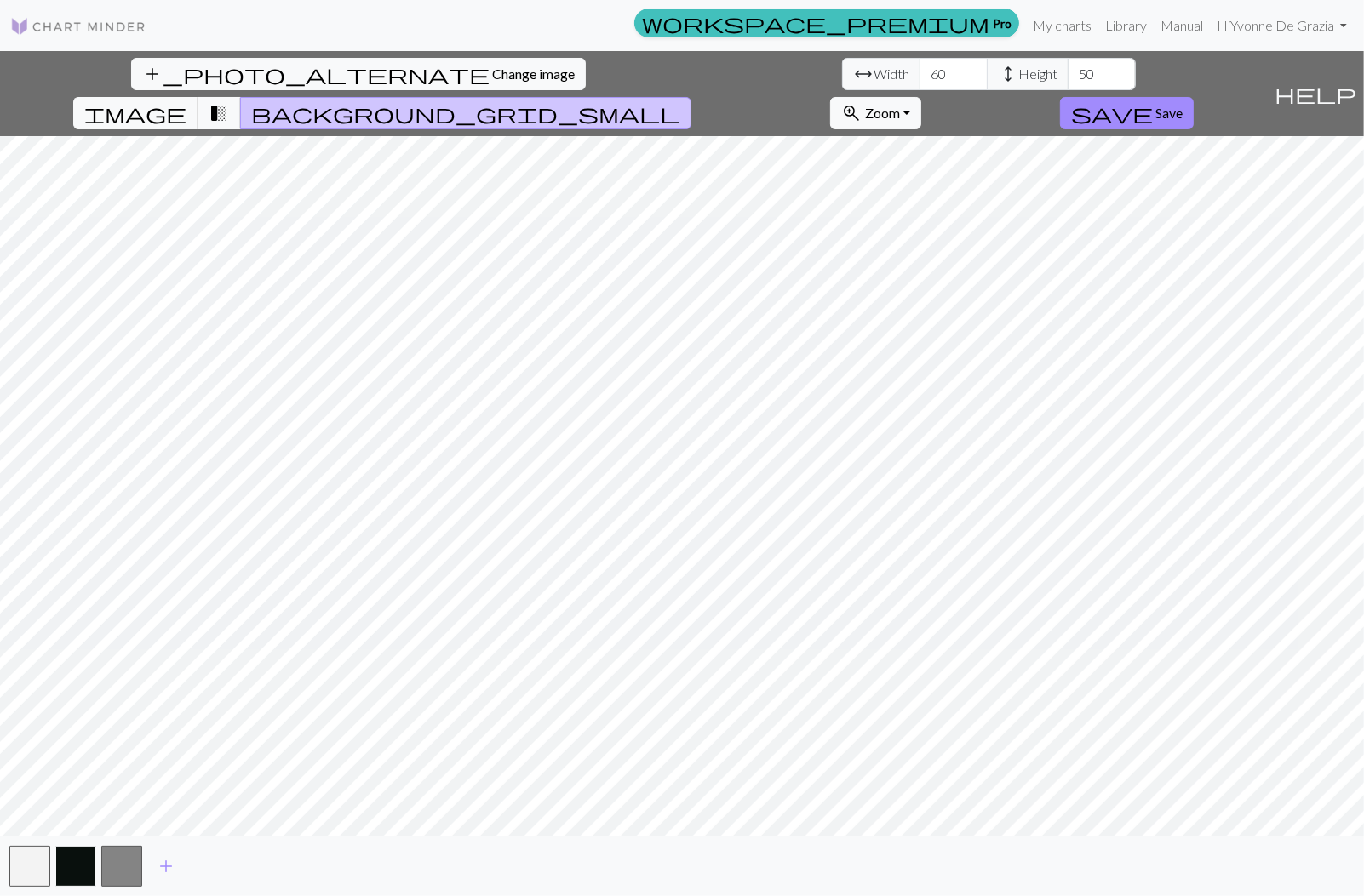
click at [74, 863] on button "button" at bounding box center [75, 866] width 40 height 40
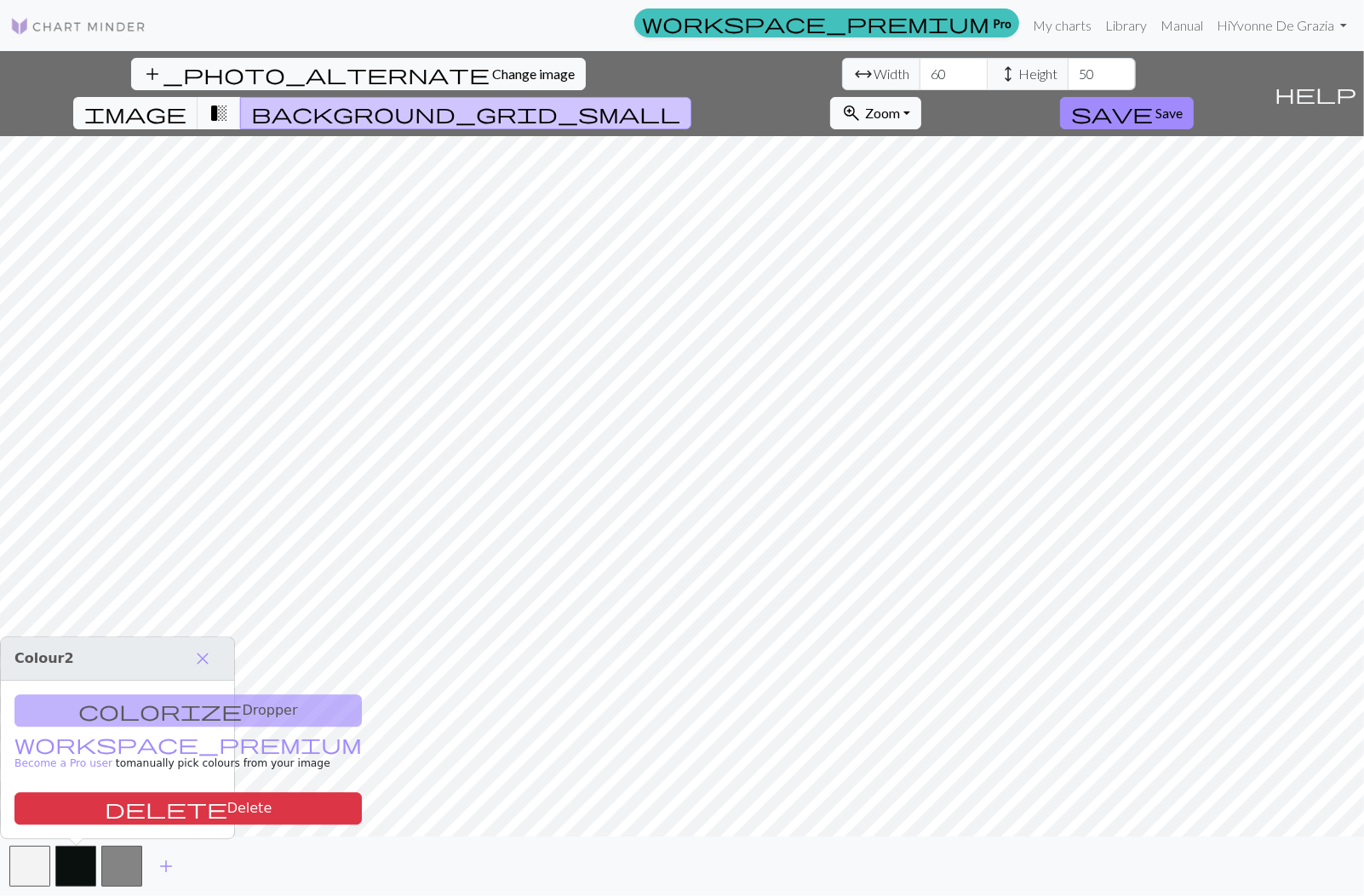
click at [143, 714] on div "colorize Dropper workspace_premium Become a Pro user to manually pick colours f…" at bounding box center [118, 759] width 233 height 157
click at [40, 866] on button "button" at bounding box center [29, 866] width 40 height 40
click at [1182, 104] on span "Save" at bounding box center [1168, 112] width 27 height 16
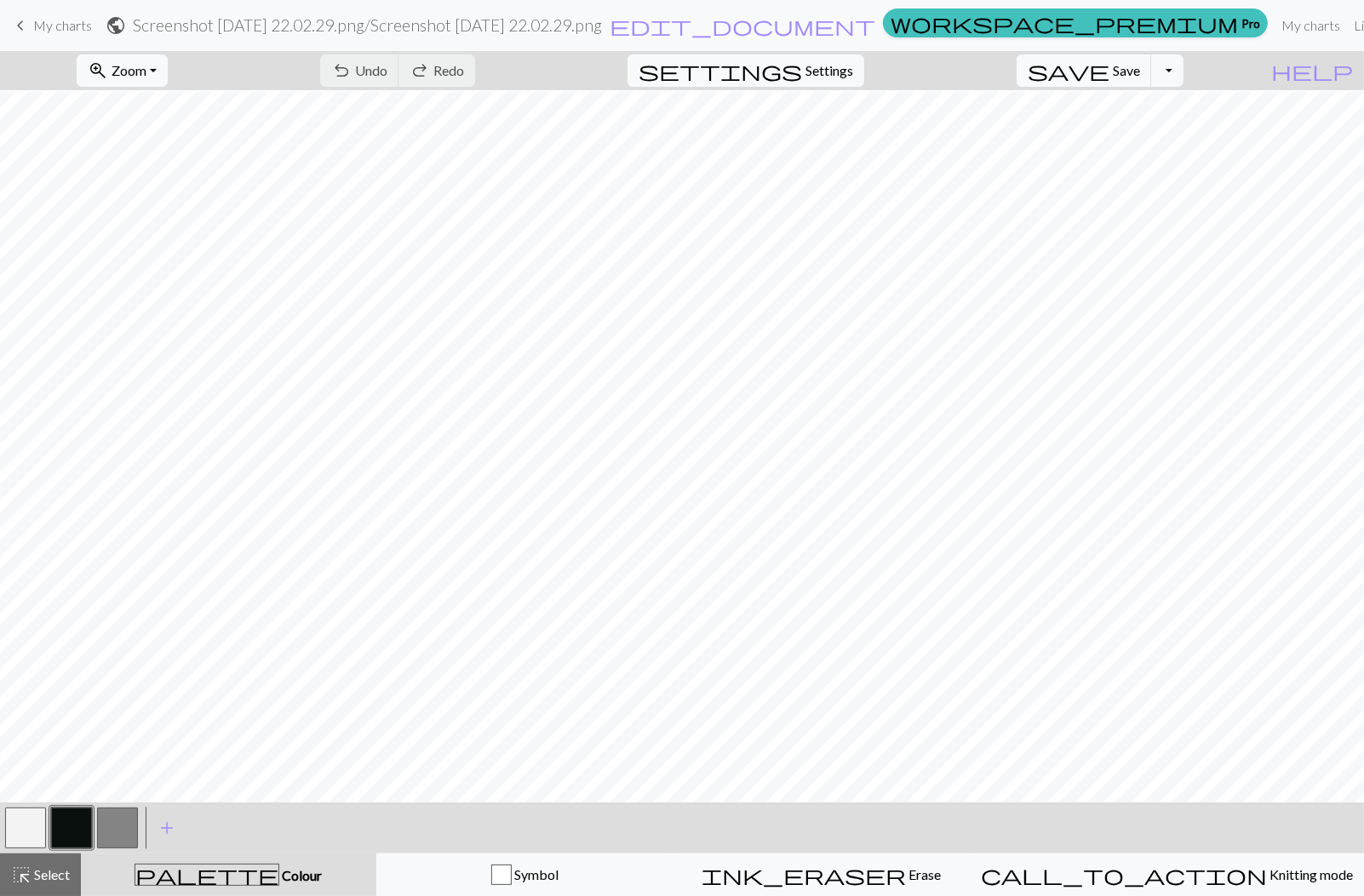
scroll to position [114, 0]
click at [168, 68] on button "zoom_in Zoom Zoom" at bounding box center [121, 71] width 91 height 32
click at [162, 202] on button "50%" at bounding box center [144, 203] width 135 height 27
click at [22, 826] on button "button" at bounding box center [24, 827] width 40 height 40
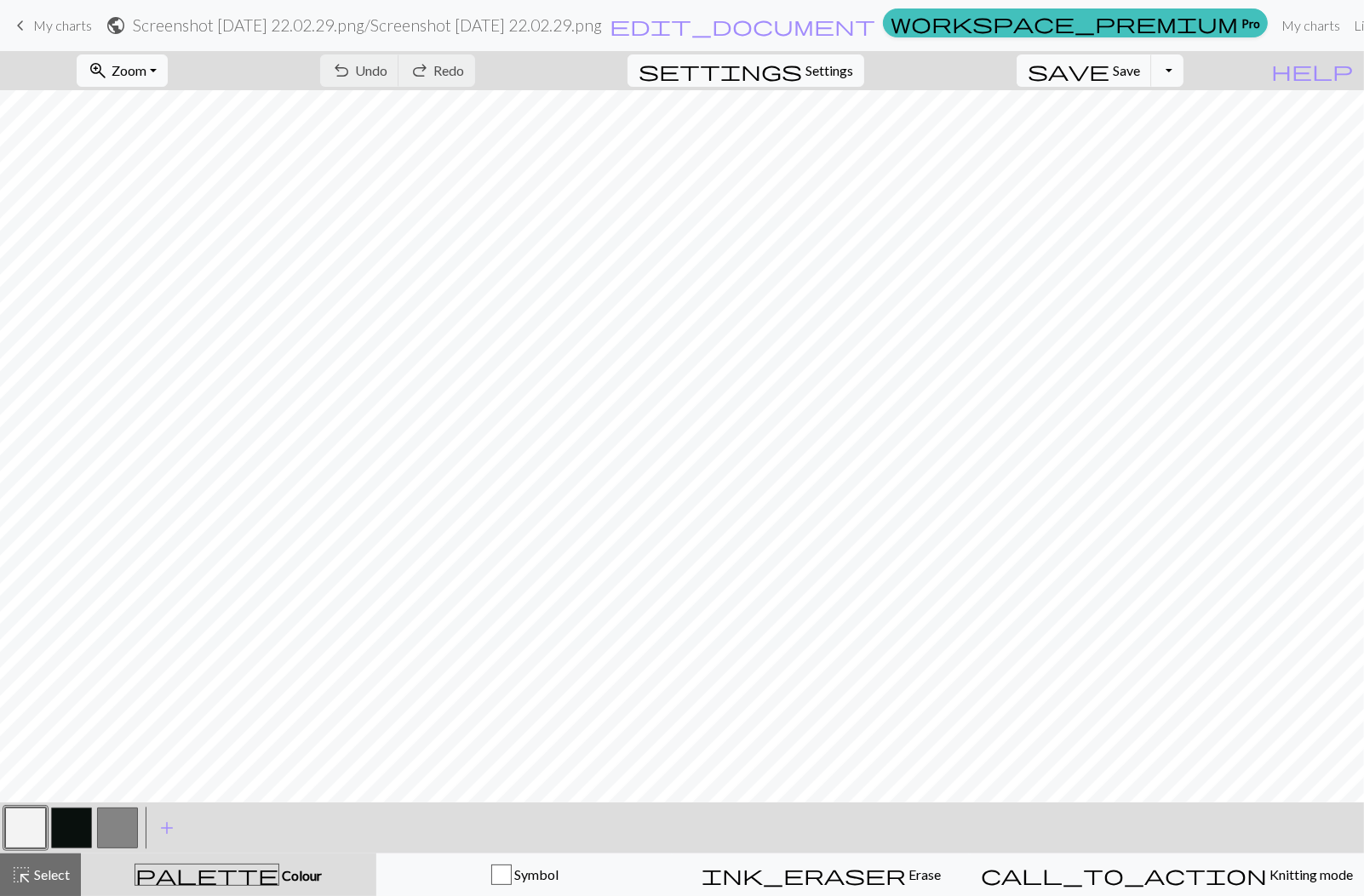
click at [62, 824] on button "button" at bounding box center [71, 827] width 40 height 40
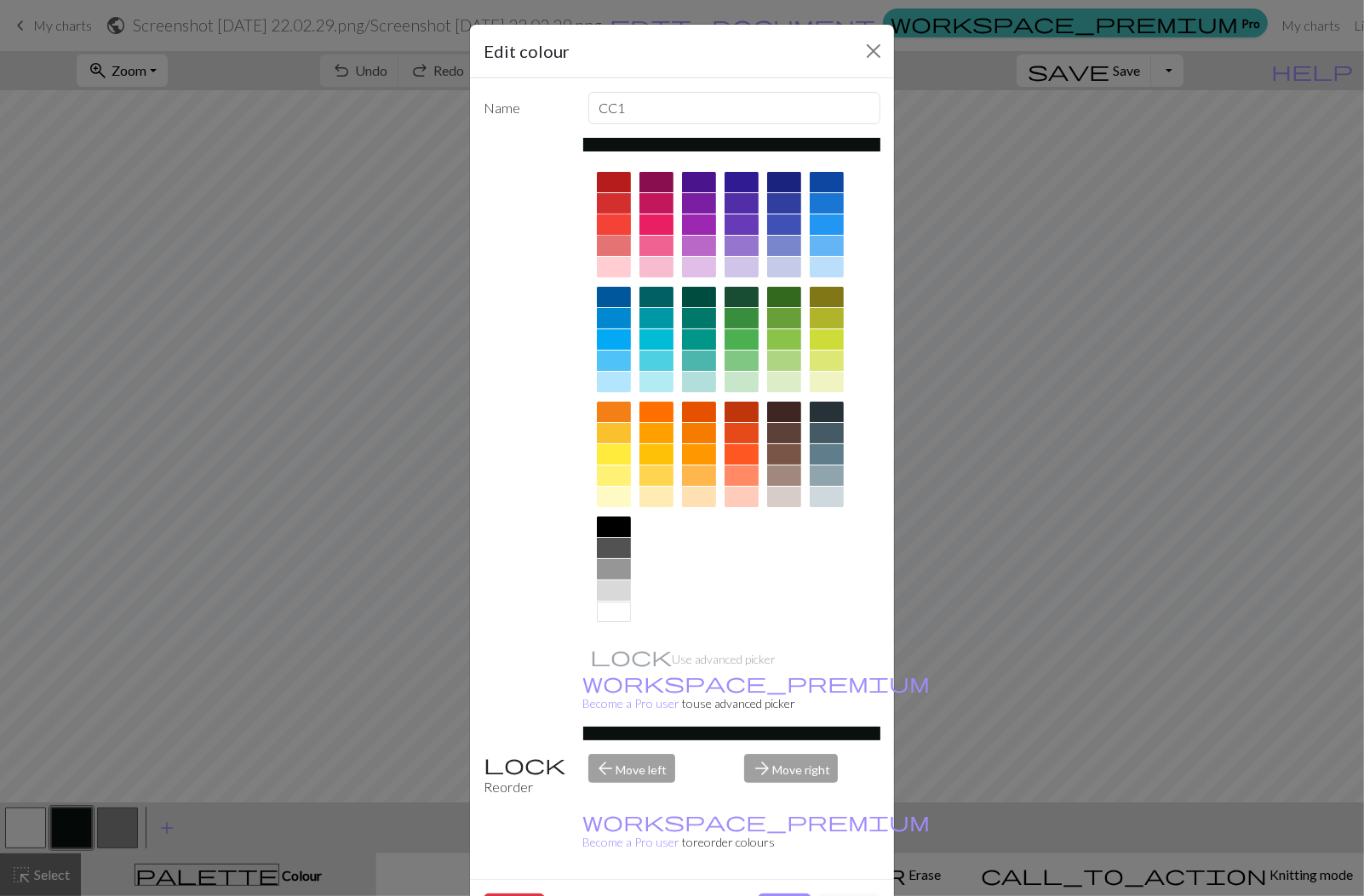
click at [618, 223] on div at bounding box center [614, 225] width 34 height 21
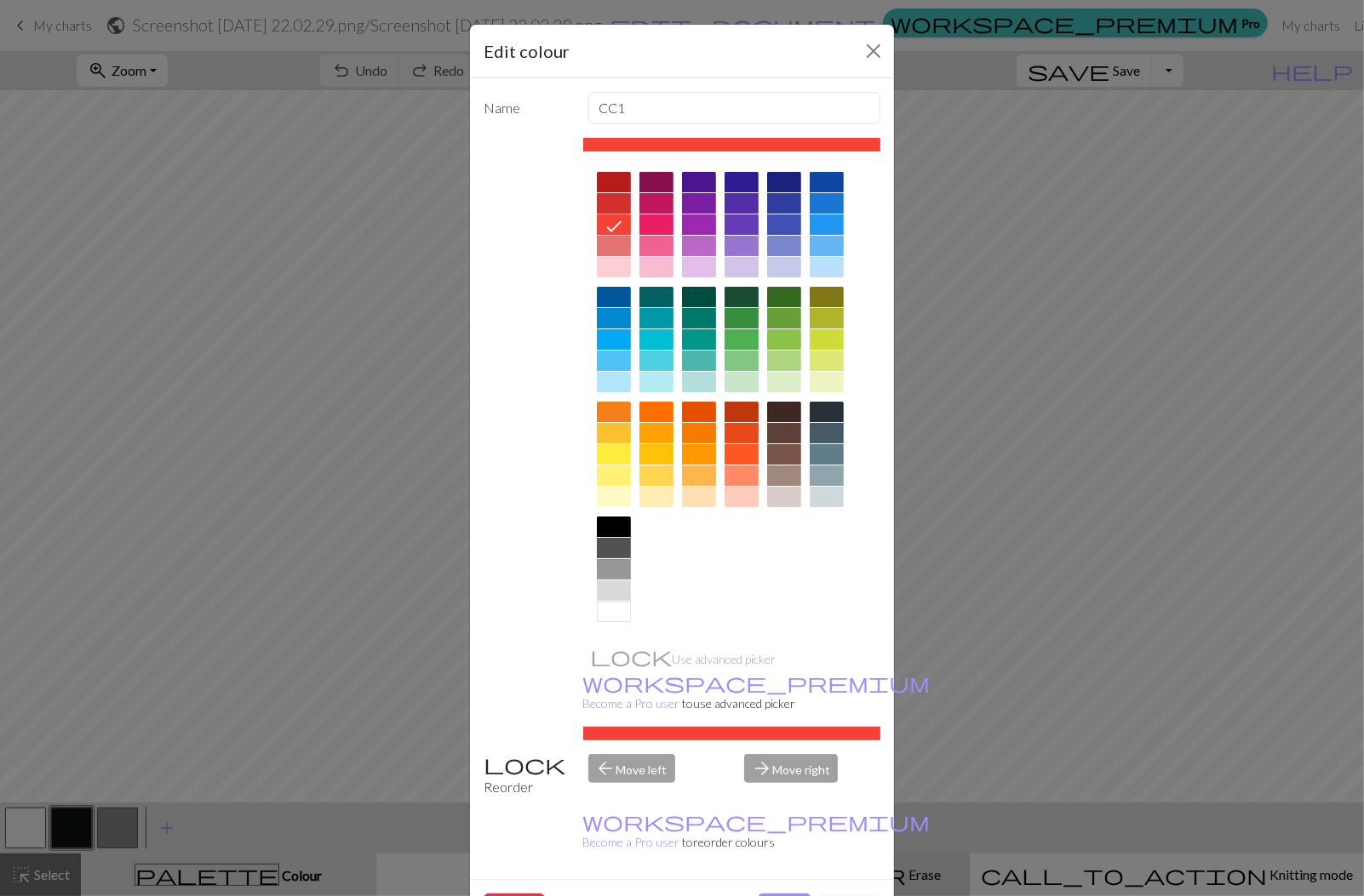
click at [792, 893] on button "Done" at bounding box center [784, 909] width 54 height 32
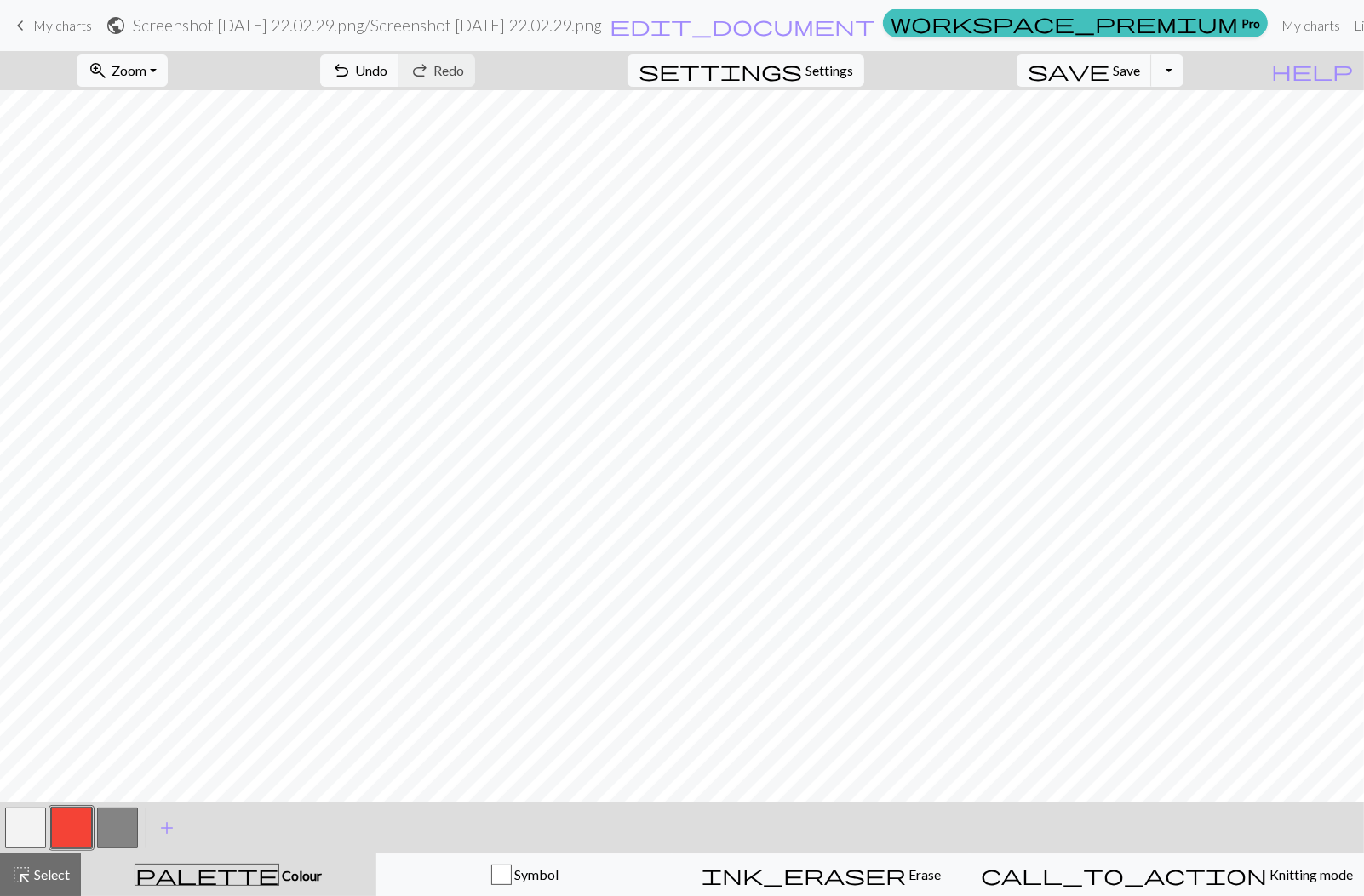
click at [120, 825] on button "button" at bounding box center [117, 827] width 40 height 40
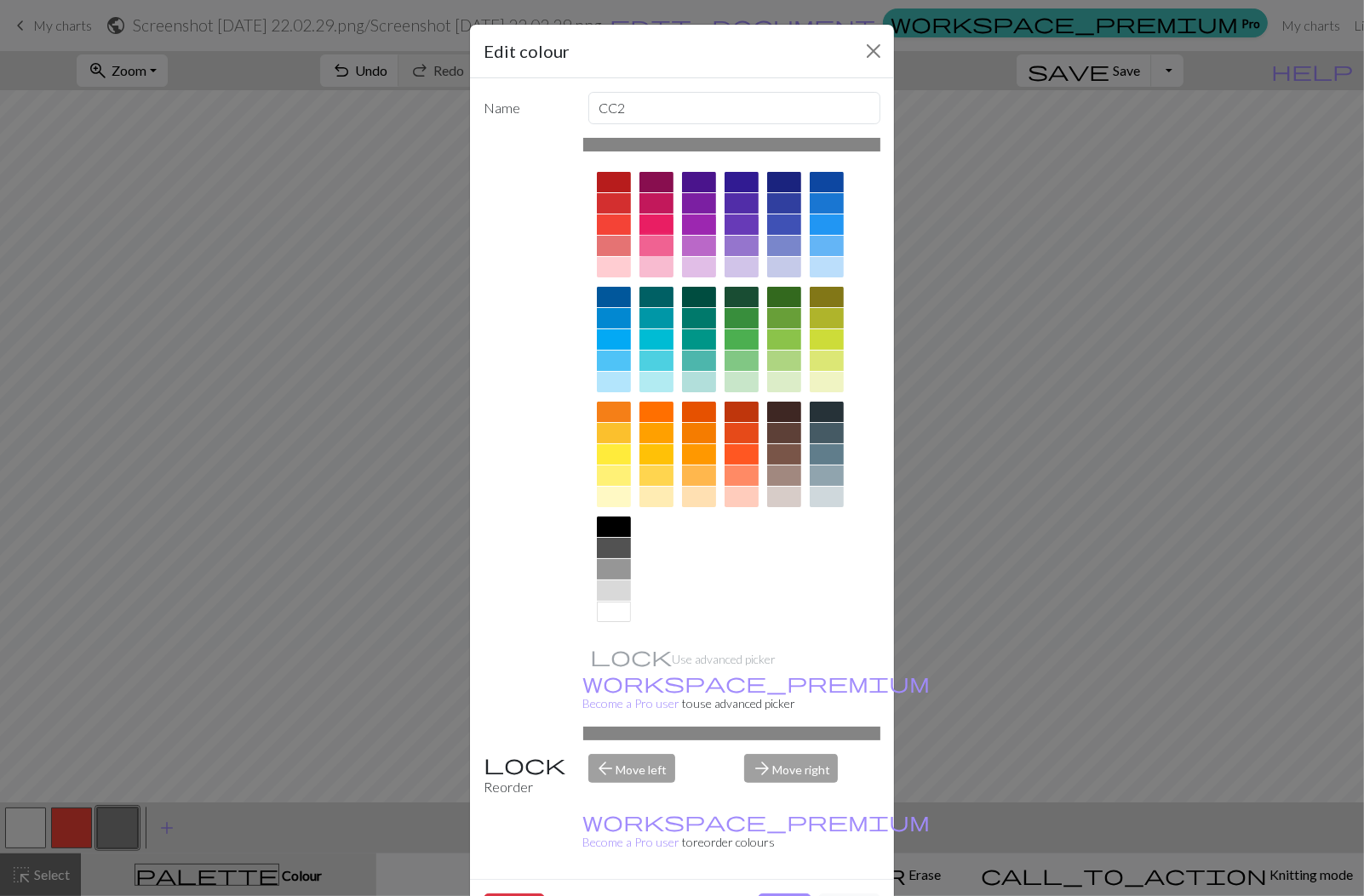
click at [665, 240] on div at bounding box center [656, 246] width 34 height 21
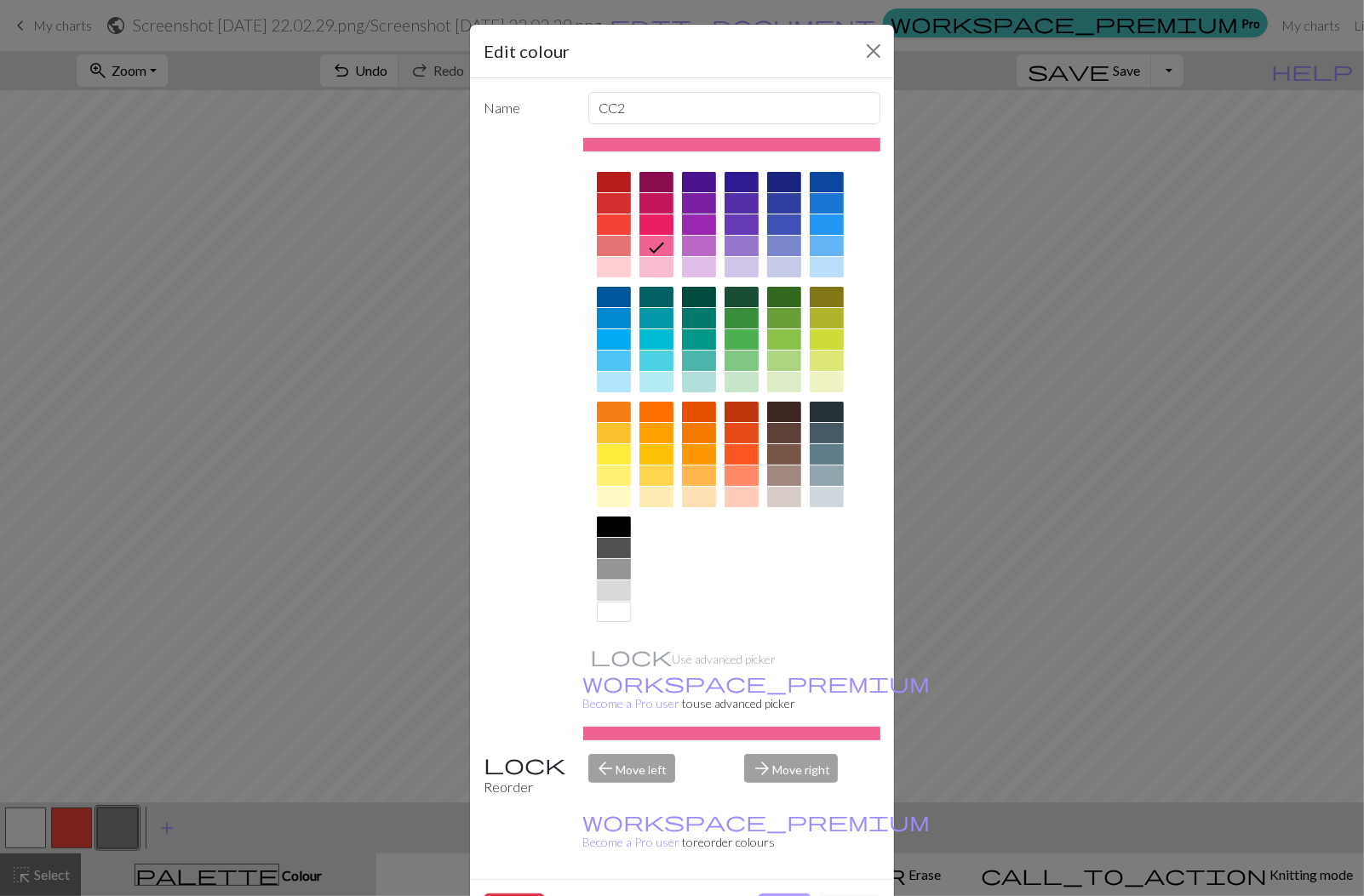
click at [778, 893] on button "Done" at bounding box center [784, 909] width 54 height 32
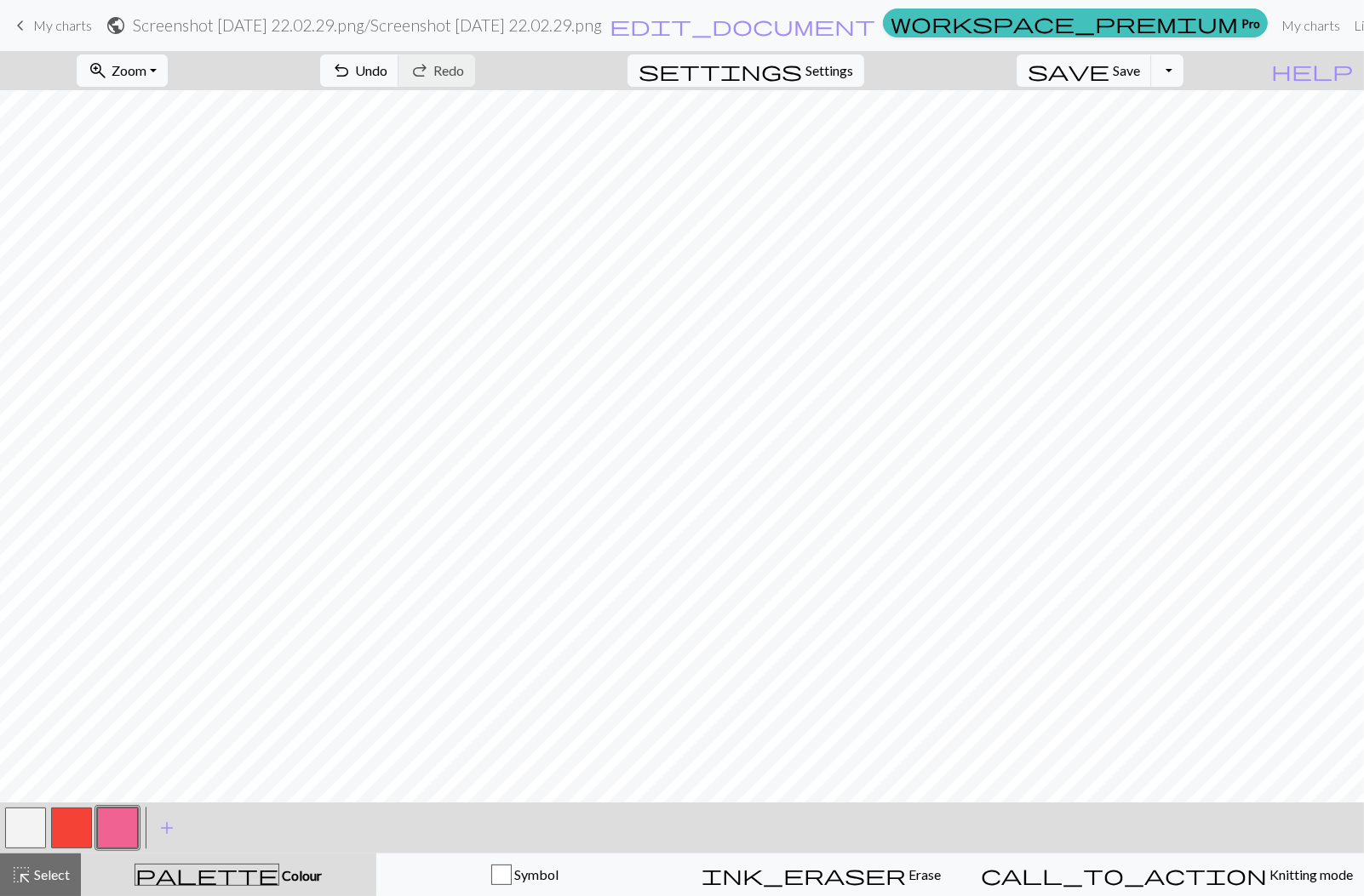
click at [27, 822] on button "button" at bounding box center [24, 827] width 40 height 40
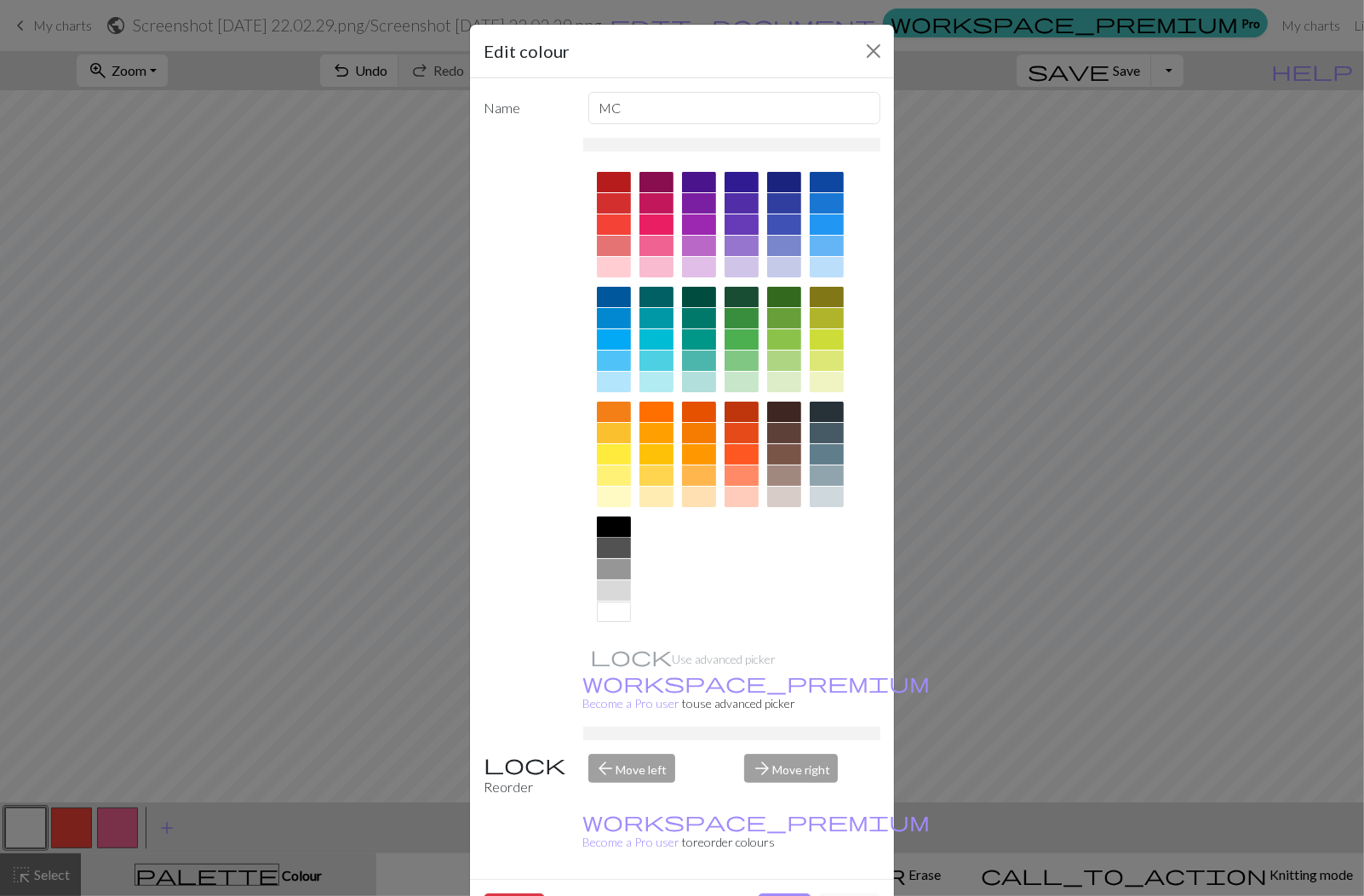
click at [621, 528] on div at bounding box center [614, 527] width 34 height 21
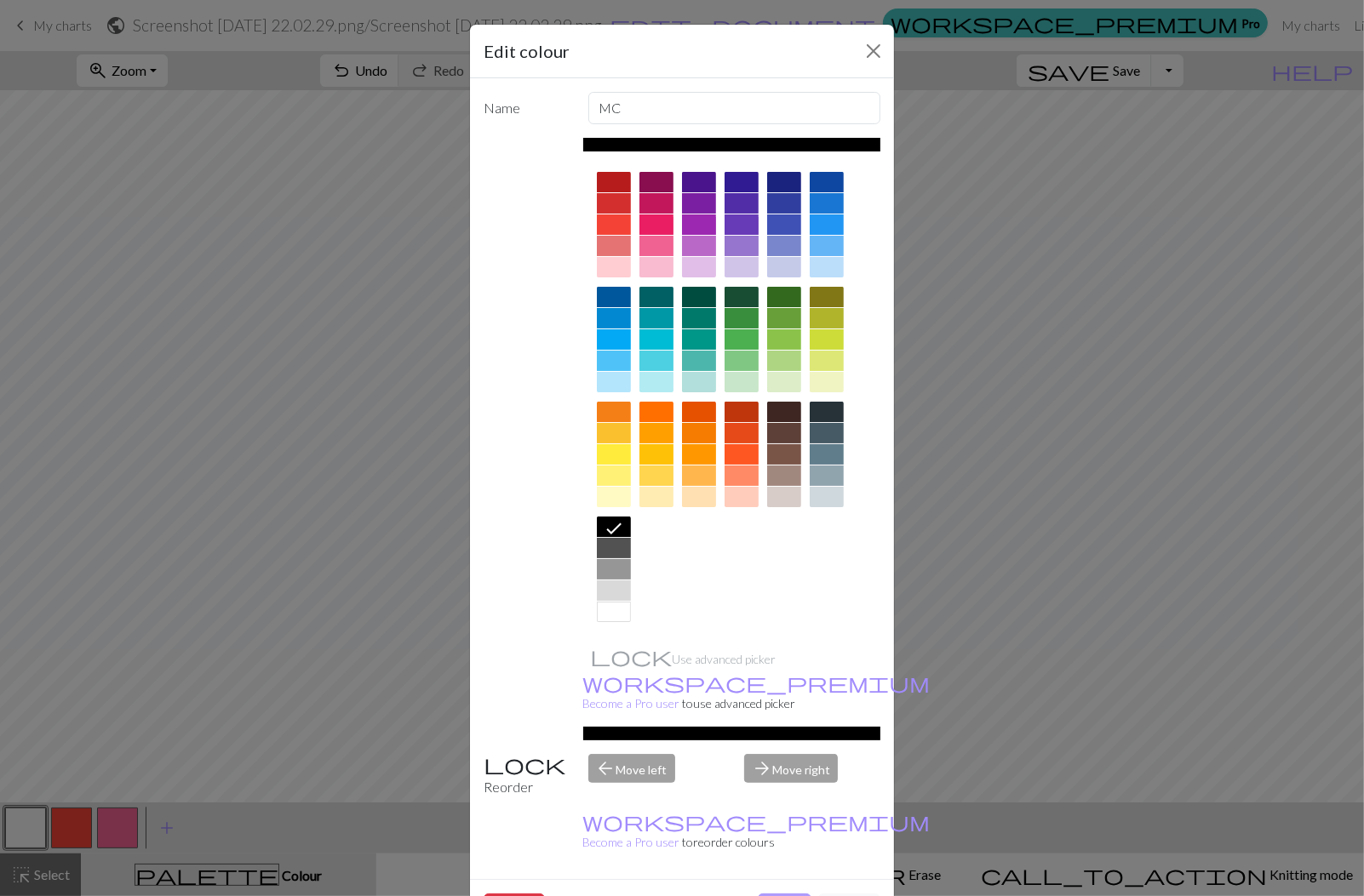
click at [794, 893] on button "Done" at bounding box center [784, 909] width 54 height 32
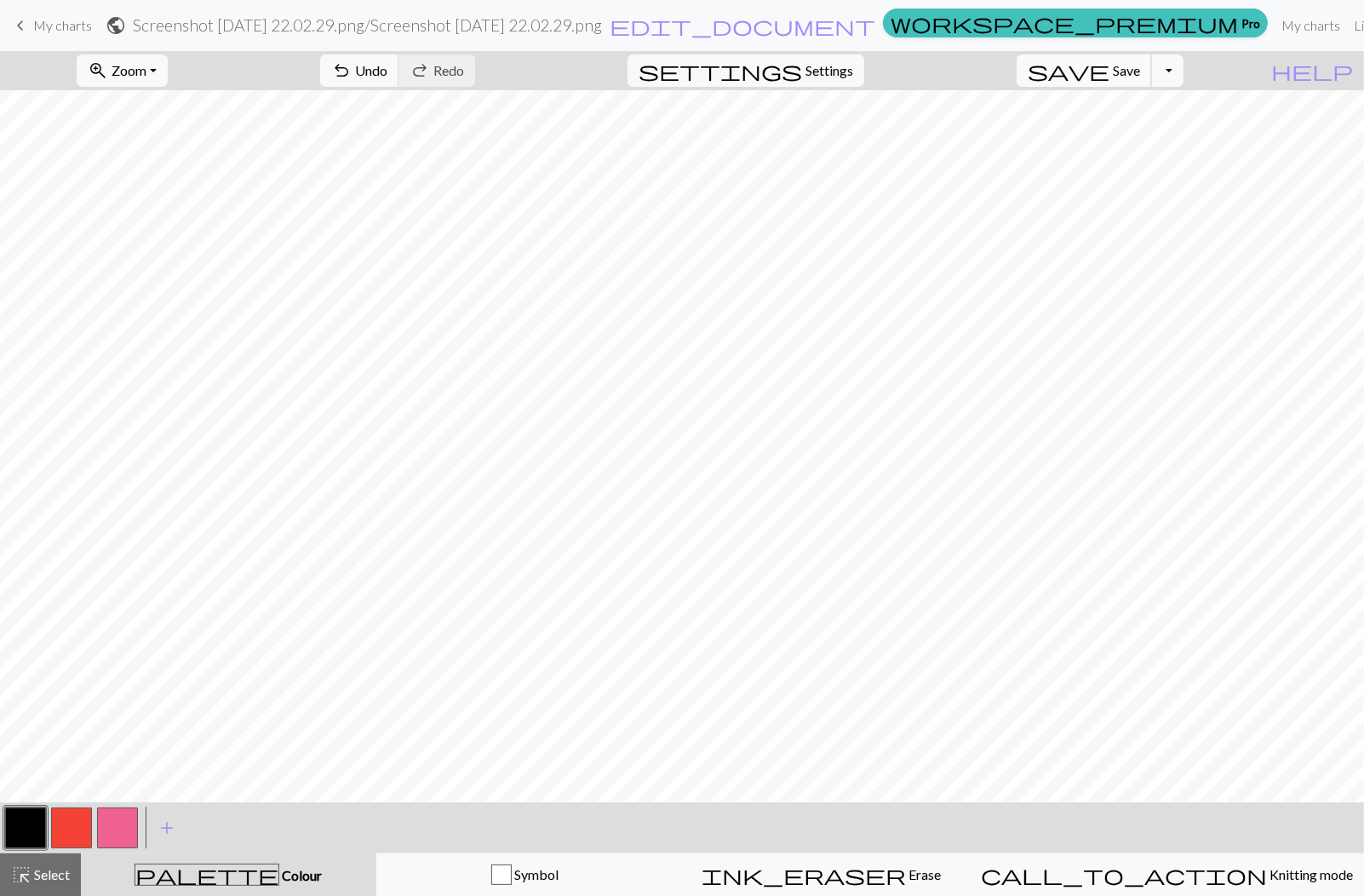
click at [1109, 75] on span "save" at bounding box center [1067, 70] width 82 height 24
click at [49, 24] on span "My charts" at bounding box center [62, 24] width 58 height 16
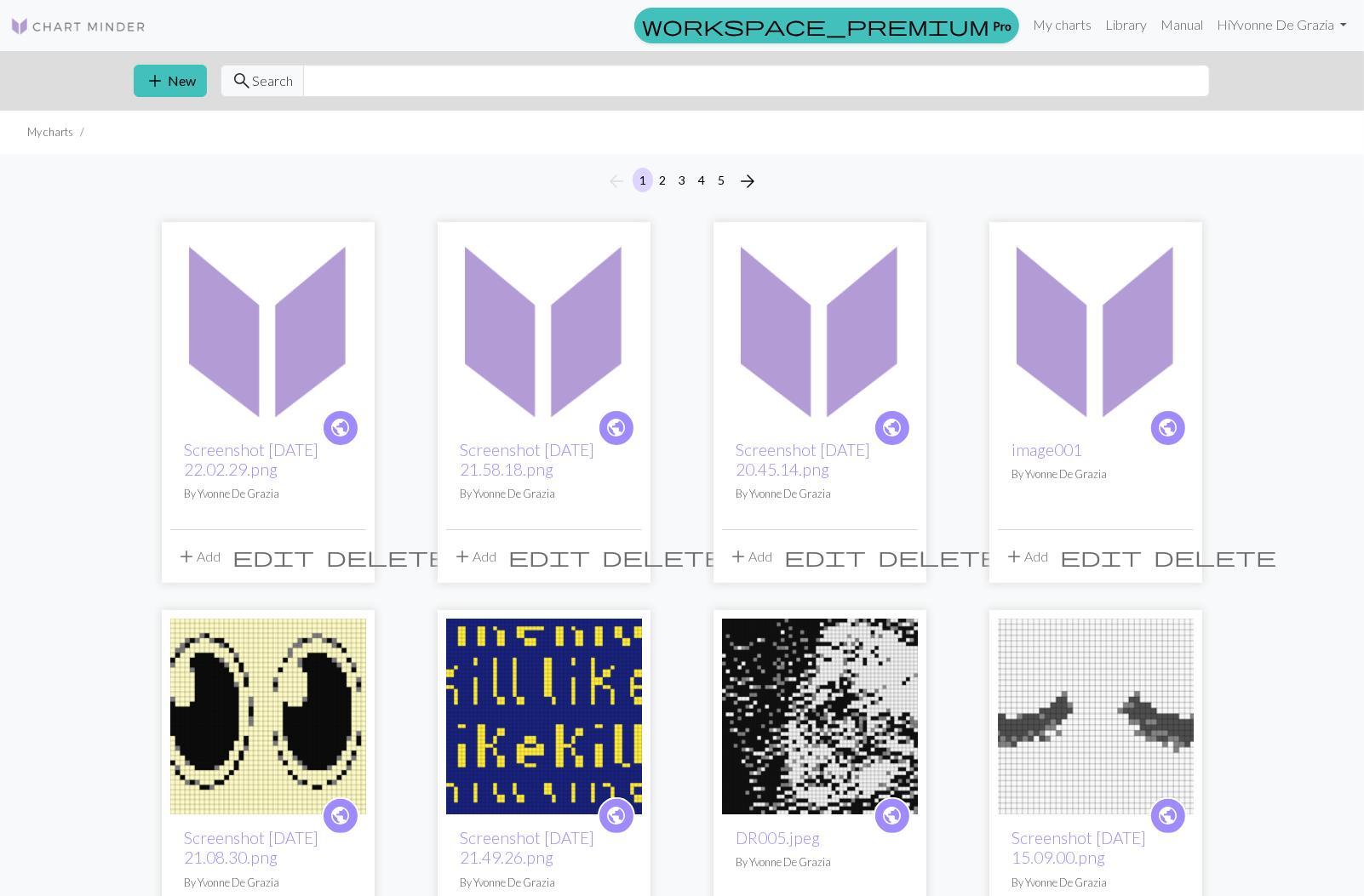
click at [1079, 354] on img at bounding box center [1096, 328] width 196 height 196
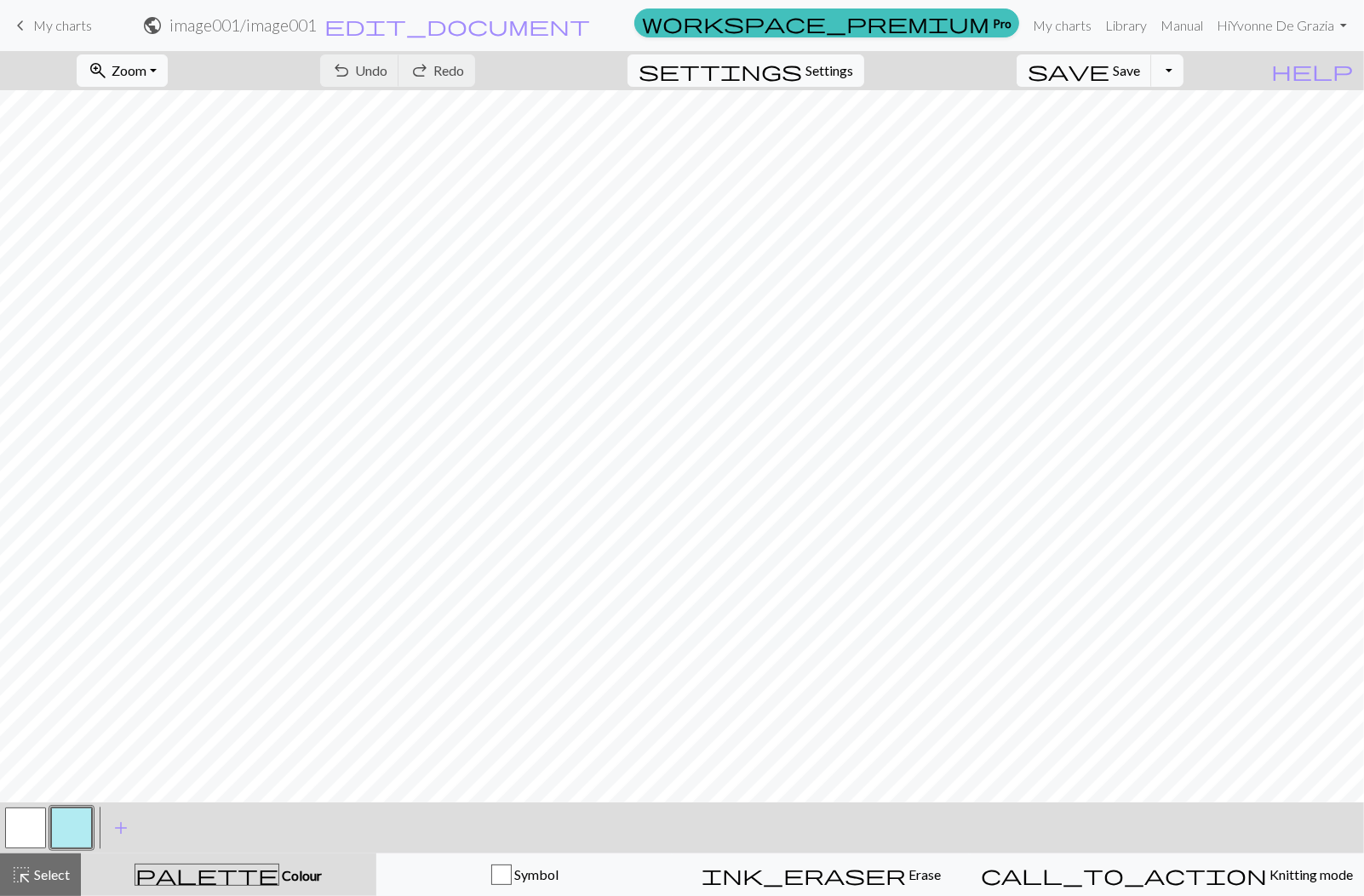
click at [45, 22] on span "My charts" at bounding box center [62, 24] width 58 height 16
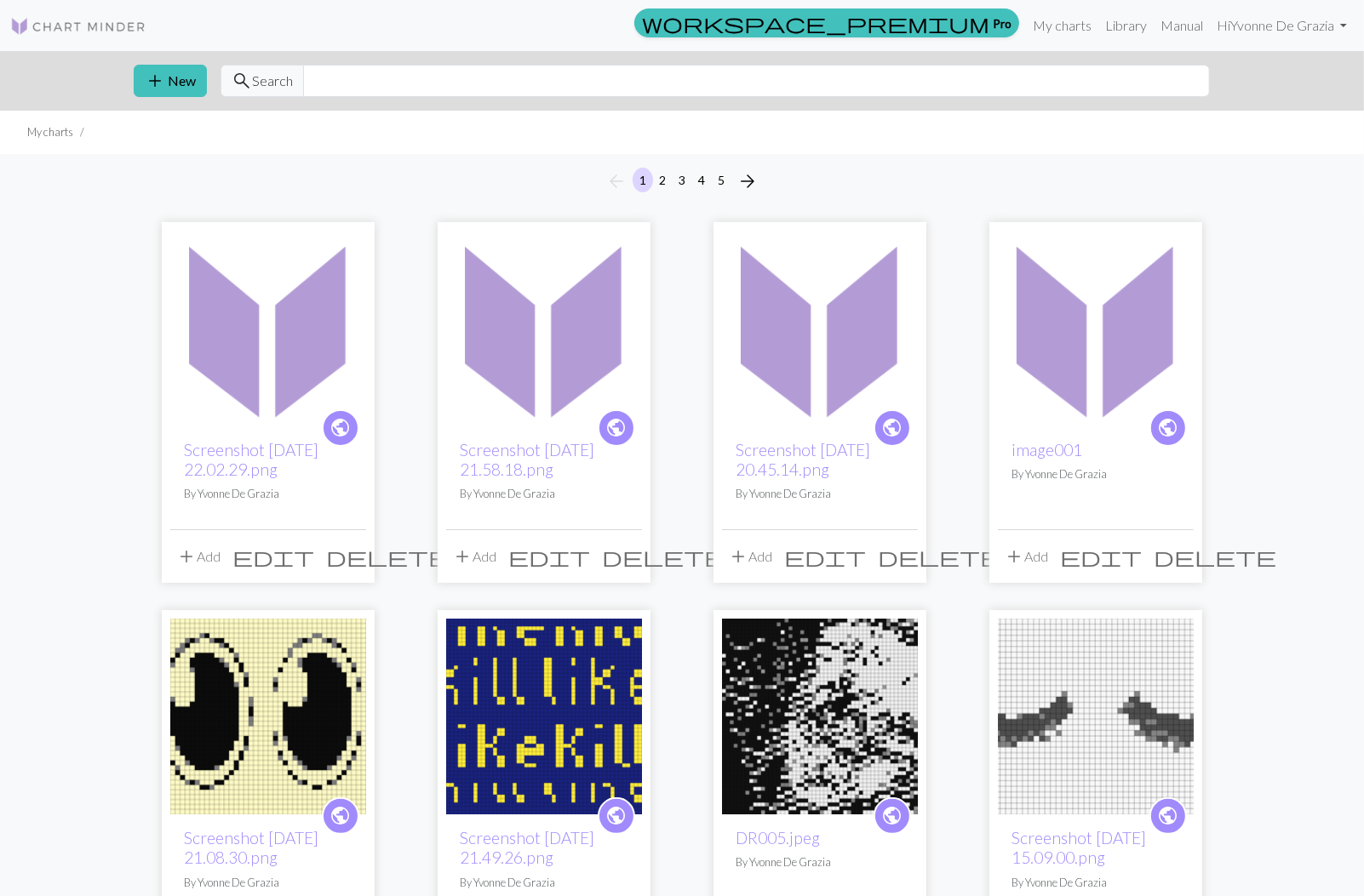
click at [297, 361] on img at bounding box center [268, 328] width 196 height 196
click at [297, 360] on img at bounding box center [268, 328] width 196 height 196
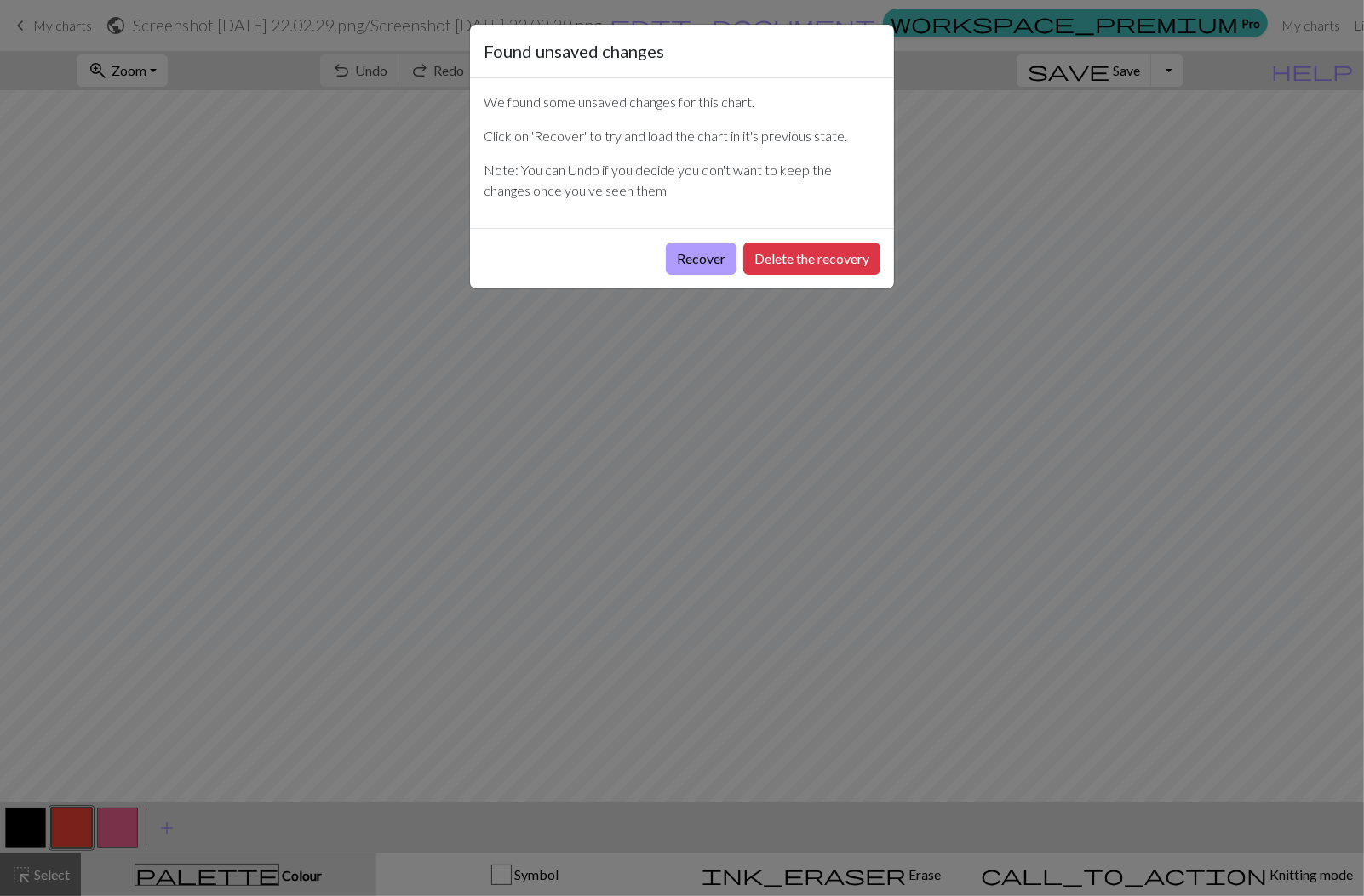
click at [705, 256] on button "Recover" at bounding box center [700, 259] width 71 height 32
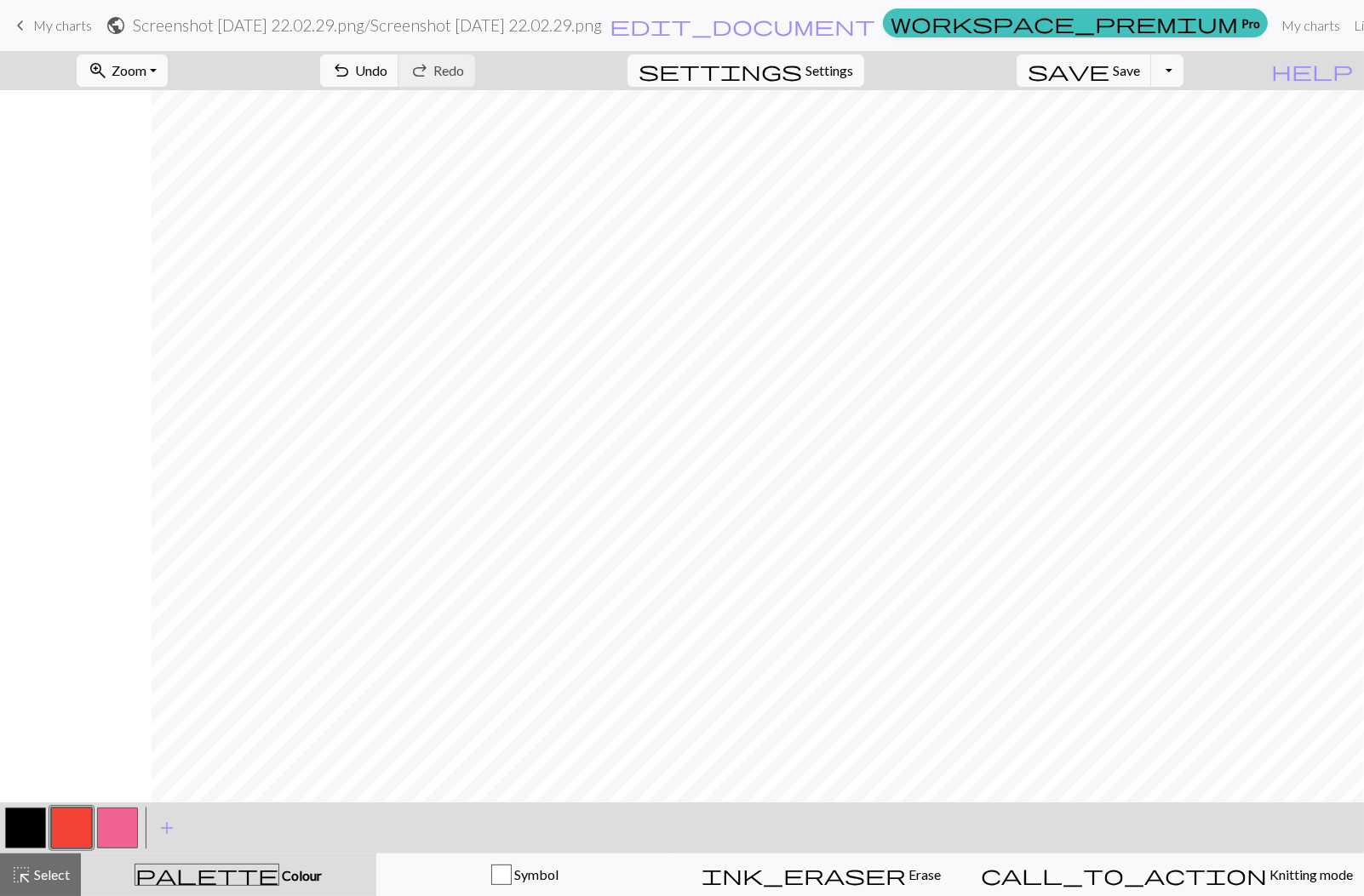
scroll to position [103, 153]
click at [147, 71] on span "Zoom" at bounding box center [128, 70] width 35 height 16
click at [159, 199] on button "50%" at bounding box center [144, 203] width 135 height 27
click at [72, 28] on span "My charts" at bounding box center [62, 24] width 58 height 16
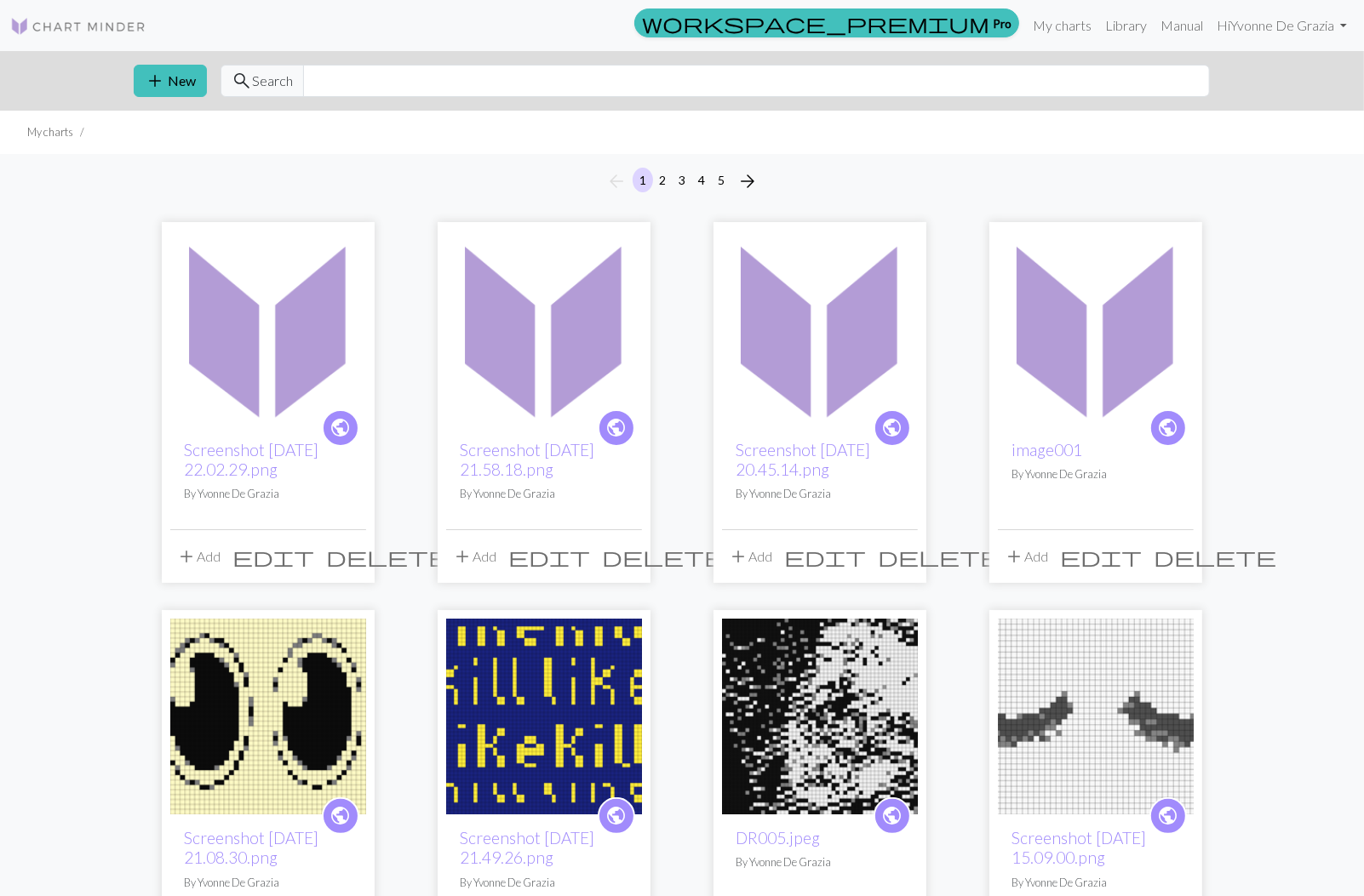
click at [608, 324] on img at bounding box center [544, 328] width 196 height 196
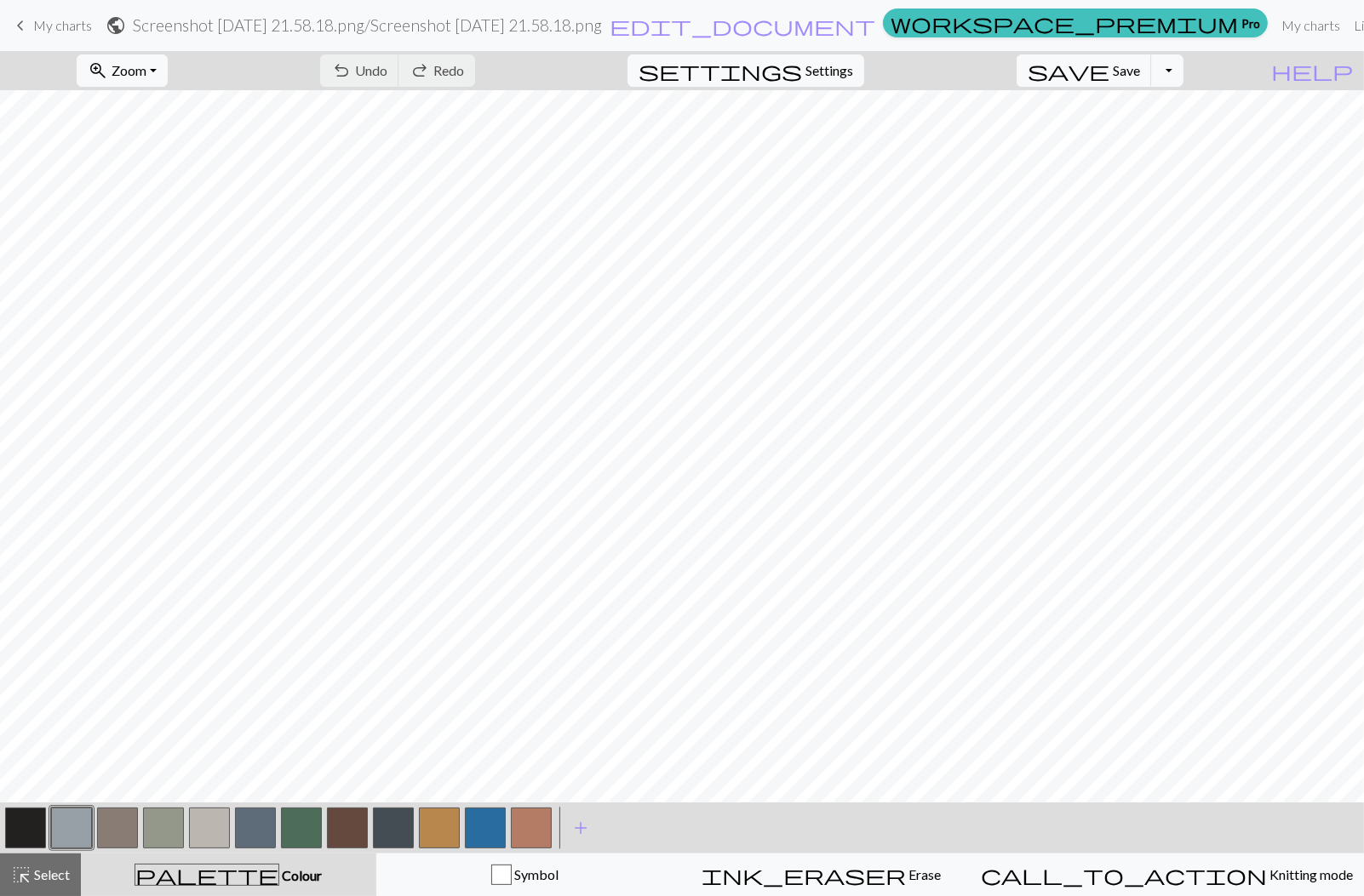
click at [498, 835] on button "button" at bounding box center [485, 827] width 40 height 40
click at [495, 834] on button "button" at bounding box center [485, 827] width 40 height 40
click at [495, 837] on div "Delete Done Cancel" at bounding box center [682, 867] width 424 height 60
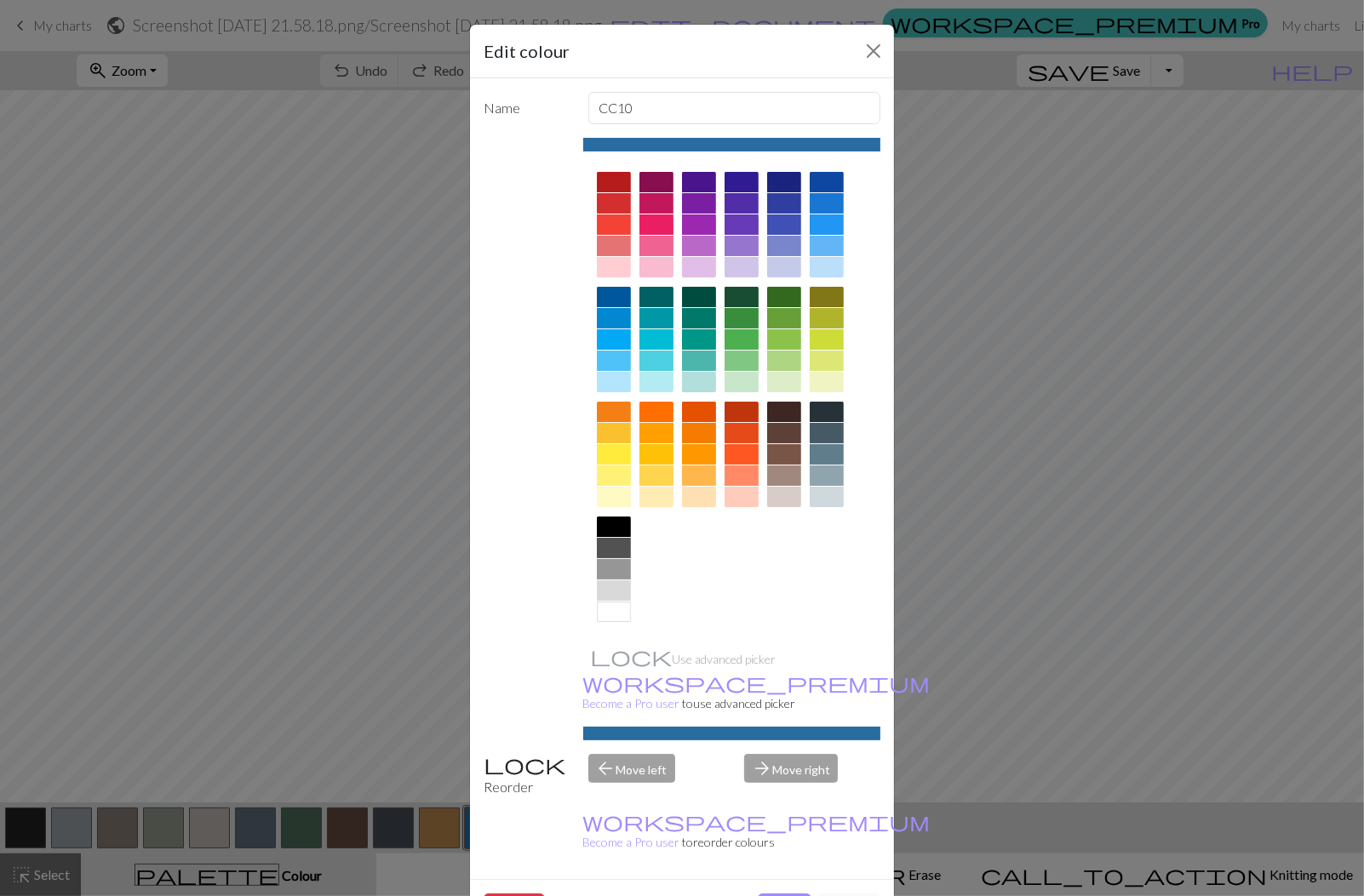
click at [616, 340] on div at bounding box center [614, 340] width 34 height 21
click at [795, 893] on button "Done" at bounding box center [784, 909] width 54 height 32
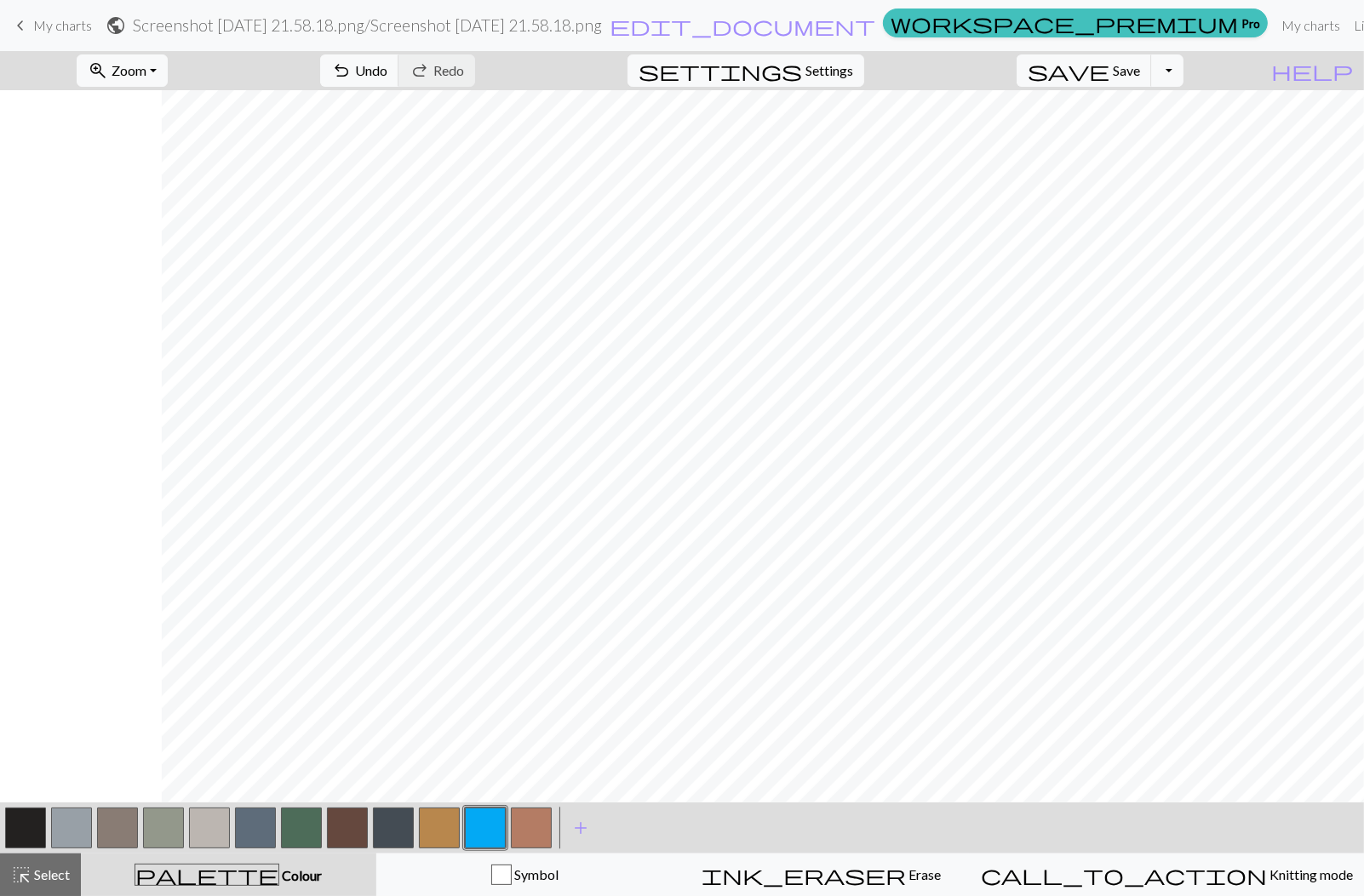
scroll to position [0, 162]
click at [305, 827] on button "button" at bounding box center [300, 827] width 40 height 40
click at [305, 826] on button "button" at bounding box center [300, 827] width 40 height 40
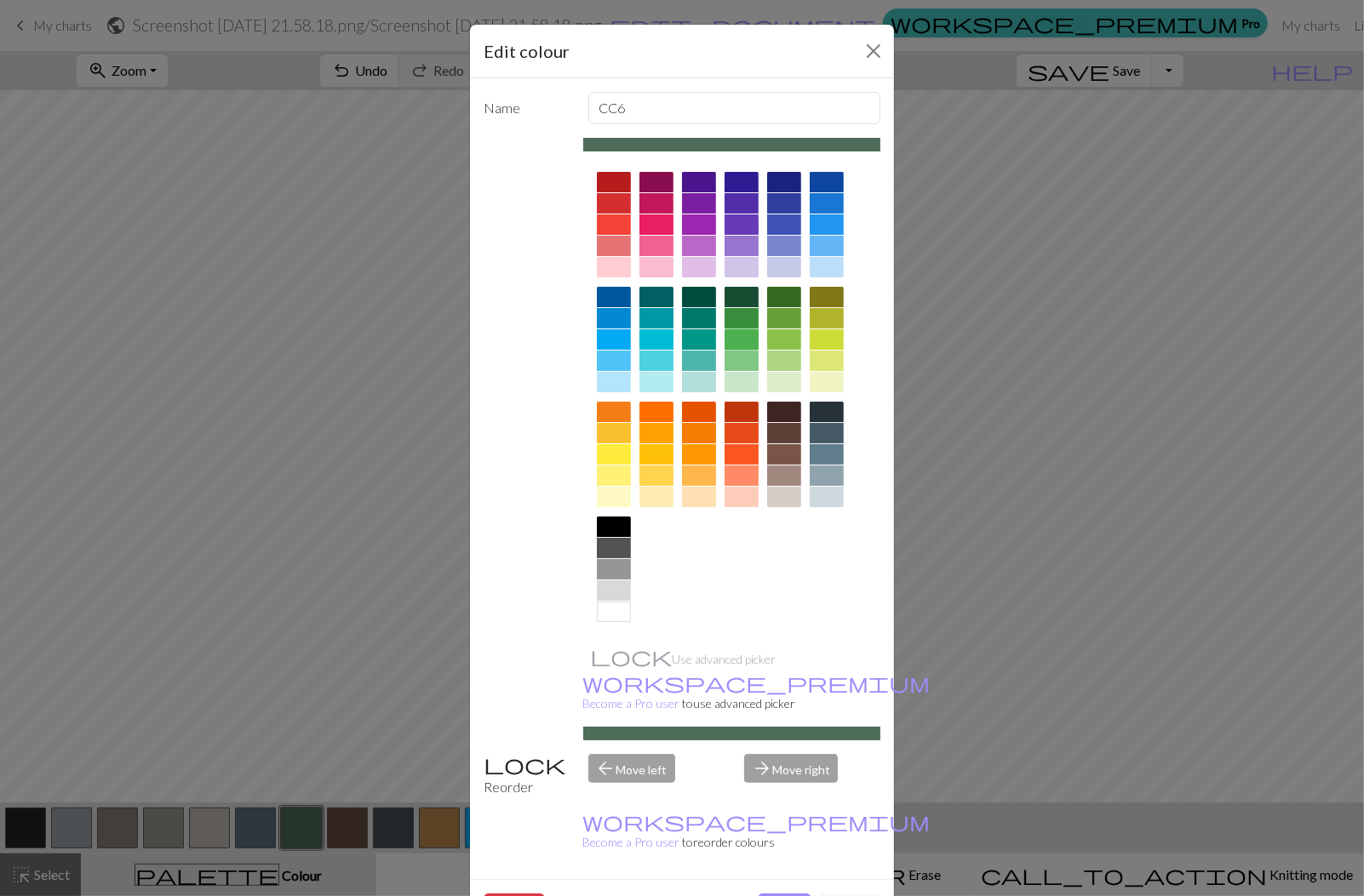
click at [749, 342] on div at bounding box center [741, 340] width 34 height 21
click at [790, 893] on button "Done" at bounding box center [784, 909] width 54 height 32
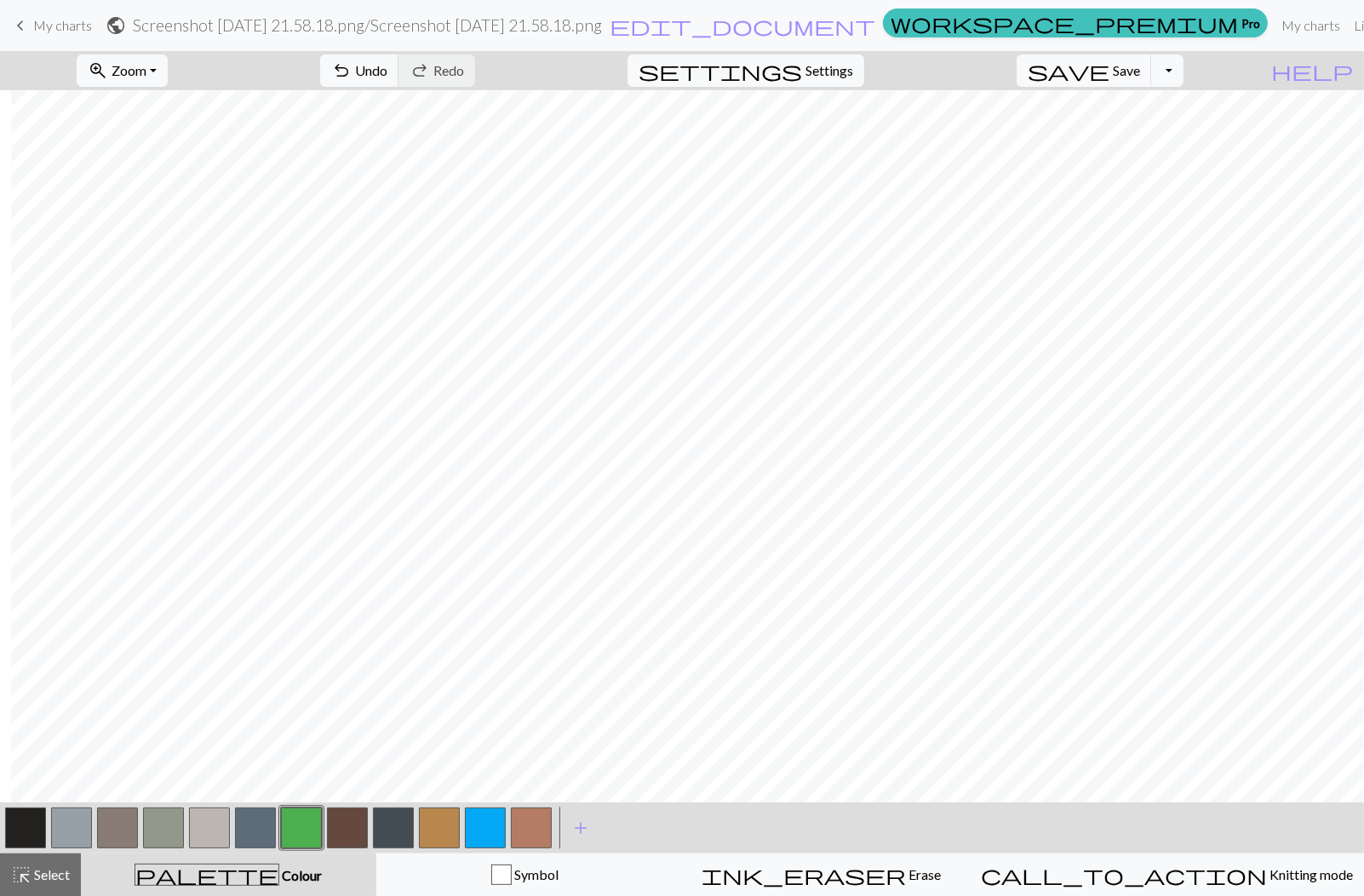
scroll to position [0, 231]
click at [356, 829] on button "button" at bounding box center [346, 827] width 40 height 40
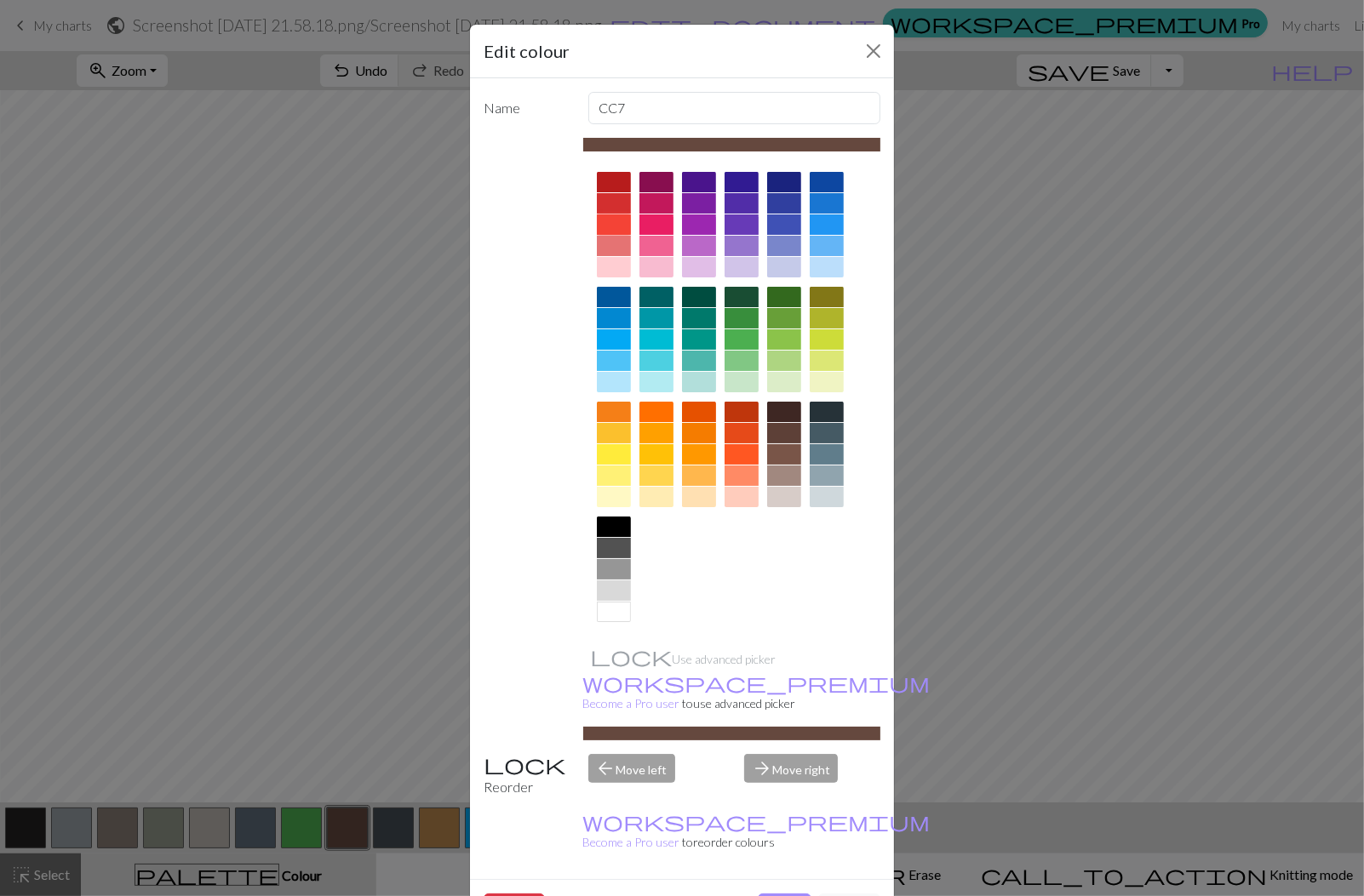
click at [617, 217] on div at bounding box center [614, 225] width 34 height 21
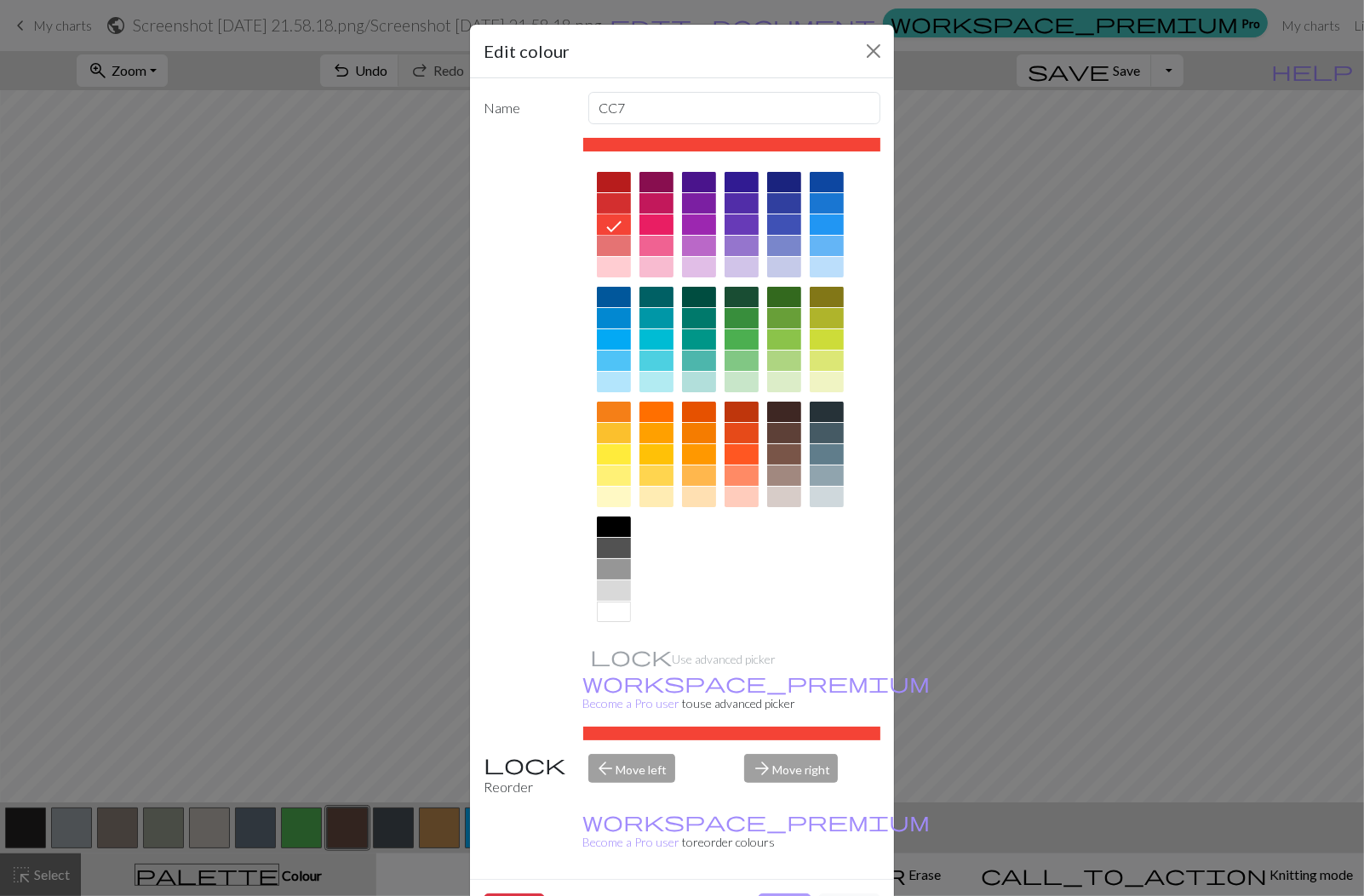
click at [777, 893] on button "Done" at bounding box center [784, 909] width 54 height 32
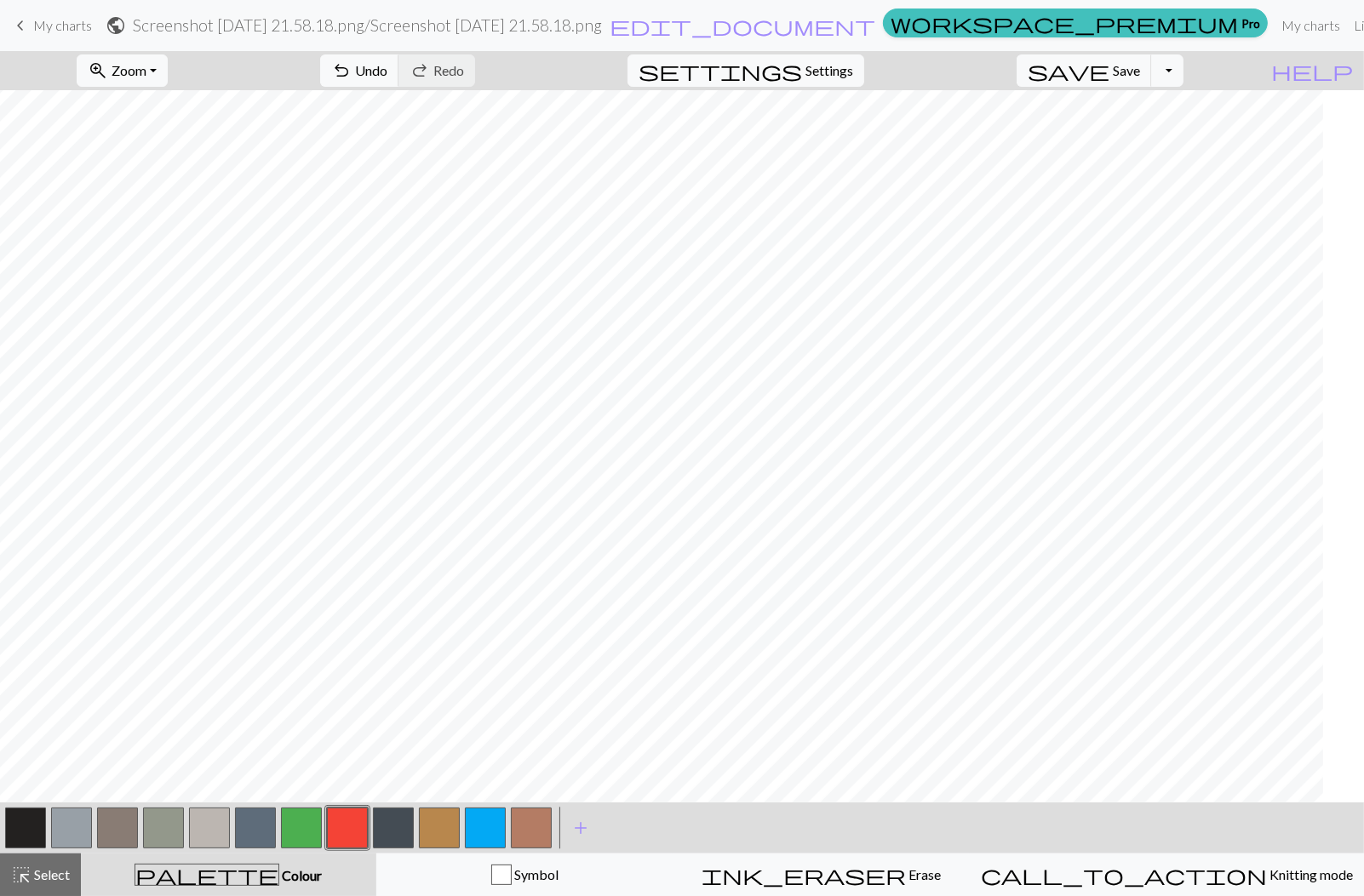
scroll to position [0, 0]
click at [168, 66] on button "zoom_in Zoom Zoom" at bounding box center [121, 71] width 91 height 32
click at [159, 206] on button "50%" at bounding box center [144, 203] width 135 height 27
click at [216, 816] on button "button" at bounding box center [209, 827] width 40 height 40
click at [1140, 71] on span "Save" at bounding box center [1126, 70] width 27 height 16
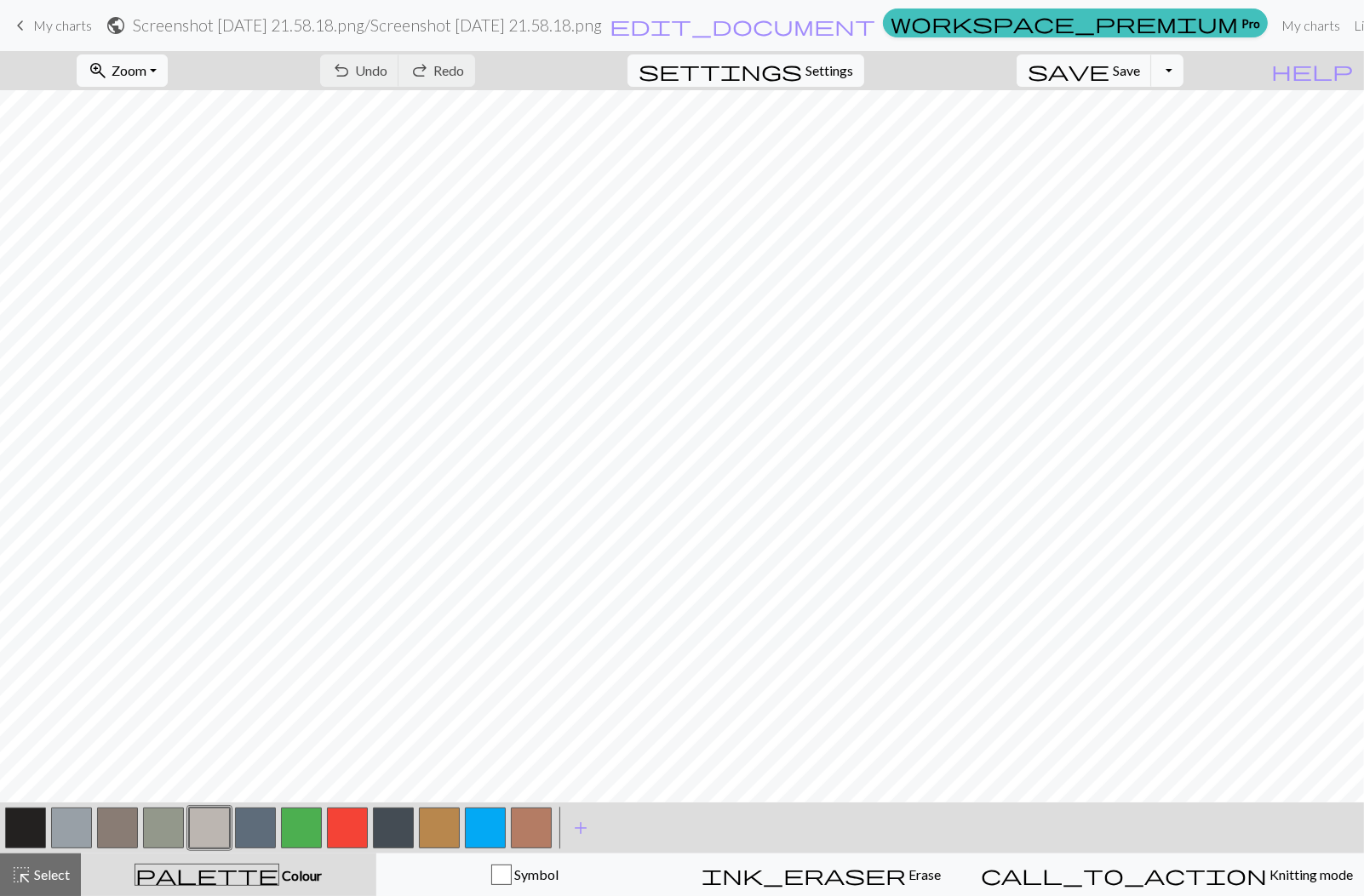
click at [66, 27] on div "Chart saved" at bounding box center [682, 33] width 1364 height 67
click at [67, 24] on span "My charts" at bounding box center [62, 24] width 58 height 16
